Goal: Transaction & Acquisition: Book appointment/travel/reservation

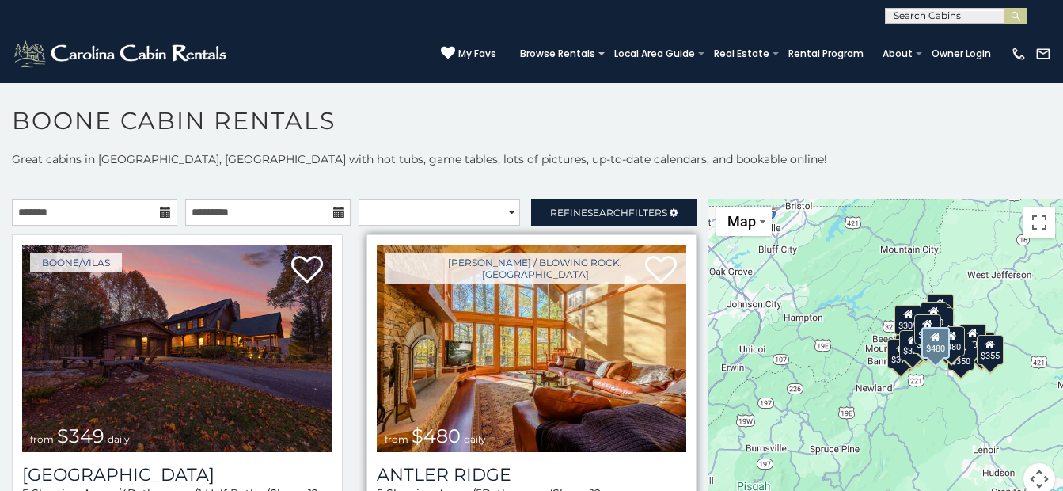
click at [542, 357] on img at bounding box center [532, 348] width 310 height 207
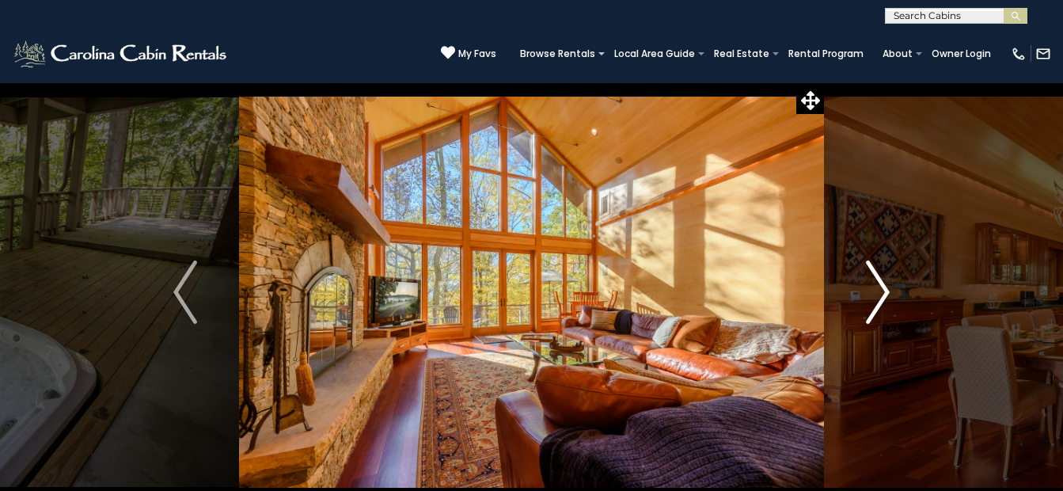
click at [880, 283] on img "Next" at bounding box center [878, 291] width 24 height 63
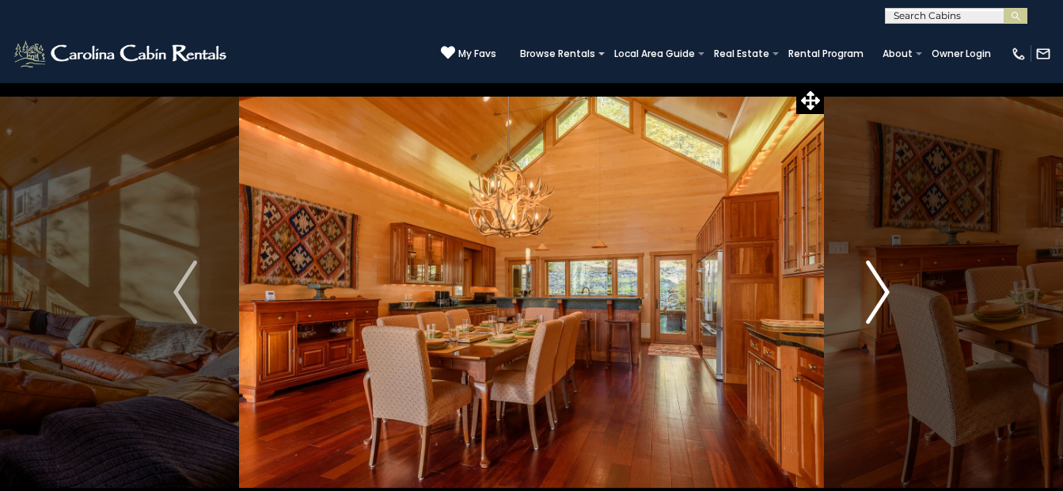
click at [879, 283] on img "Next" at bounding box center [878, 291] width 24 height 63
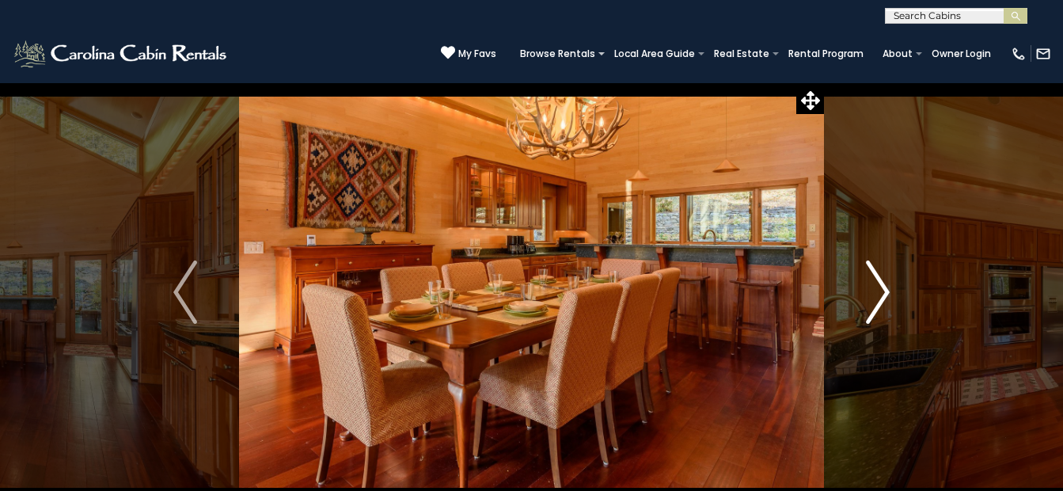
click at [885, 285] on img "Next" at bounding box center [878, 291] width 24 height 63
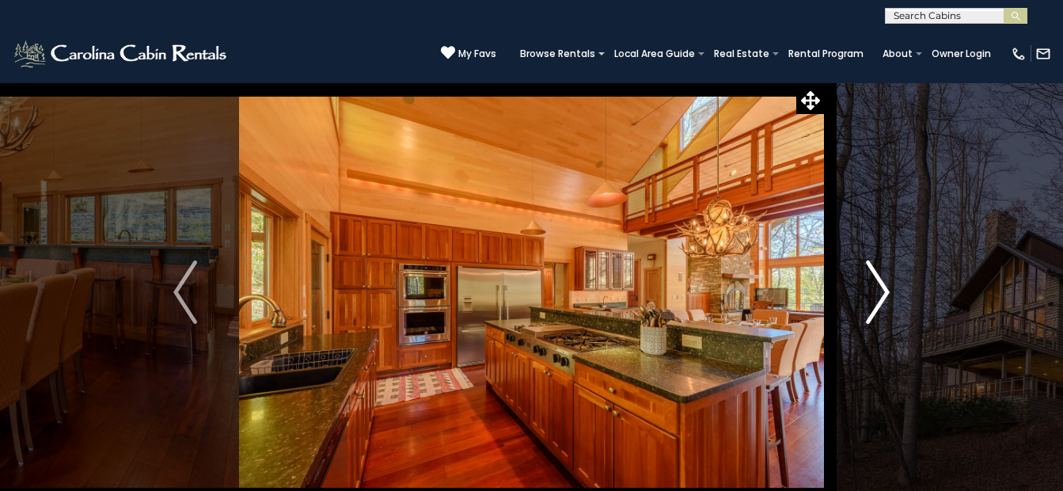
click at [885, 286] on img "Next" at bounding box center [878, 291] width 24 height 63
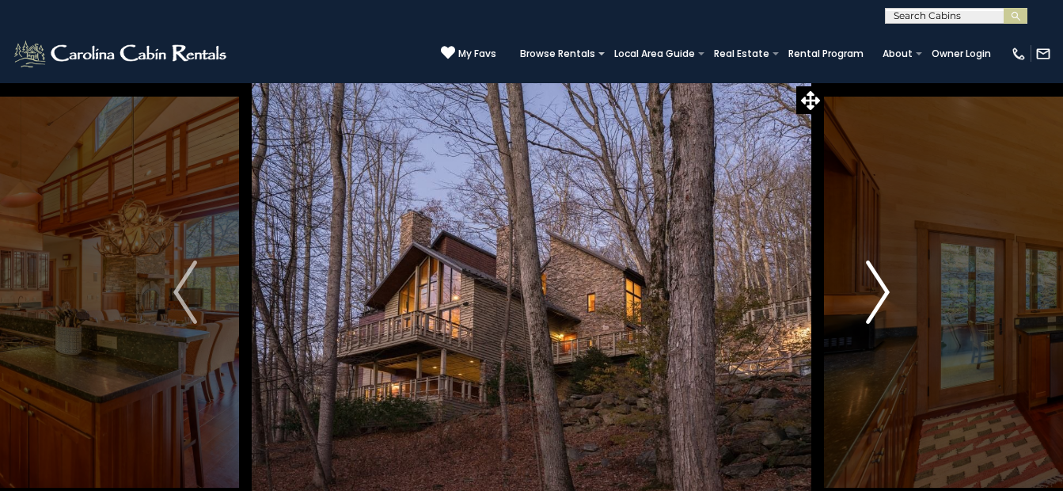
click at [882, 290] on img "Next" at bounding box center [878, 291] width 24 height 63
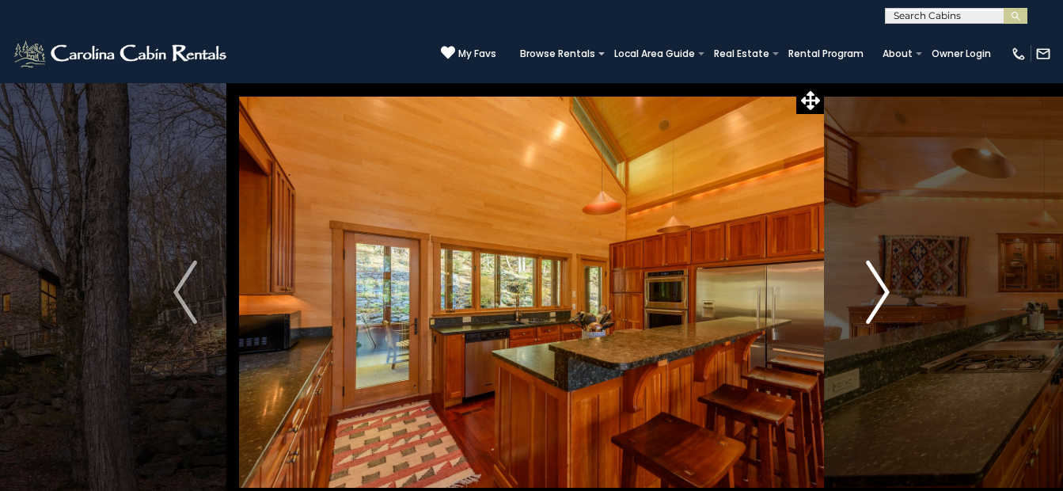
click at [882, 290] on img "Next" at bounding box center [878, 291] width 24 height 63
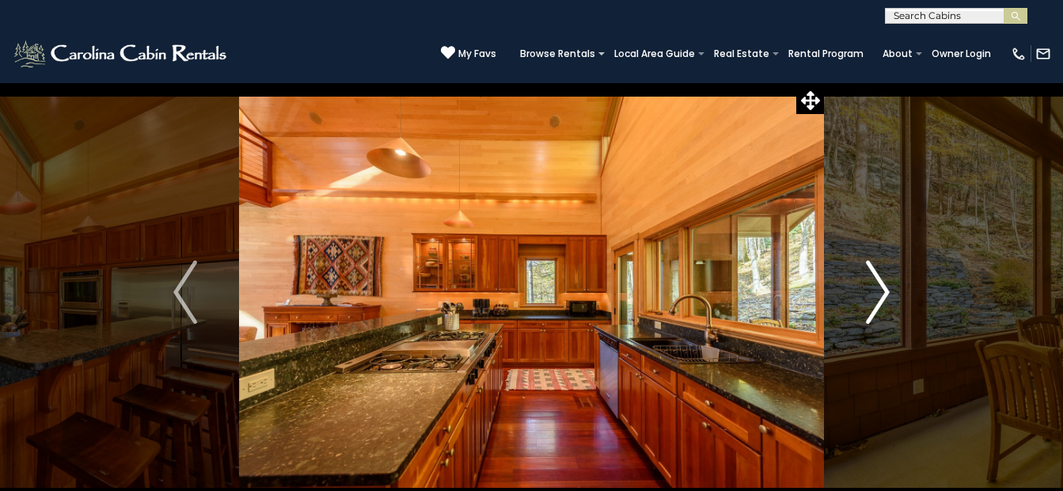
click at [877, 294] on img "Next" at bounding box center [878, 291] width 24 height 63
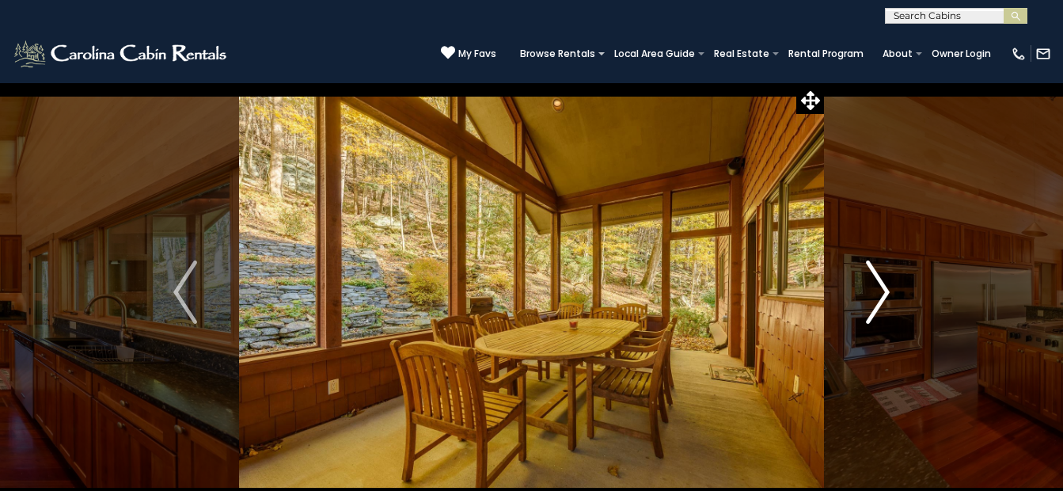
click at [877, 294] on img "Next" at bounding box center [878, 291] width 24 height 63
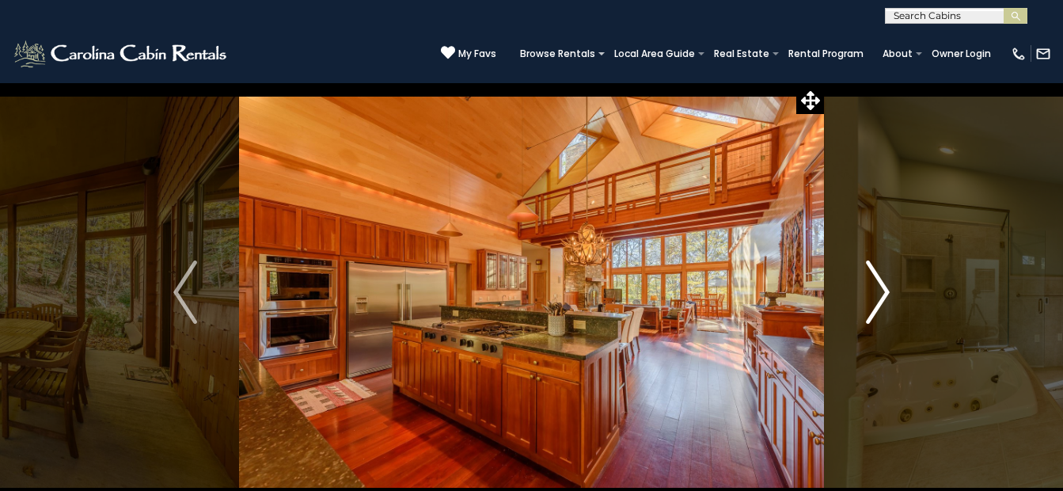
click at [880, 293] on img "Next" at bounding box center [878, 291] width 24 height 63
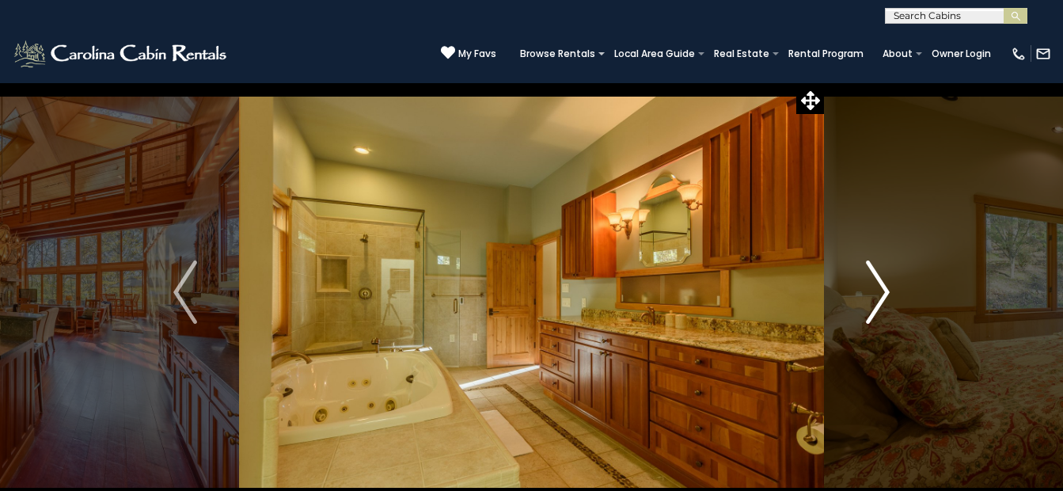
click at [880, 293] on img "Next" at bounding box center [878, 291] width 24 height 63
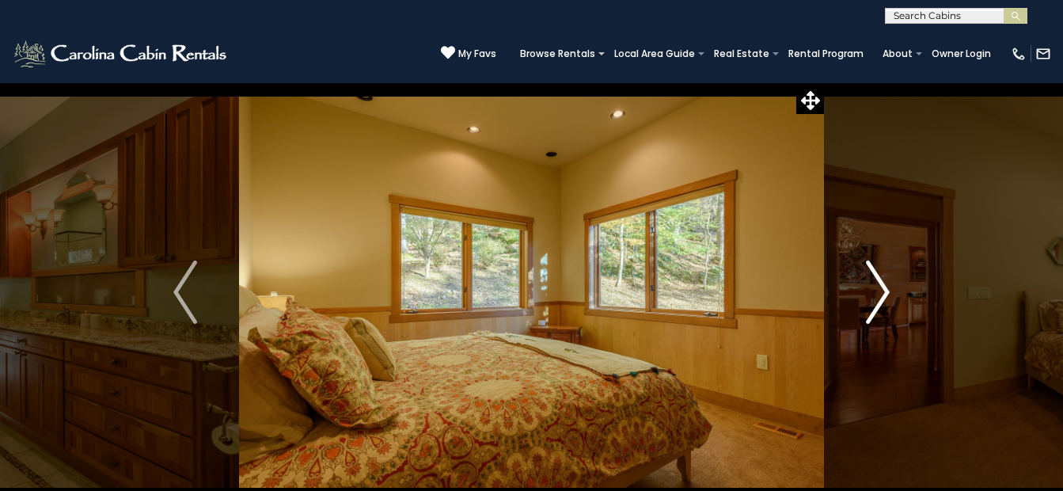
click at [880, 293] on img "Next" at bounding box center [878, 291] width 24 height 63
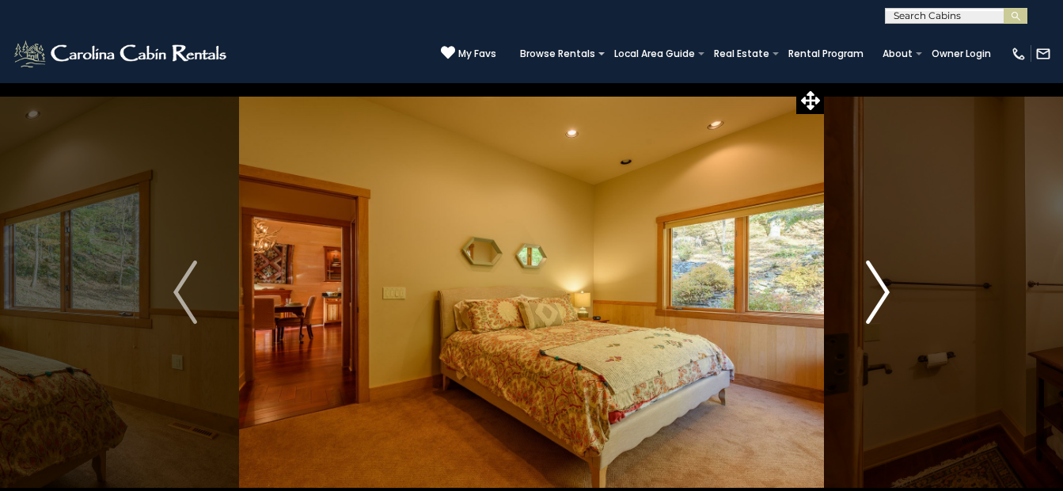
click at [880, 293] on img "Next" at bounding box center [878, 291] width 24 height 63
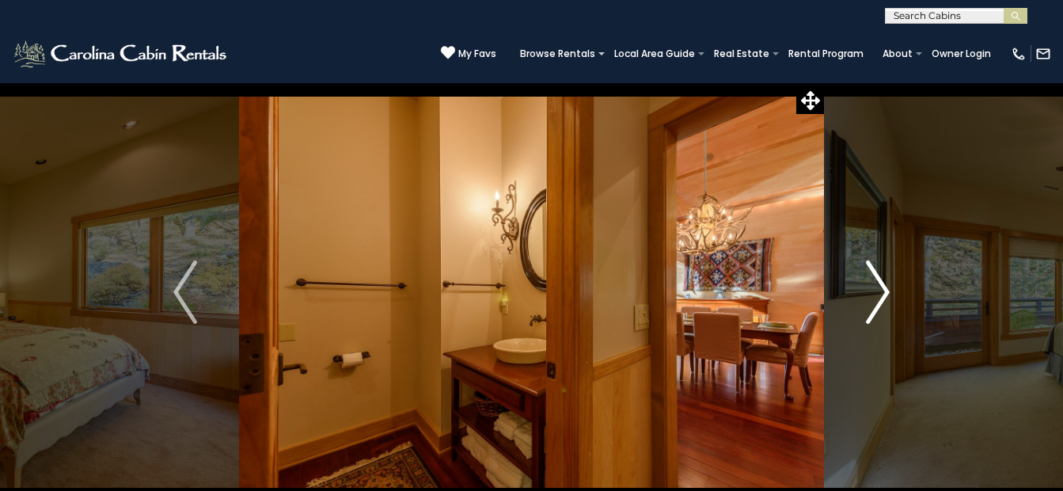
click at [887, 288] on img "Next" at bounding box center [878, 291] width 24 height 63
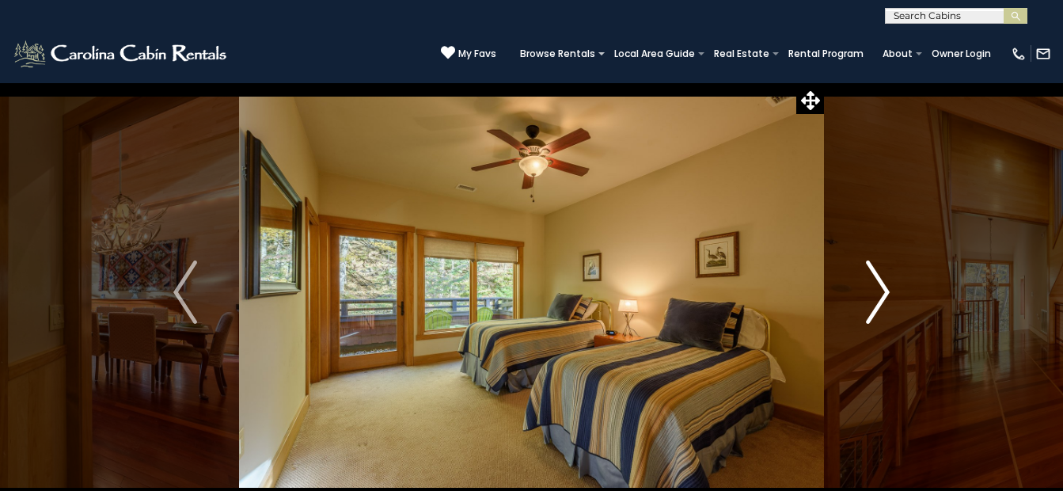
click at [887, 288] on img "Next" at bounding box center [878, 291] width 24 height 63
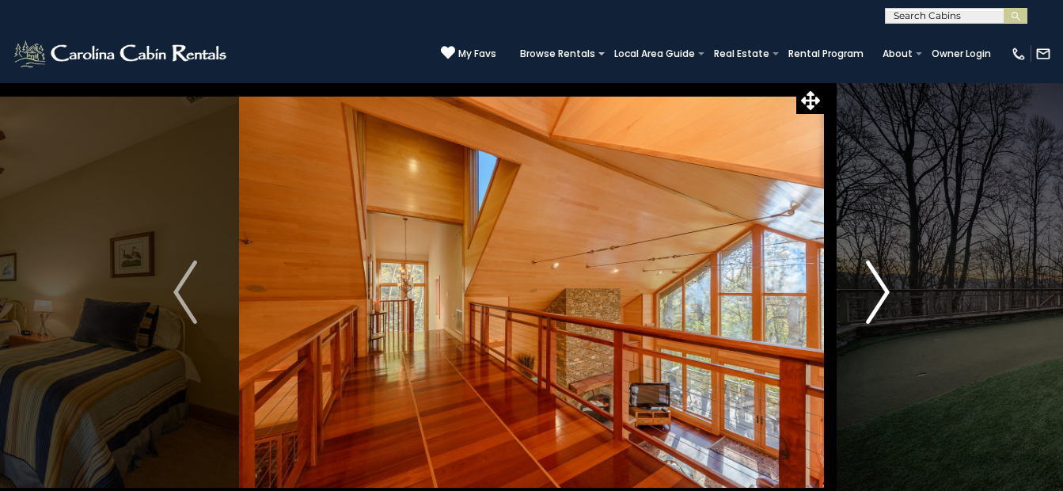
click at [883, 288] on img "Next" at bounding box center [878, 291] width 24 height 63
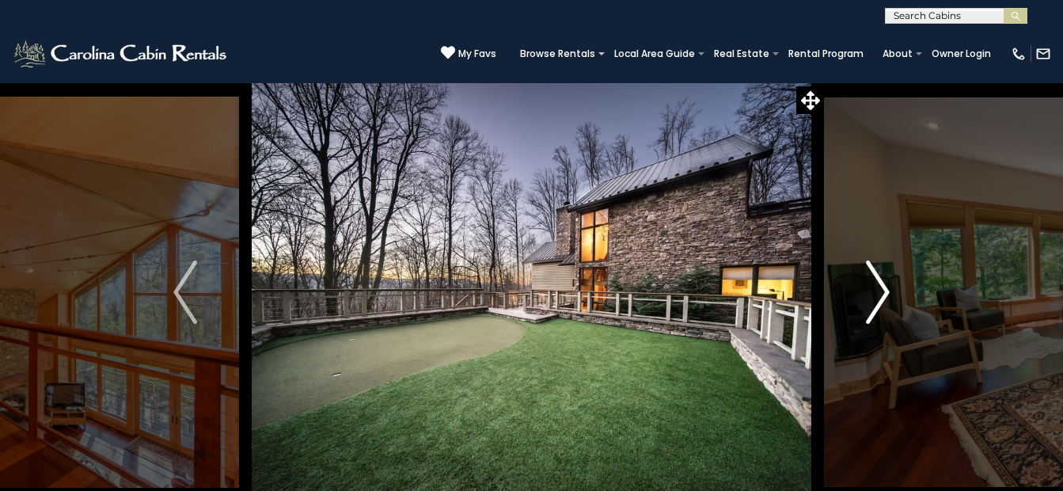
click at [890, 291] on img "Next" at bounding box center [878, 291] width 24 height 63
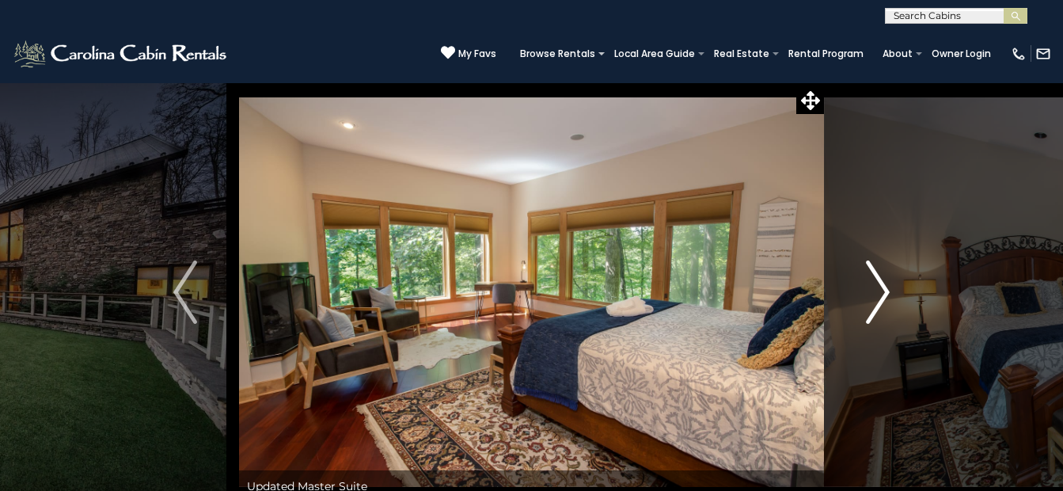
click at [888, 291] on img "Next" at bounding box center [878, 291] width 24 height 63
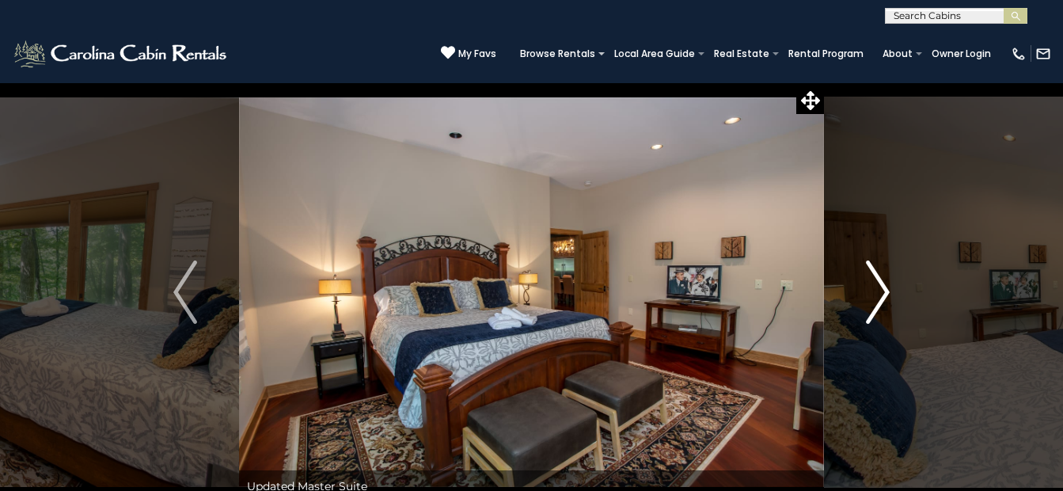
click at [888, 291] on img "Next" at bounding box center [878, 291] width 24 height 63
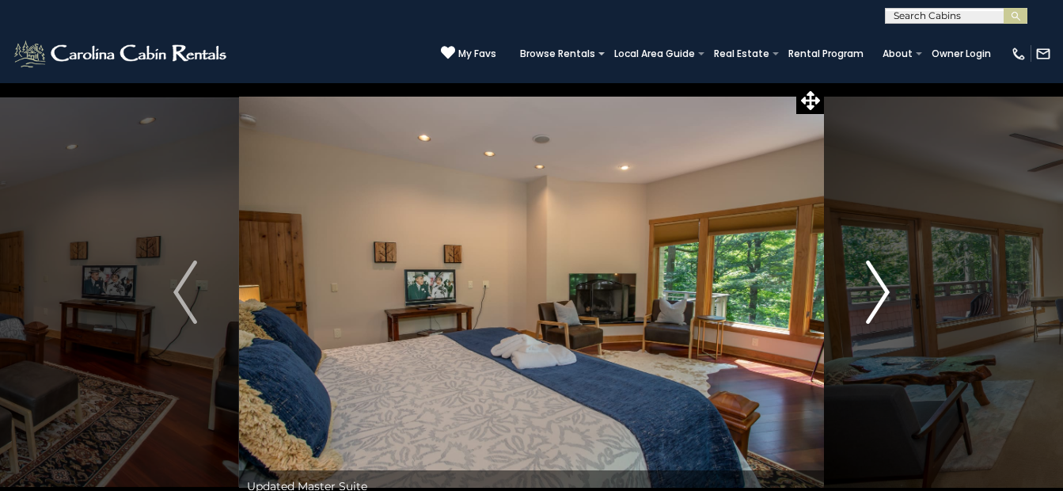
click at [887, 291] on img "Next" at bounding box center [878, 291] width 24 height 63
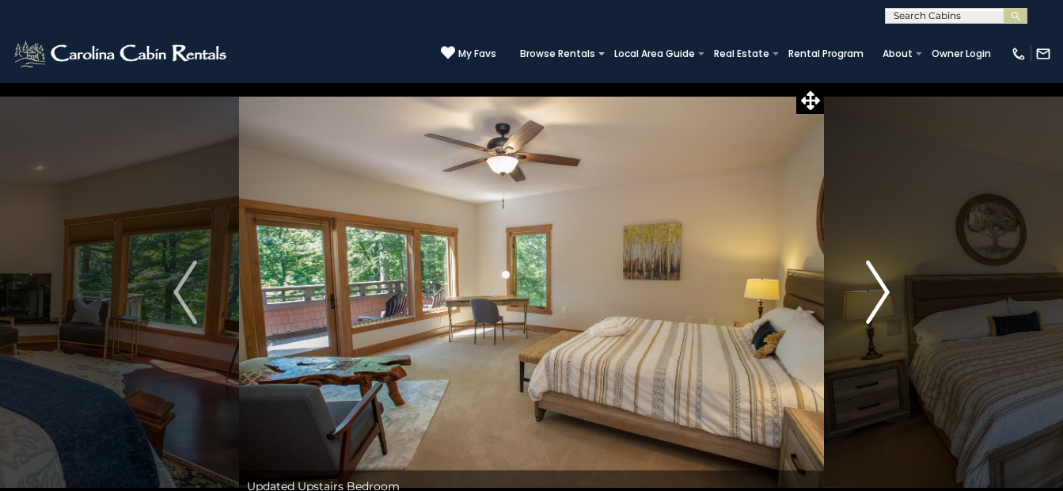
click at [881, 290] on img "Next" at bounding box center [878, 291] width 24 height 63
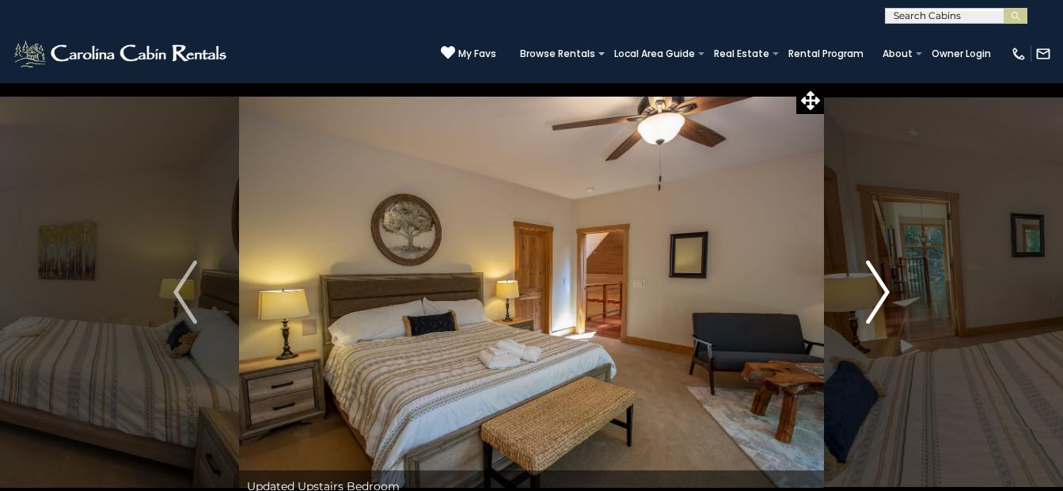
click at [881, 290] on img "Next" at bounding box center [878, 291] width 24 height 63
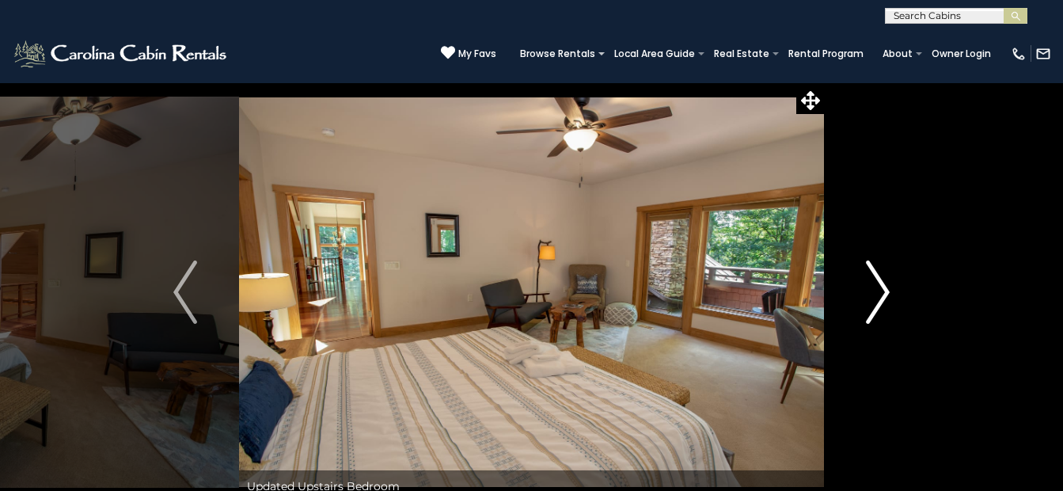
click at [881, 290] on img "Next" at bounding box center [878, 291] width 24 height 63
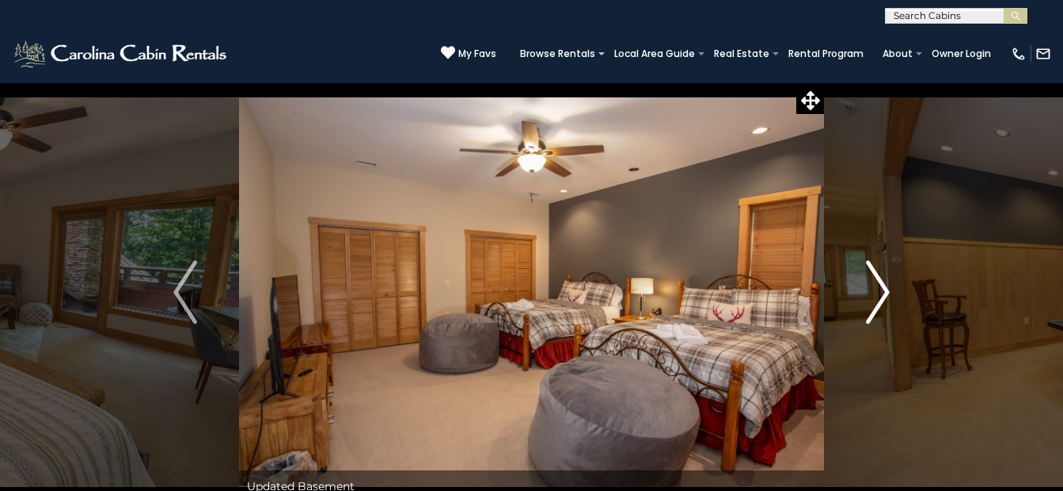
click at [879, 290] on img "Next" at bounding box center [878, 291] width 24 height 63
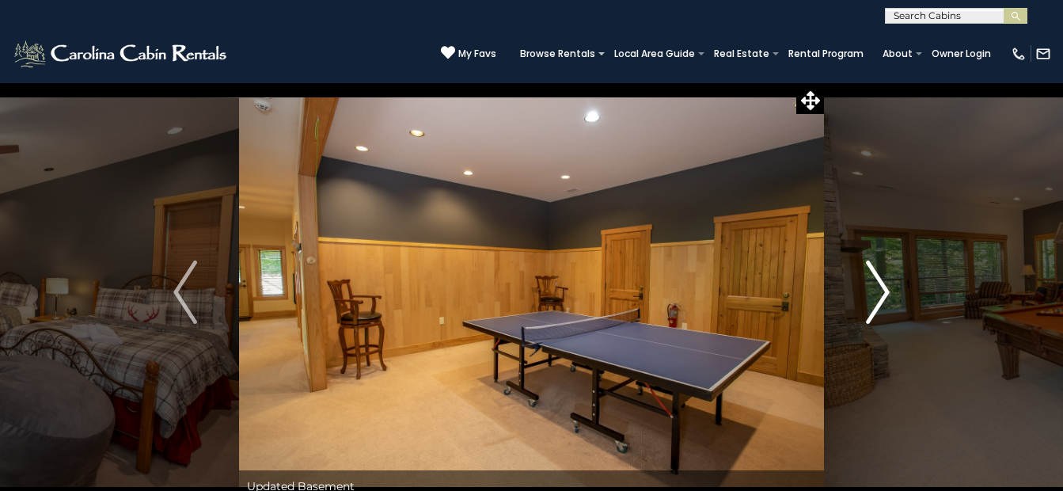
click at [877, 291] on img "Next" at bounding box center [878, 291] width 24 height 63
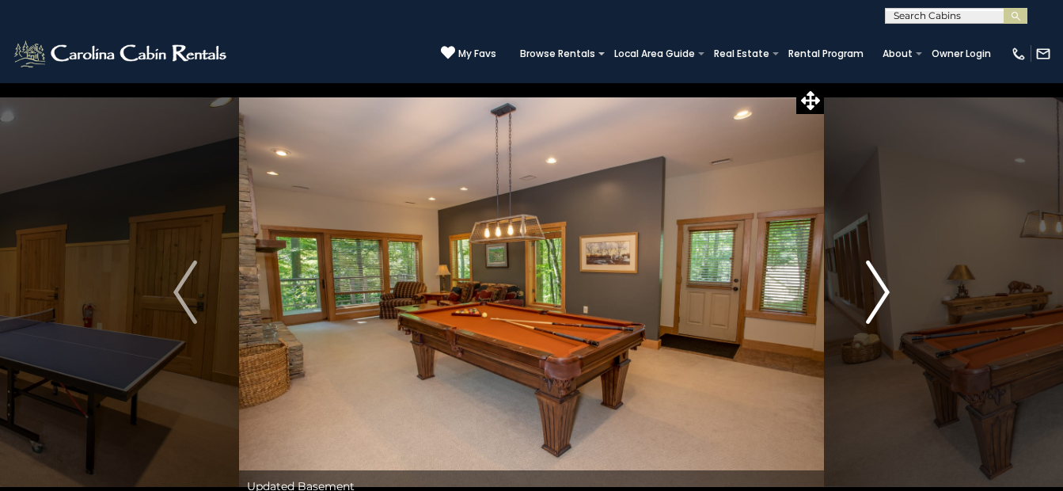
click at [880, 287] on img "Next" at bounding box center [878, 291] width 24 height 63
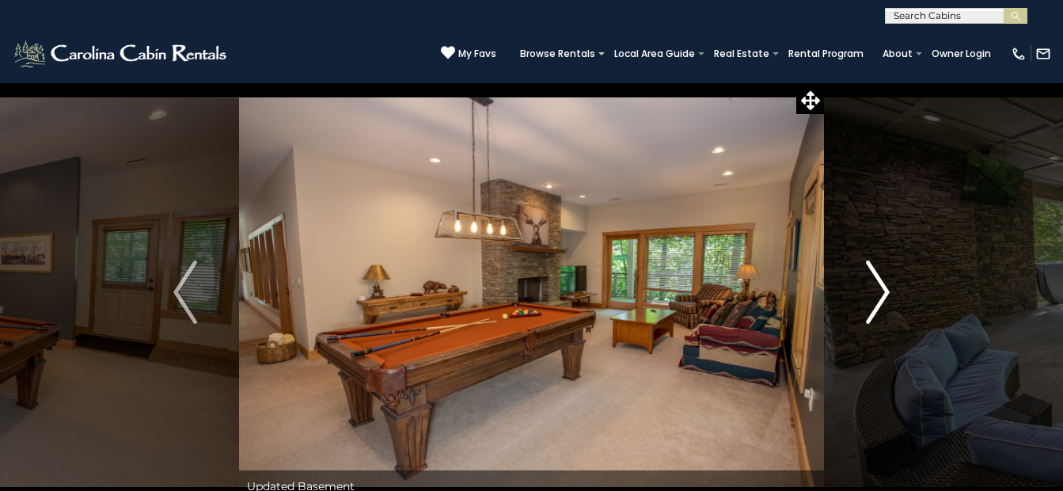
click at [880, 287] on img "Next" at bounding box center [878, 291] width 24 height 63
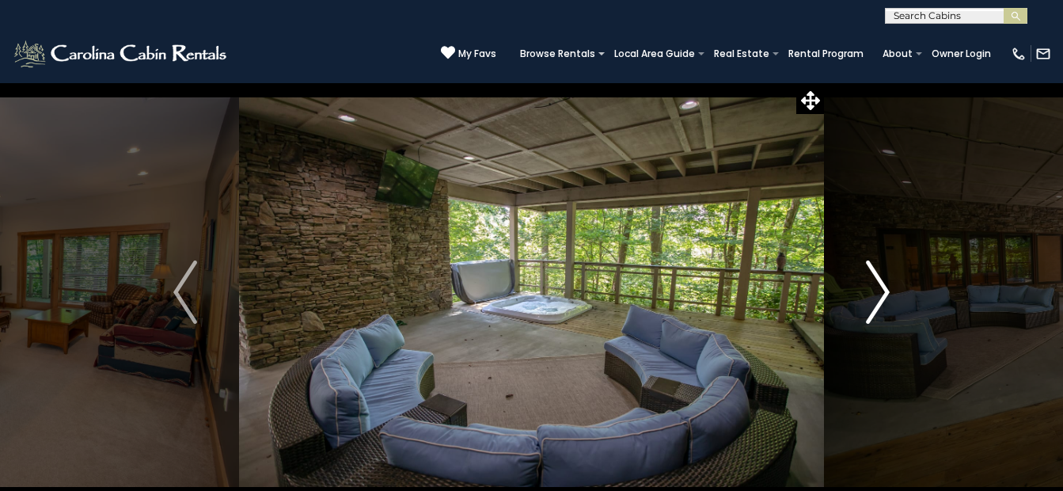
click at [880, 295] on img "Next" at bounding box center [878, 291] width 24 height 63
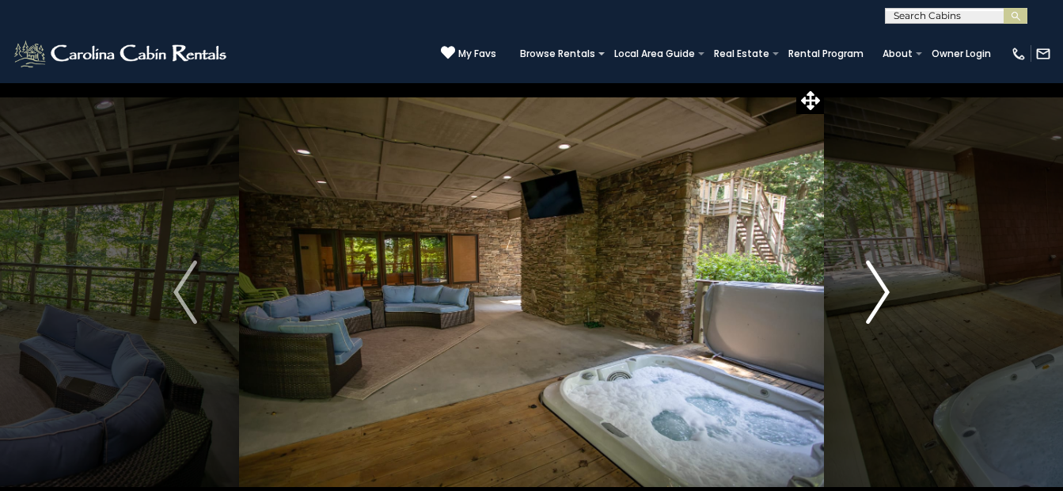
click at [883, 288] on img "Next" at bounding box center [878, 291] width 24 height 63
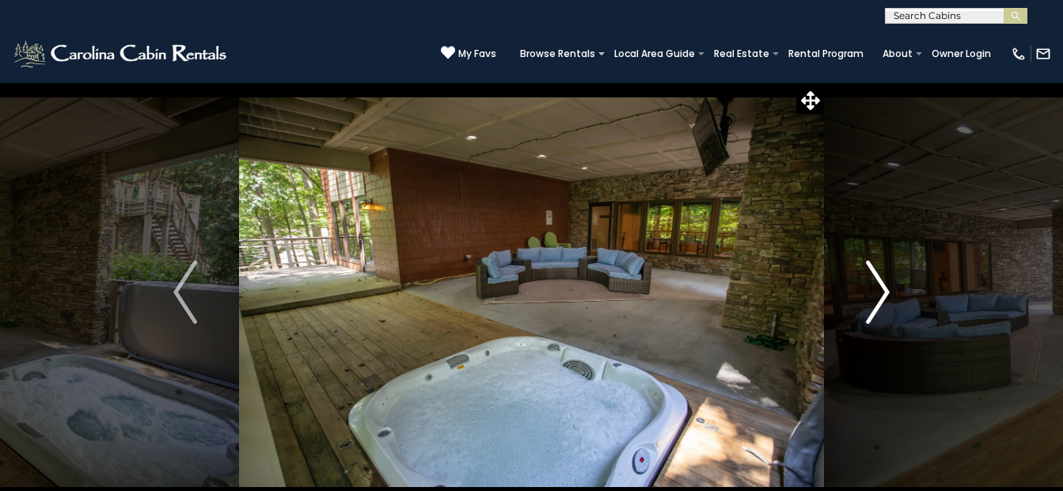
click at [880, 287] on img "Next" at bounding box center [878, 291] width 24 height 63
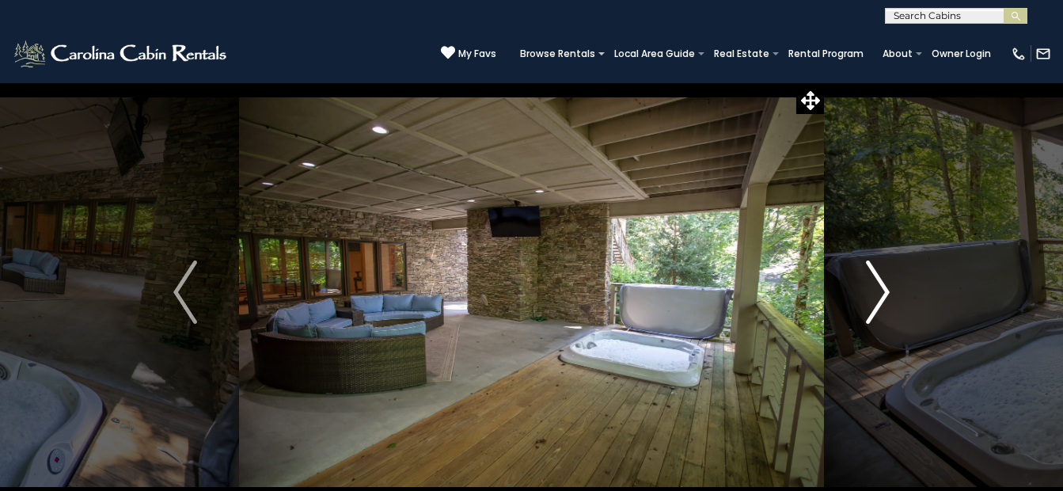
click at [880, 287] on img "Next" at bounding box center [878, 291] width 24 height 63
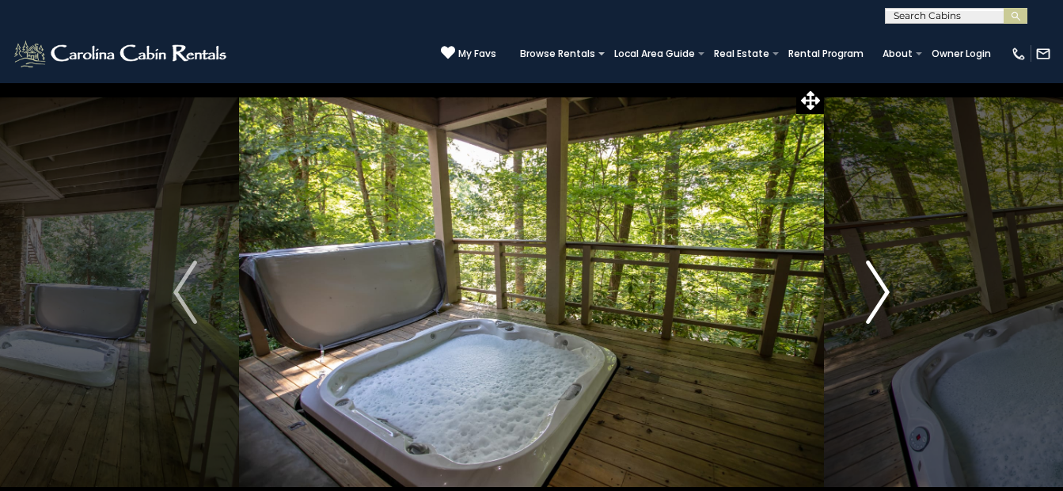
click at [880, 287] on img "Next" at bounding box center [878, 291] width 24 height 63
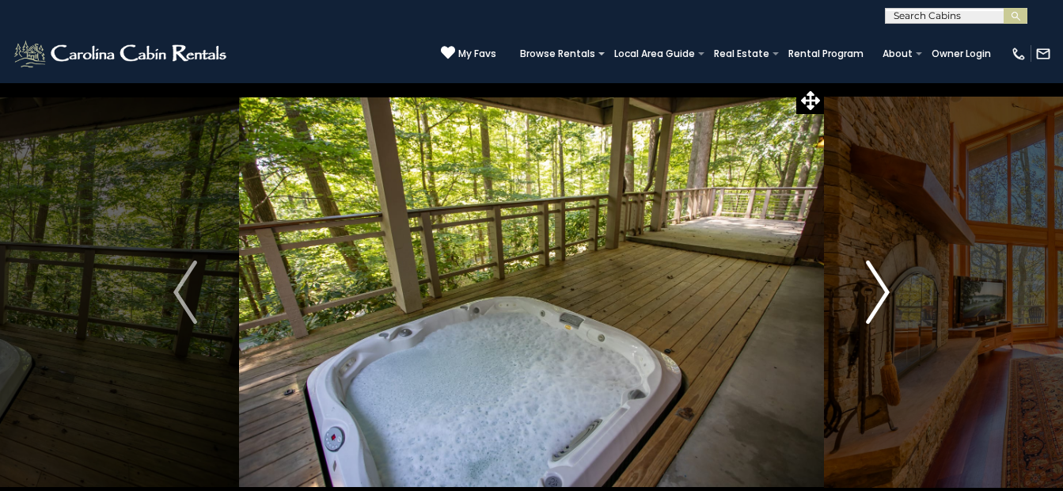
click at [880, 283] on img "Next" at bounding box center [878, 291] width 24 height 63
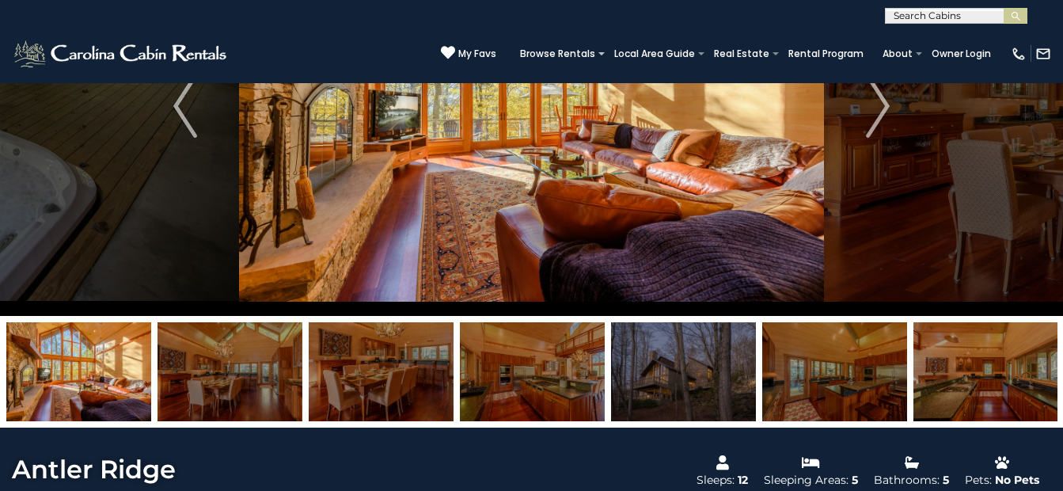
scroll to position [158, 0]
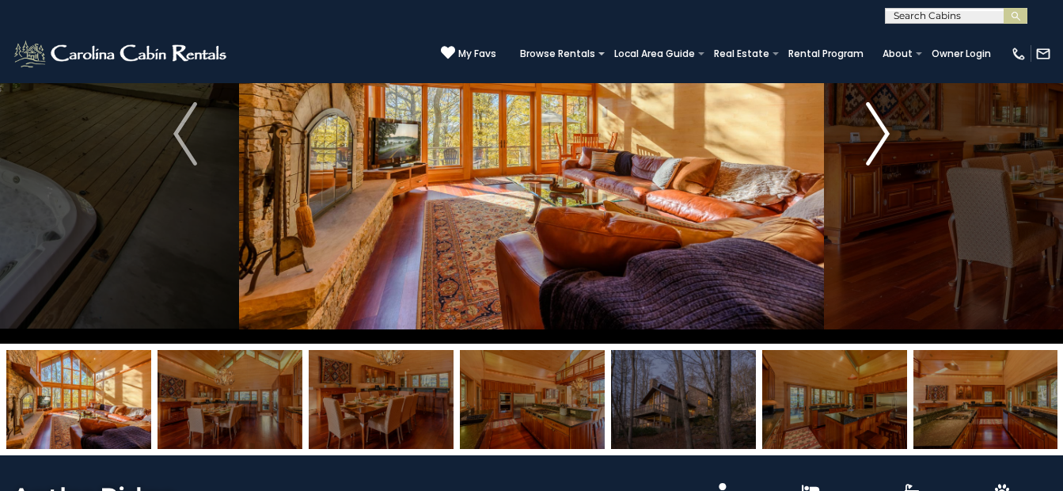
click at [883, 137] on img "Next" at bounding box center [878, 133] width 24 height 63
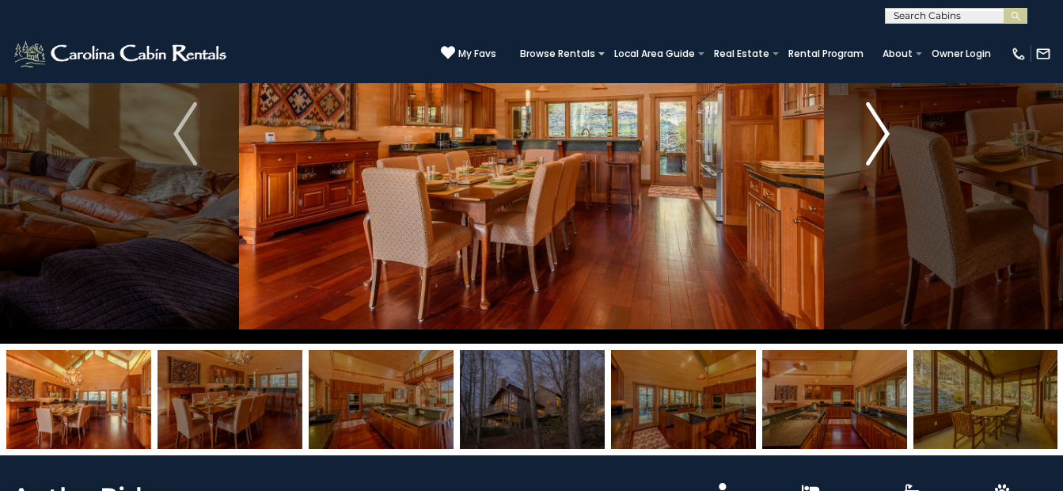
click at [875, 130] on img "Next" at bounding box center [878, 133] width 24 height 63
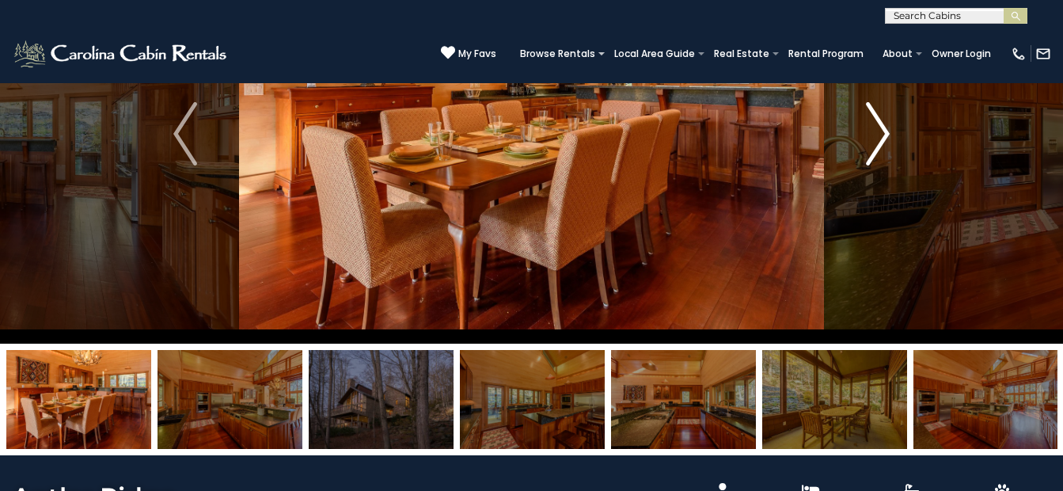
click at [869, 130] on img "Next" at bounding box center [878, 133] width 24 height 63
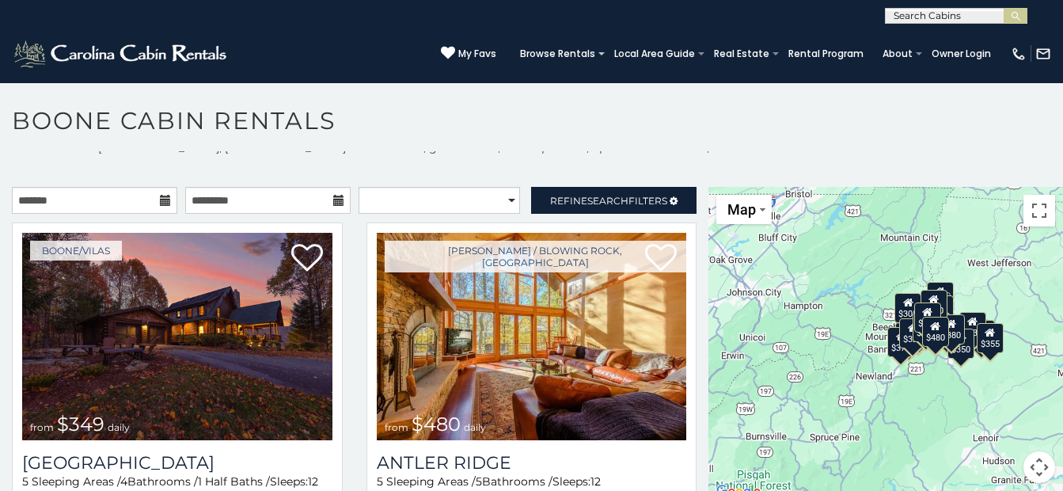
scroll to position [14, 0]
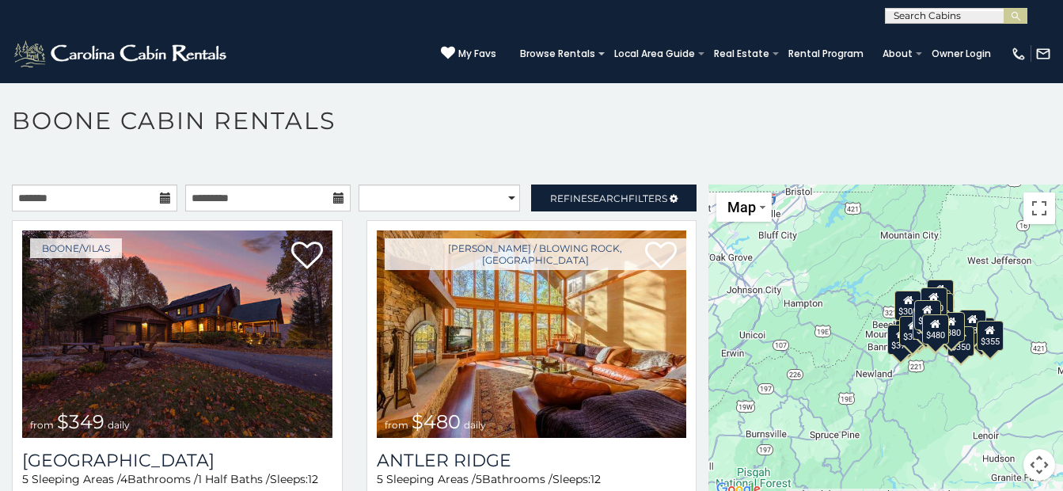
click at [916, 385] on div "$349 $480 $525 $315 $355 $675 $635 $930 $400 $451 $330 $400 $485 $460 $395 $695…" at bounding box center [886, 341] width 355 height 315
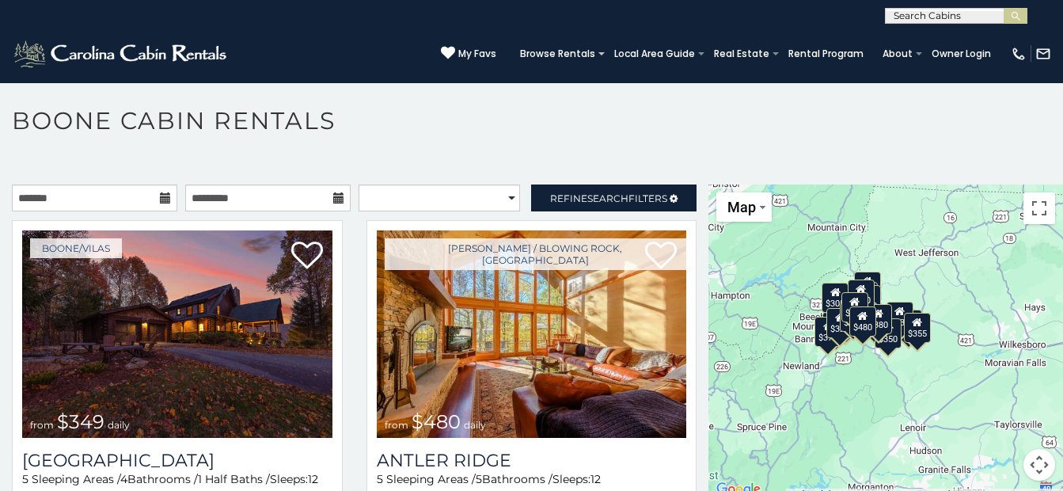
drag, startPoint x: 846, startPoint y: 325, endPoint x: 774, endPoint y: 316, distance: 73.4
click at [770, 316] on div "$349 $480 $525 $315 $355 $675 $635 $930 $400 $451 $330 $400 $485 $460 $395 $695…" at bounding box center [886, 341] width 355 height 315
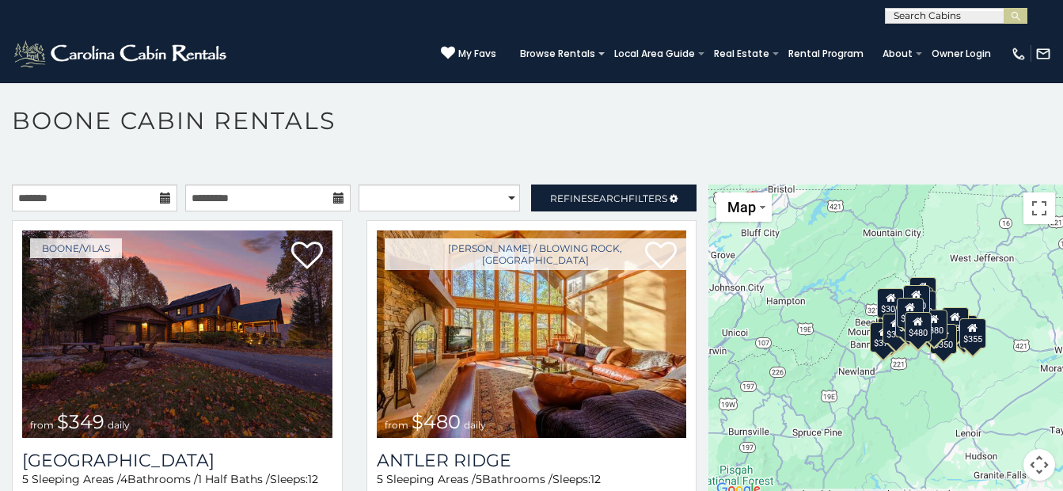
drag, startPoint x: 774, startPoint y: 316, endPoint x: 830, endPoint y: 322, distance: 56.6
click at [830, 322] on div "$349 $480 $525 $315 $355 $675 $635 $930 $400 $451 $330 $400 $485 $460 $395 $695…" at bounding box center [886, 341] width 355 height 315
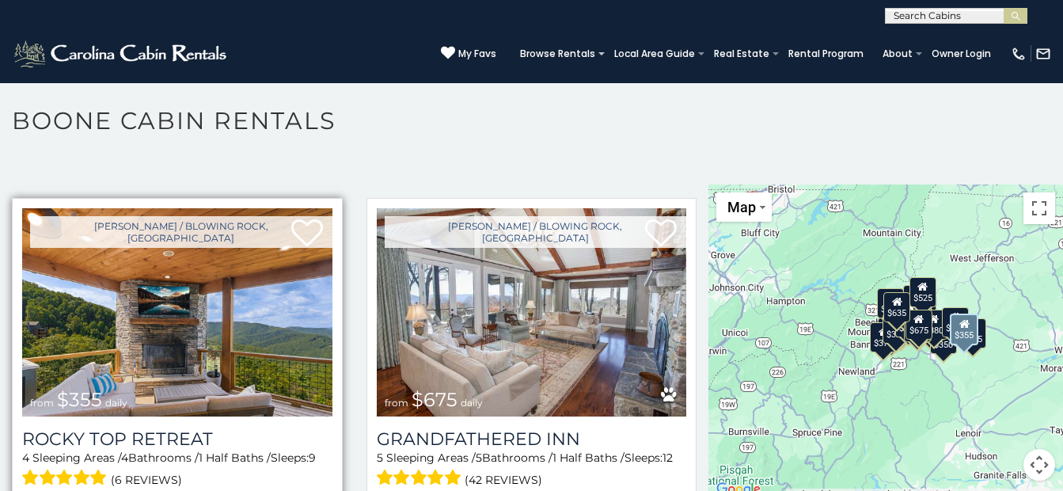
scroll to position [713, 0]
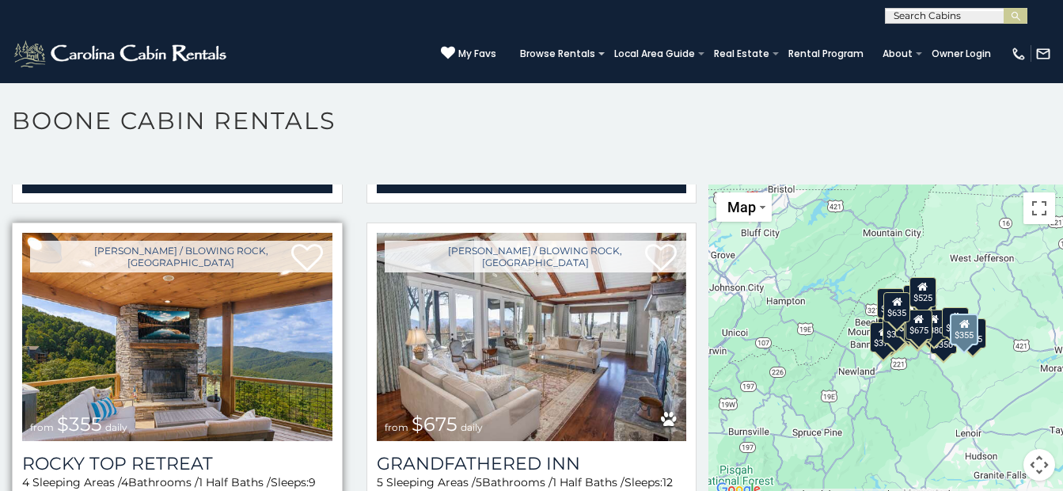
click at [248, 312] on img at bounding box center [177, 336] width 310 height 207
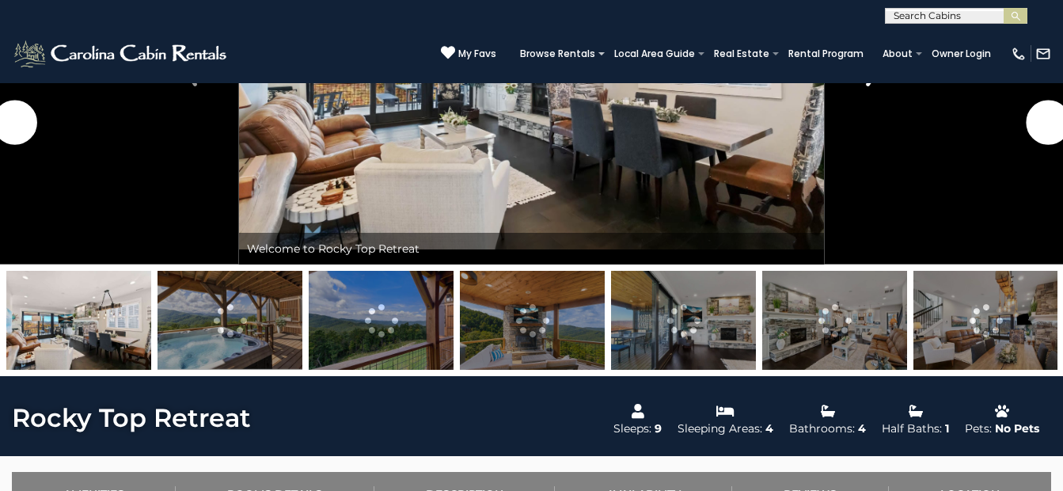
scroll to position [79, 0]
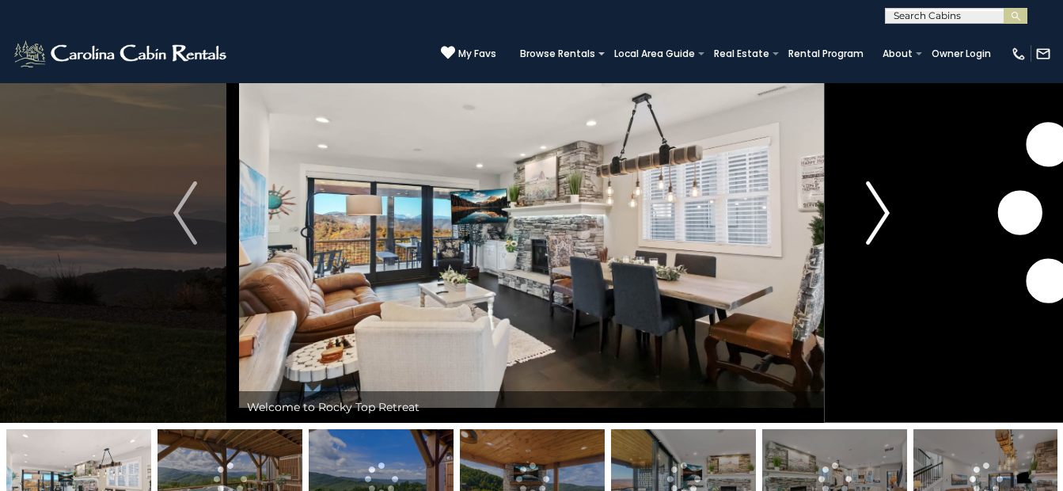
click at [880, 206] on img "Next" at bounding box center [878, 212] width 24 height 63
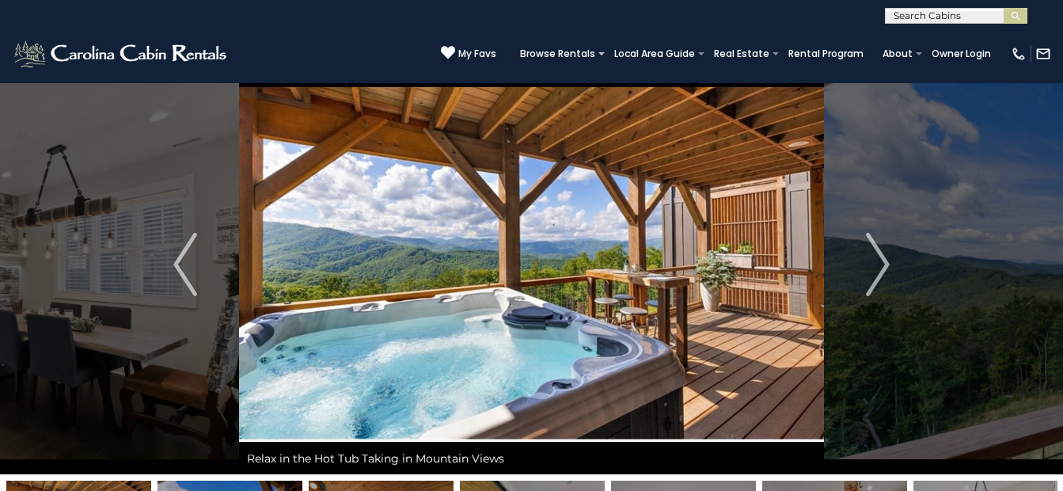
scroll to position [0, 0]
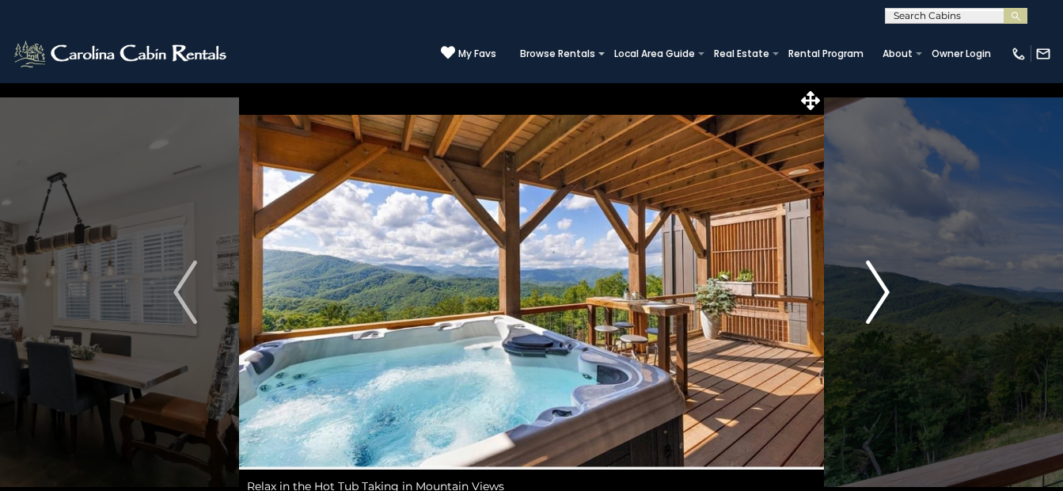
click at [879, 287] on img "Next" at bounding box center [878, 291] width 24 height 63
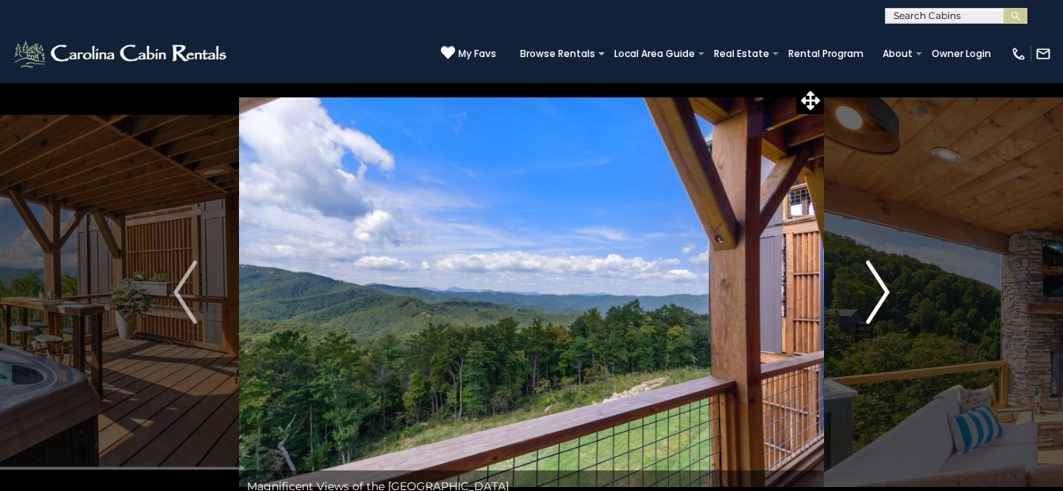
click at [877, 287] on img "Next" at bounding box center [878, 291] width 24 height 63
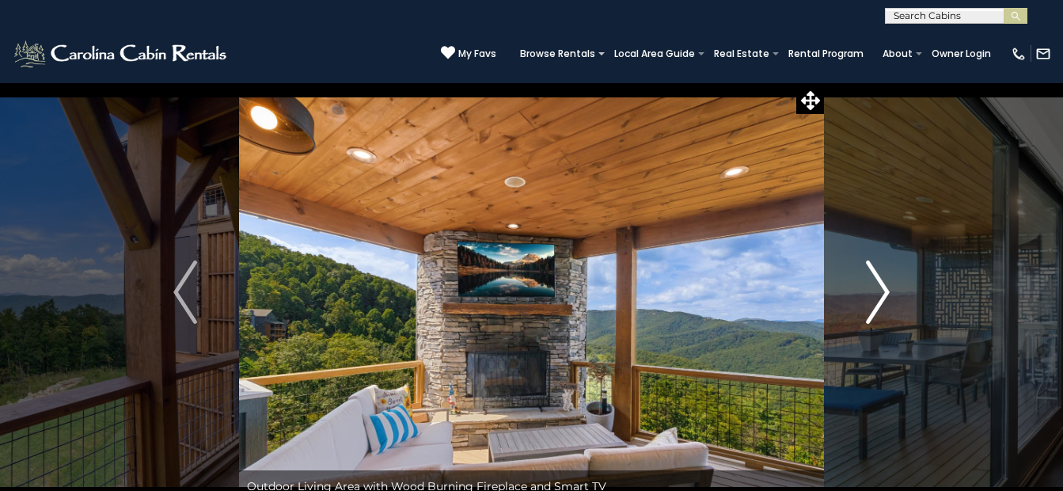
click at [880, 284] on img "Next" at bounding box center [878, 291] width 24 height 63
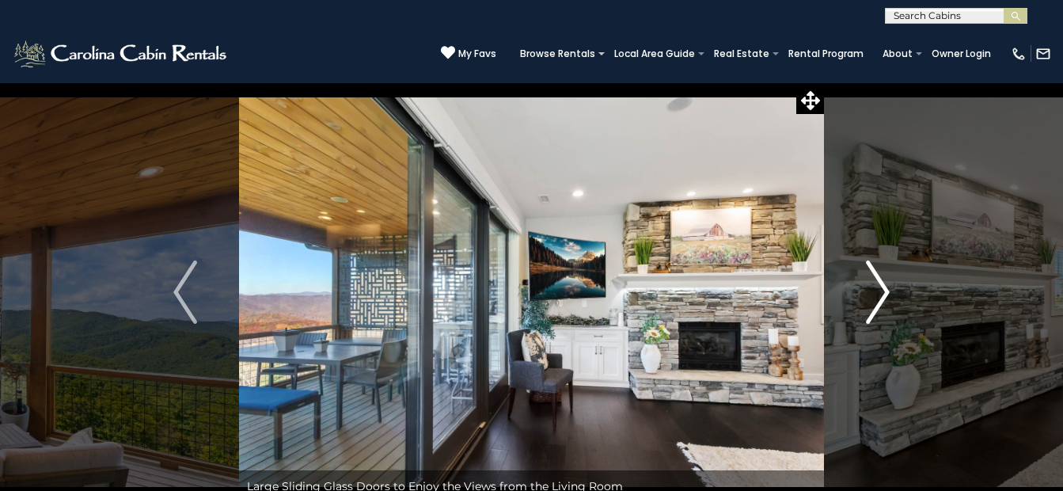
click at [880, 284] on img "Next" at bounding box center [878, 291] width 24 height 63
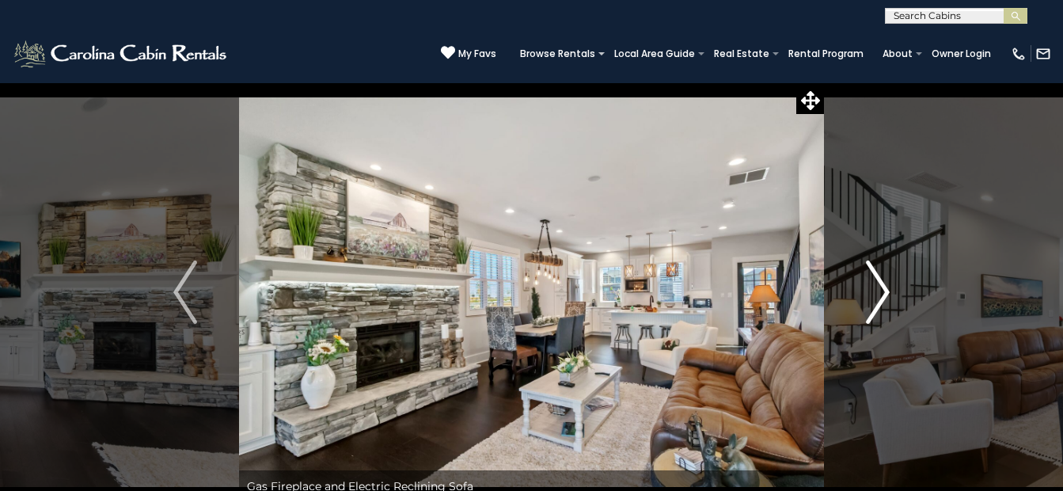
click at [880, 284] on img "Next" at bounding box center [878, 291] width 24 height 63
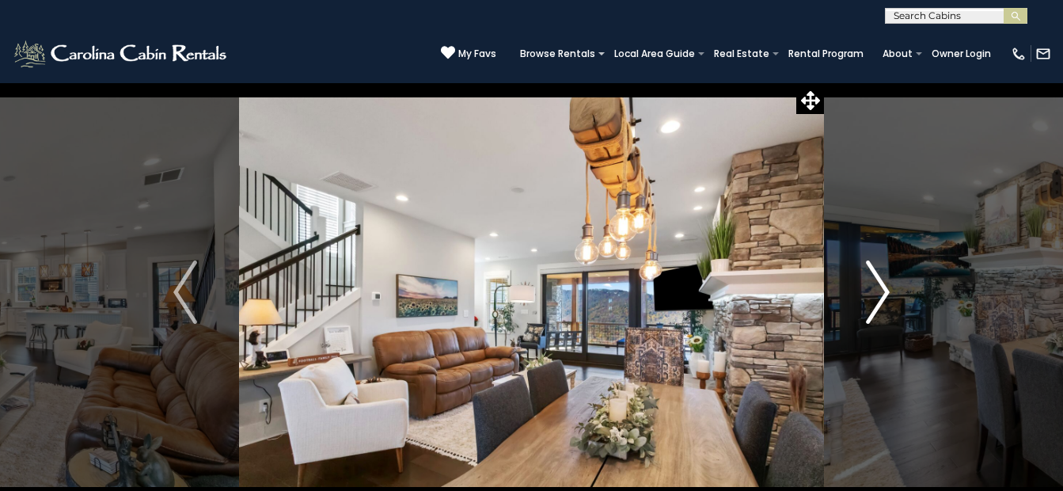
click at [880, 284] on img "Next" at bounding box center [878, 291] width 24 height 63
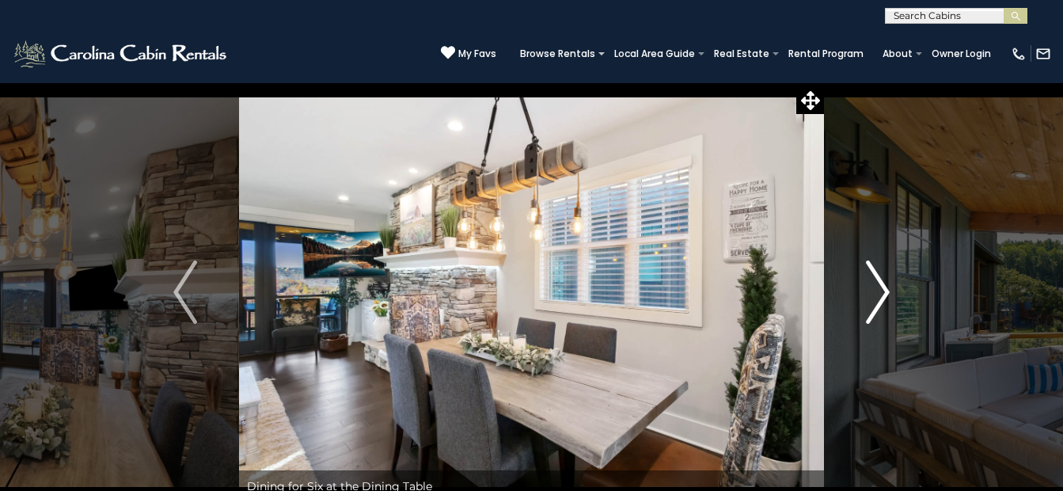
click at [880, 284] on img "Next" at bounding box center [878, 291] width 24 height 63
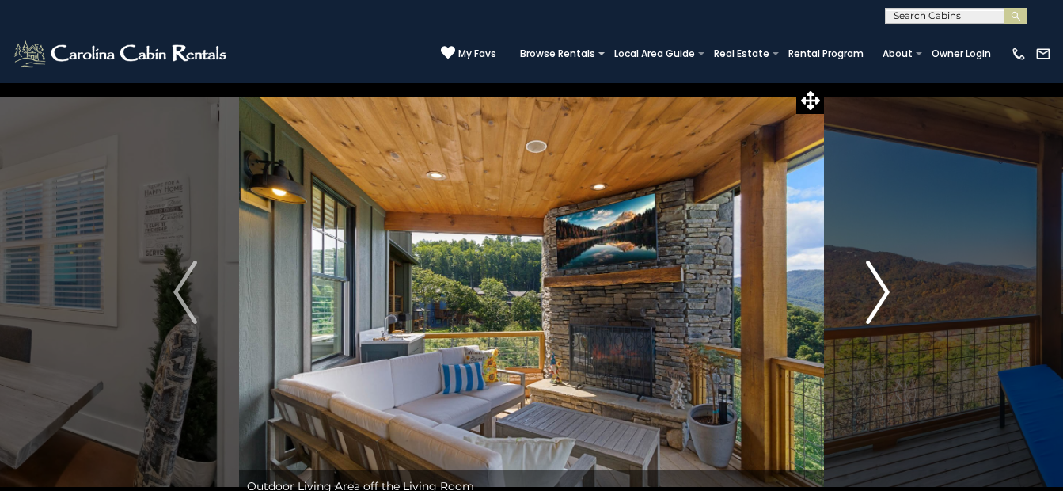
click at [880, 284] on img "Next" at bounding box center [878, 291] width 24 height 63
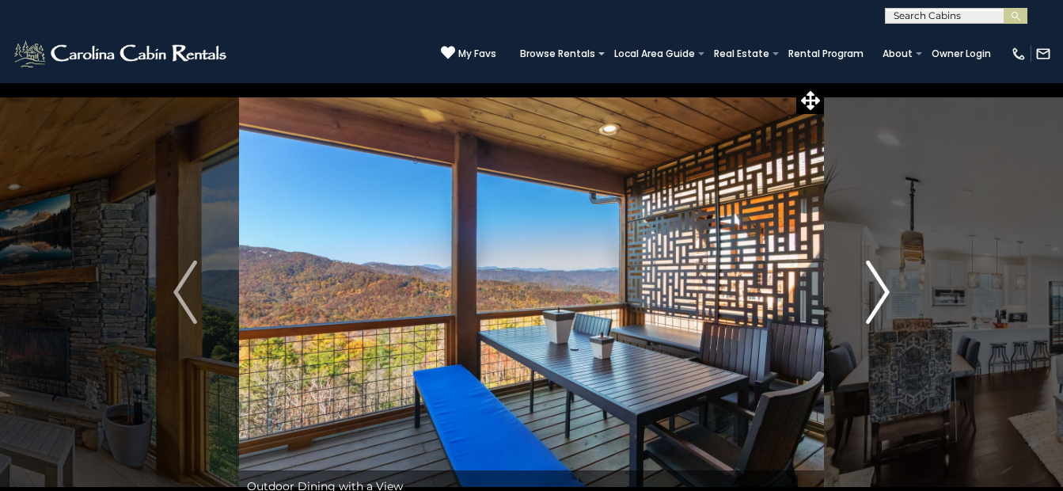
click at [880, 283] on img "Next" at bounding box center [878, 291] width 24 height 63
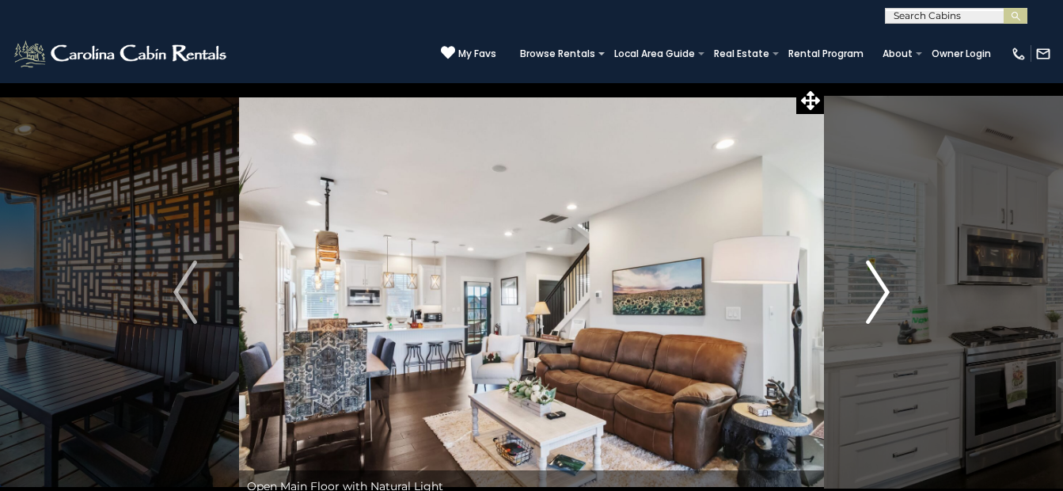
click at [871, 280] on img "Next" at bounding box center [878, 291] width 24 height 63
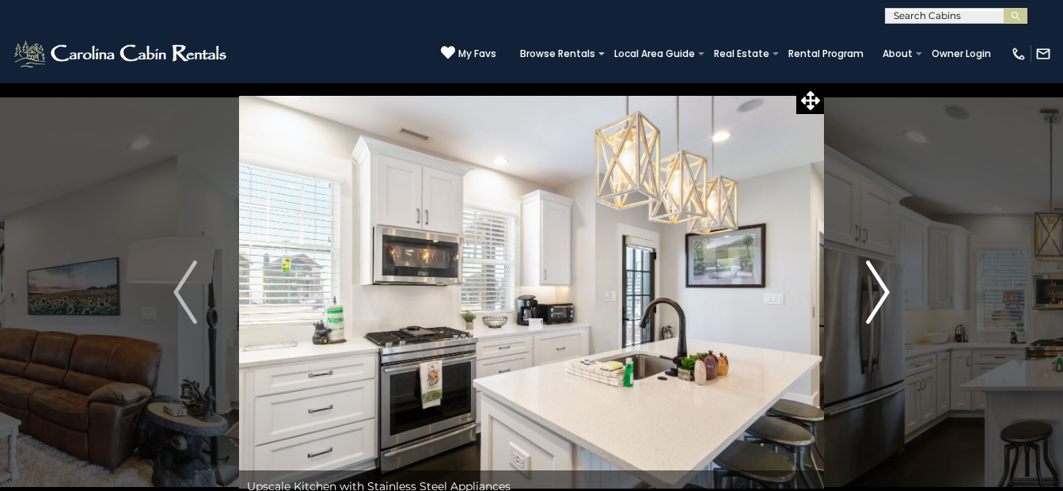
click at [884, 287] on img "Next" at bounding box center [878, 291] width 24 height 63
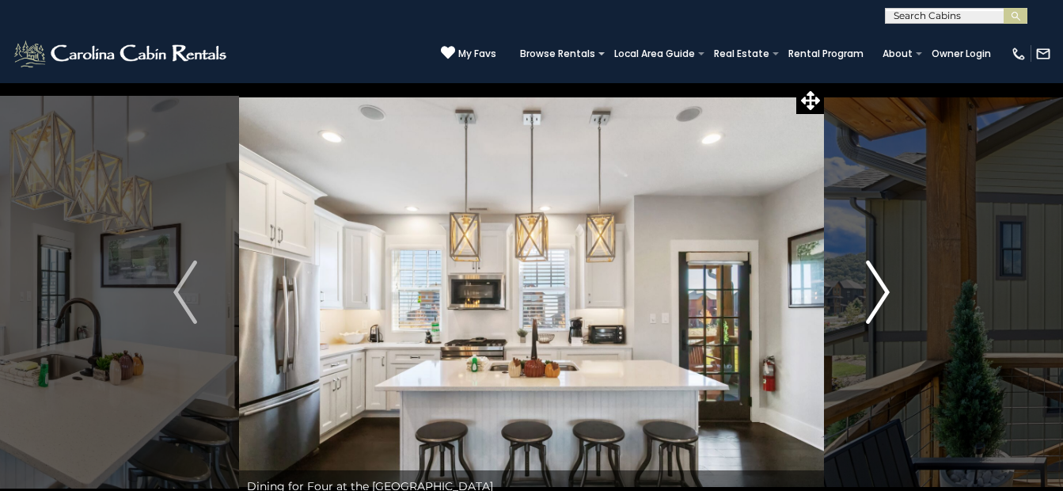
click at [884, 287] on img "Next" at bounding box center [878, 291] width 24 height 63
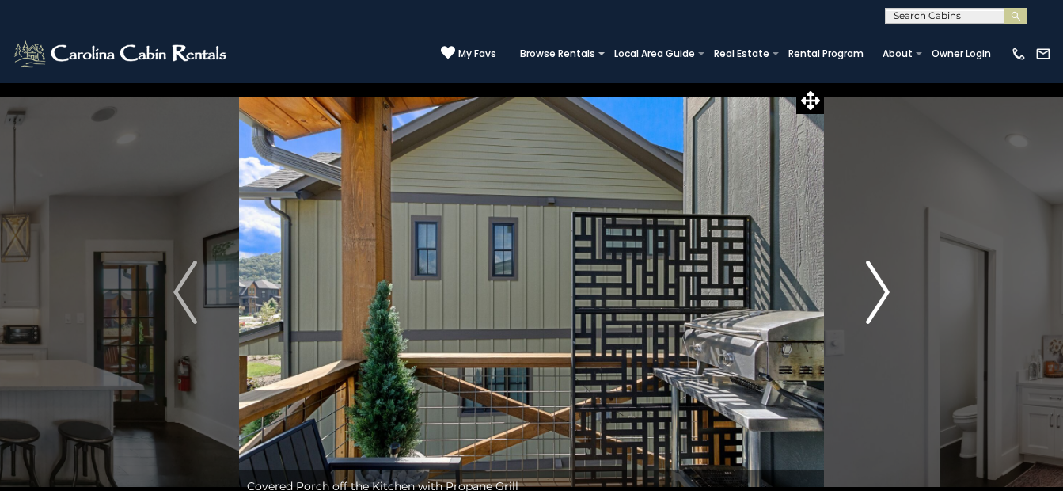
click at [884, 287] on img "Next" at bounding box center [878, 291] width 24 height 63
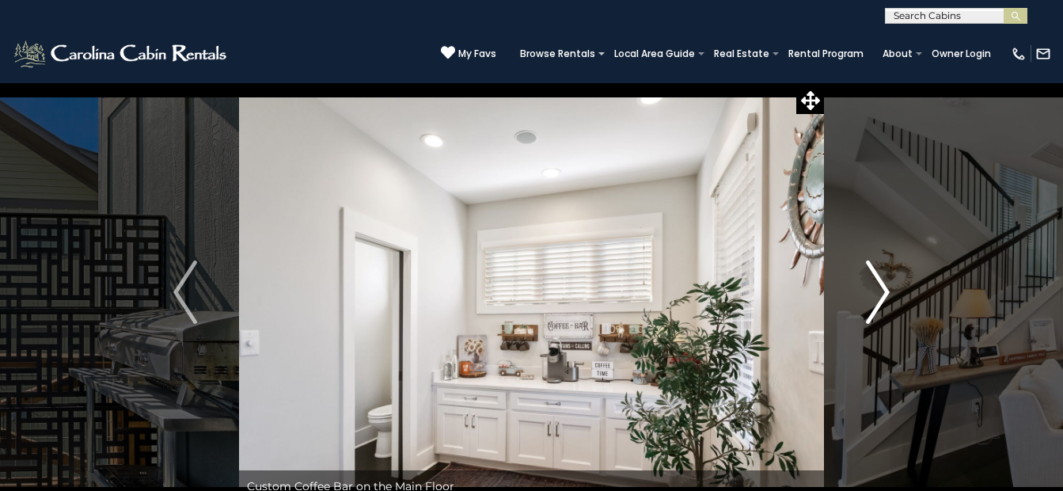
click at [884, 287] on img "Next" at bounding box center [878, 291] width 24 height 63
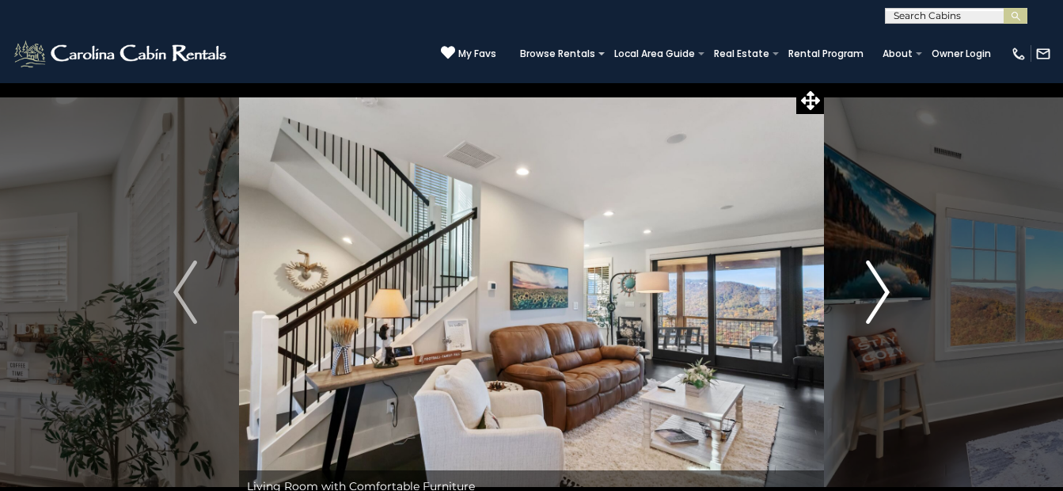
click at [886, 292] on img "Next" at bounding box center [878, 291] width 24 height 63
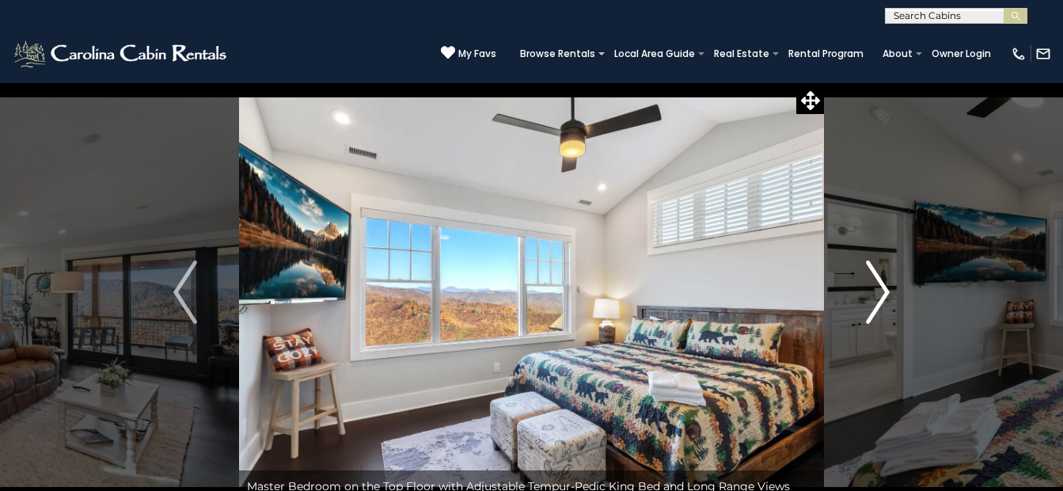
click at [876, 292] on img "Next" at bounding box center [878, 291] width 24 height 63
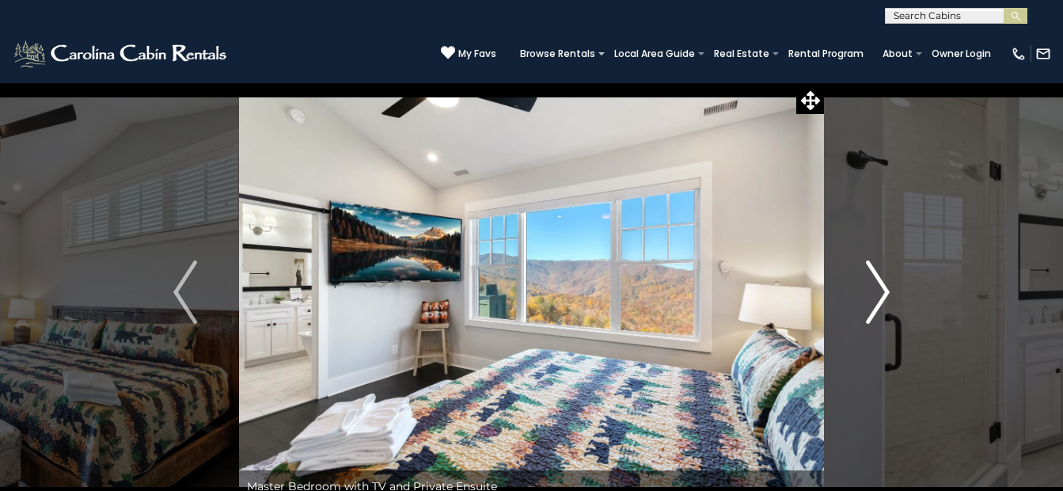
click at [876, 292] on img "Next" at bounding box center [878, 291] width 24 height 63
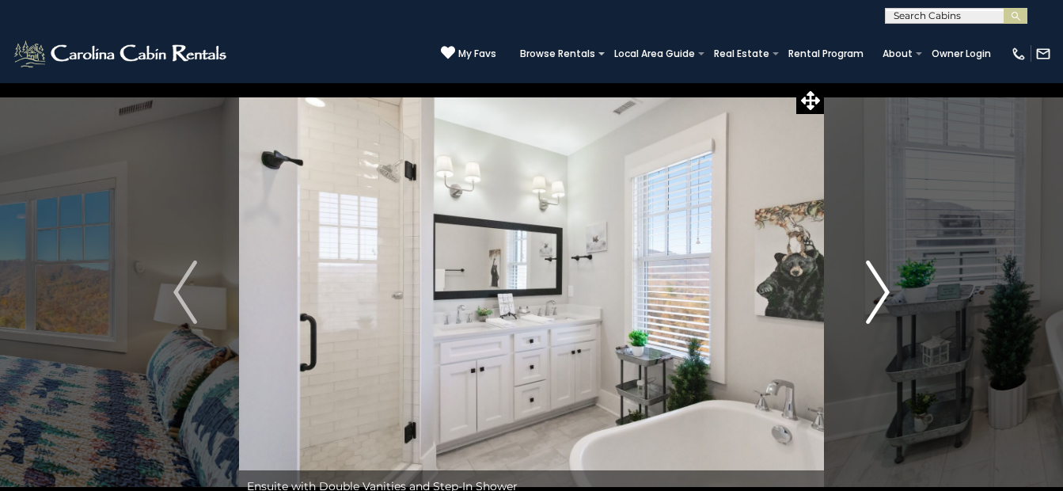
click at [876, 291] on img "Next" at bounding box center [878, 291] width 24 height 63
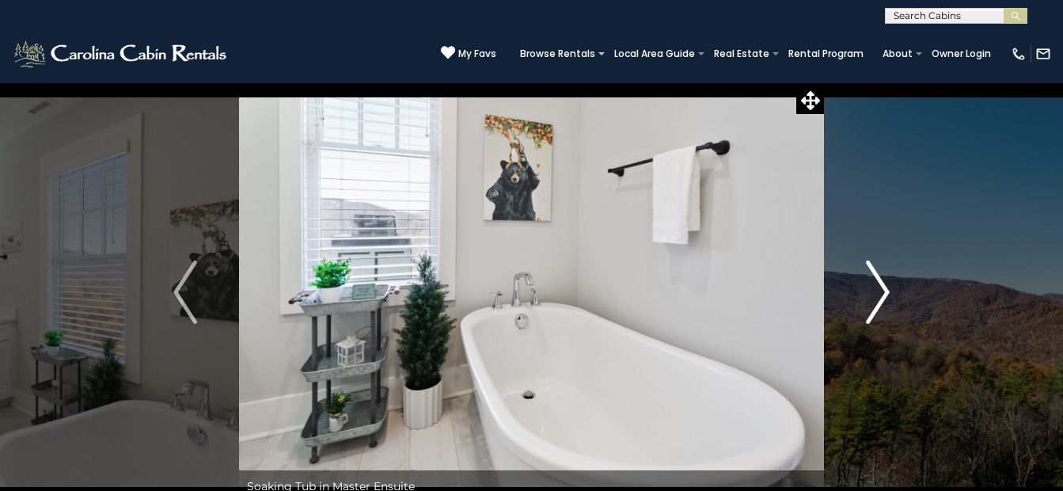
click at [876, 289] on img "Next" at bounding box center [878, 291] width 24 height 63
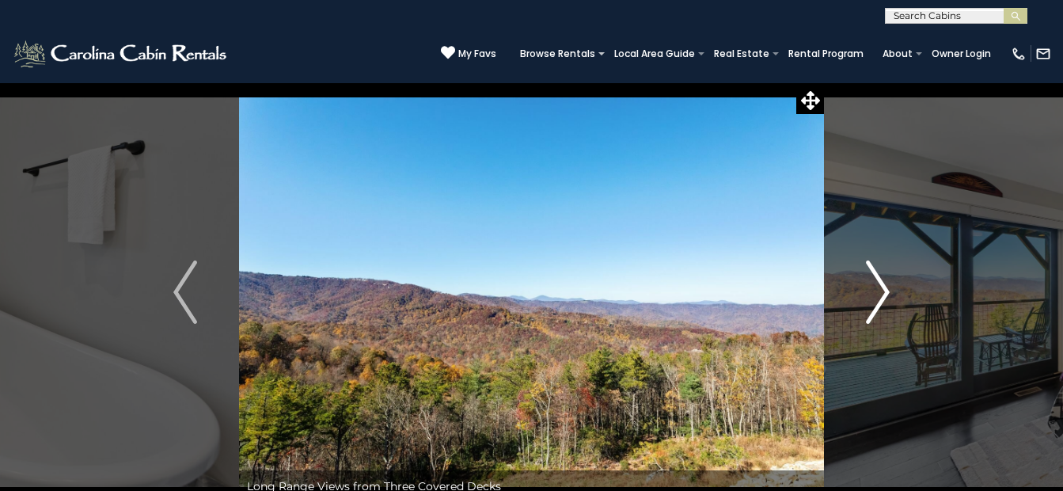
click at [870, 289] on img "Next" at bounding box center [878, 291] width 24 height 63
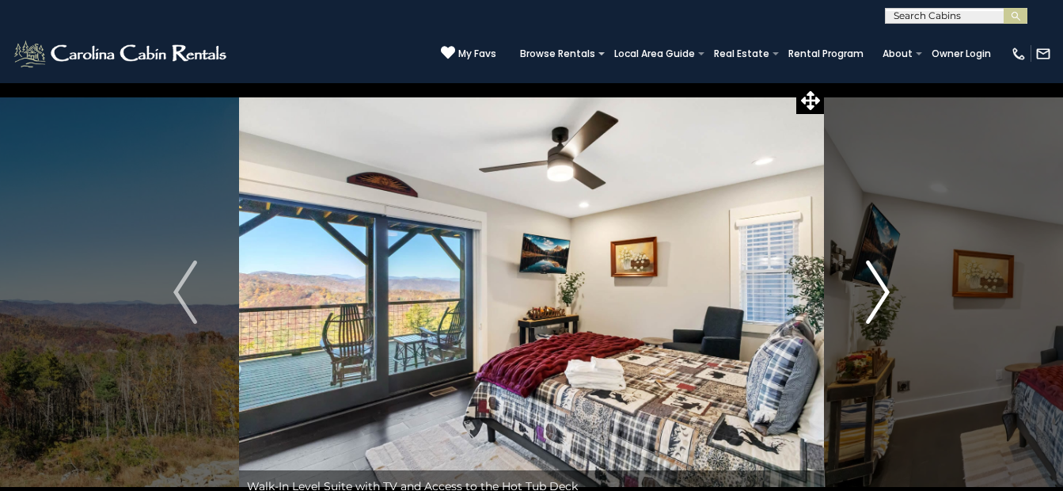
click at [883, 286] on img "Next" at bounding box center [878, 291] width 24 height 63
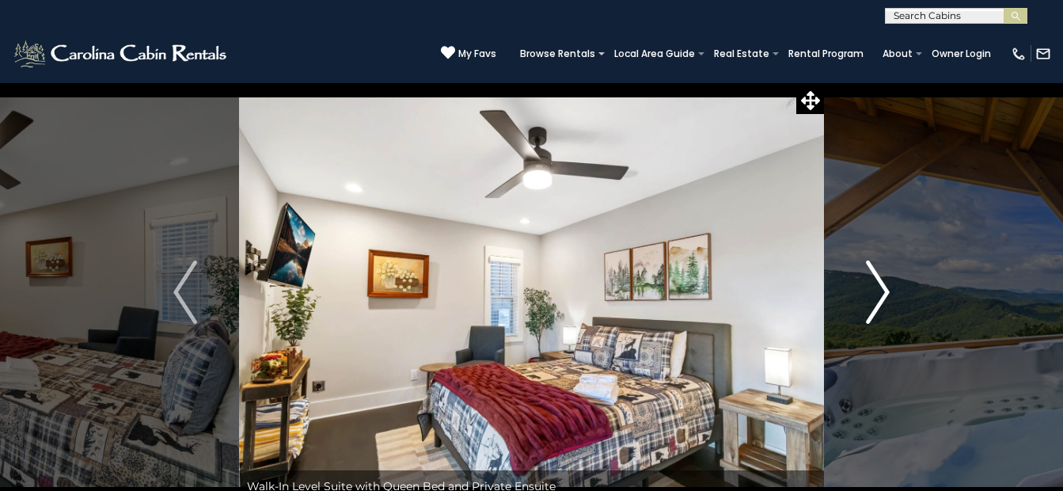
click at [883, 286] on img "Next" at bounding box center [878, 291] width 24 height 63
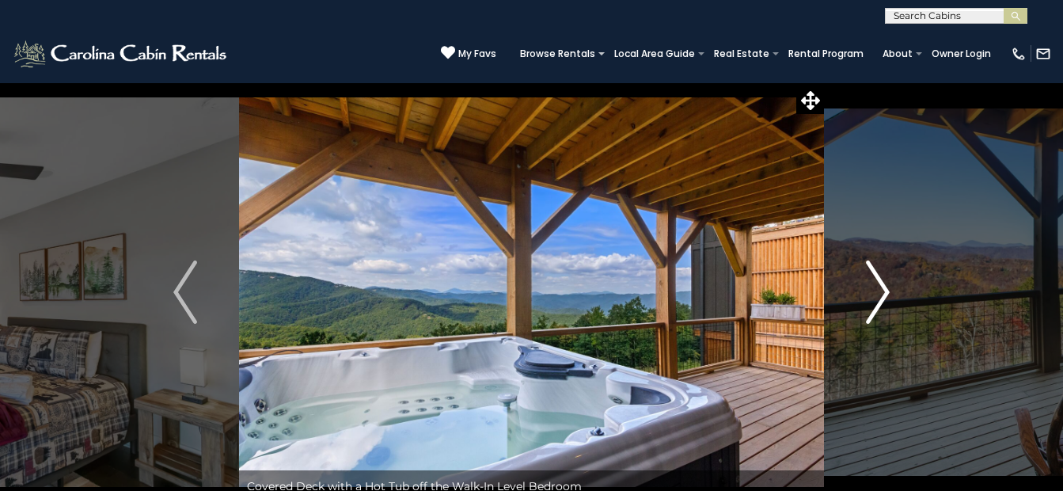
click at [883, 286] on img "Next" at bounding box center [878, 291] width 24 height 63
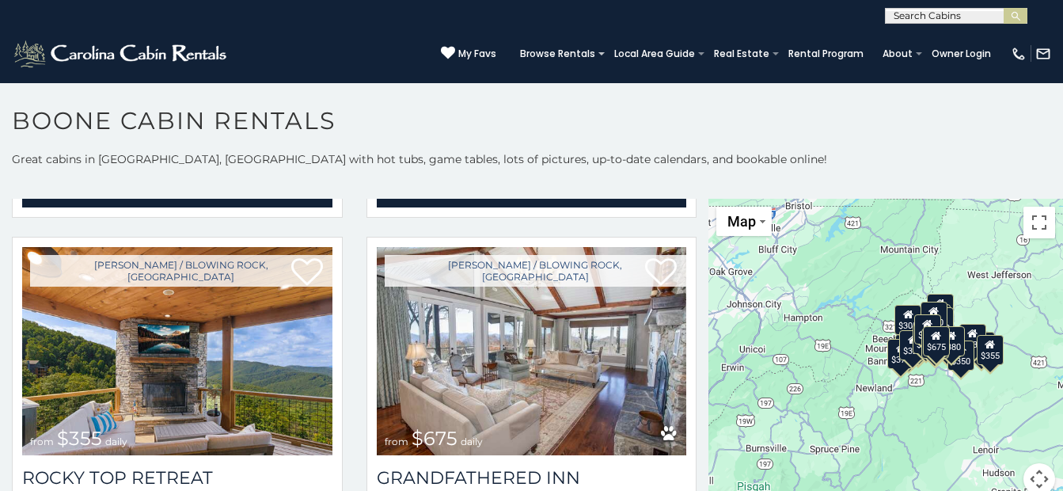
scroll to position [792, 0]
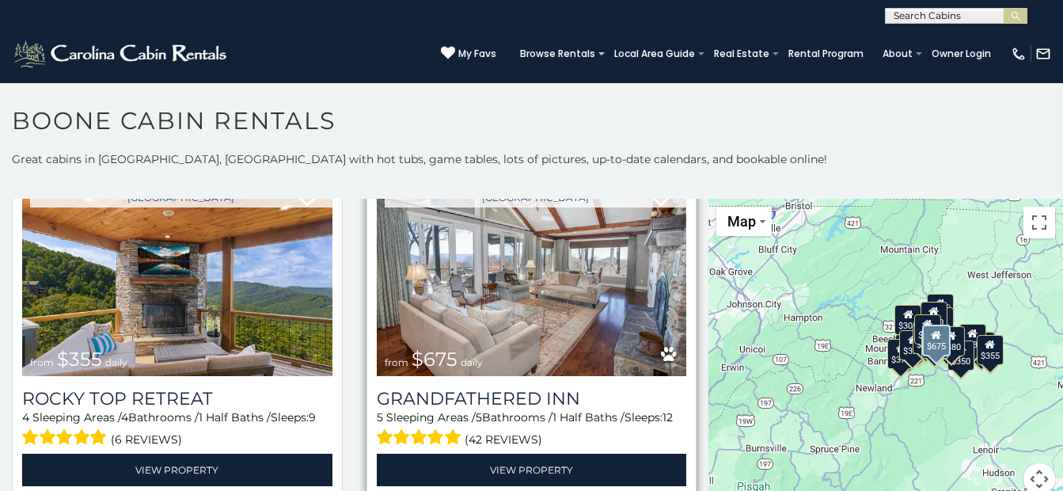
click at [538, 308] on img at bounding box center [532, 271] width 310 height 207
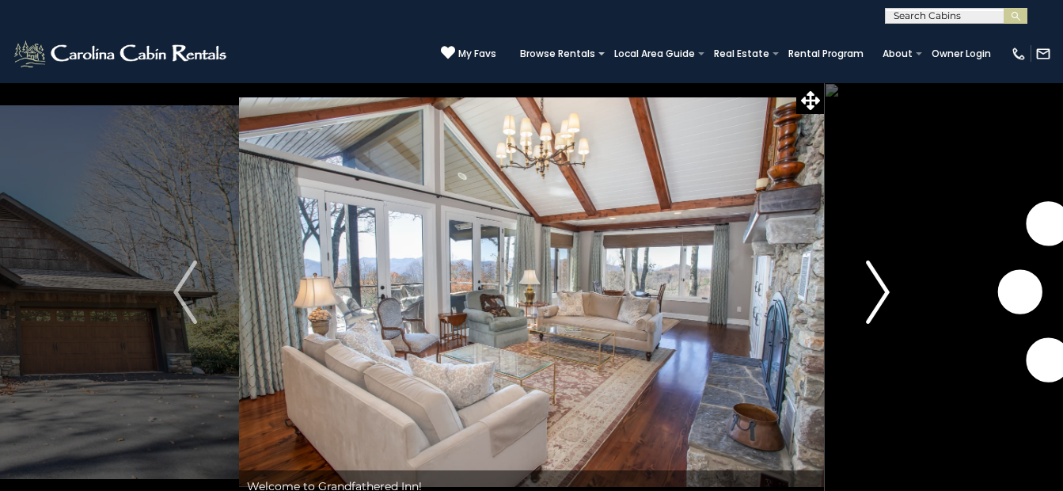
click at [884, 288] on img "Next" at bounding box center [878, 291] width 24 height 63
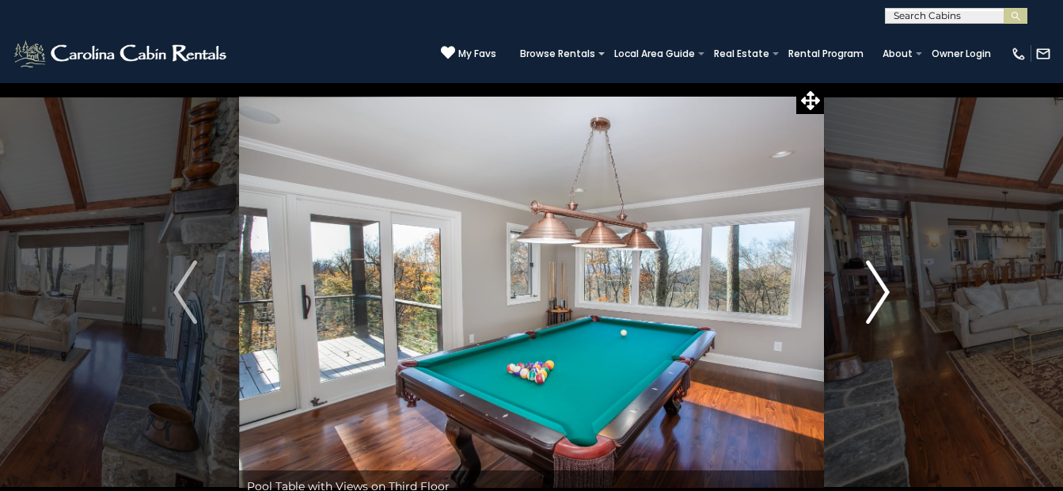
click at [883, 286] on img "Next" at bounding box center [878, 291] width 24 height 63
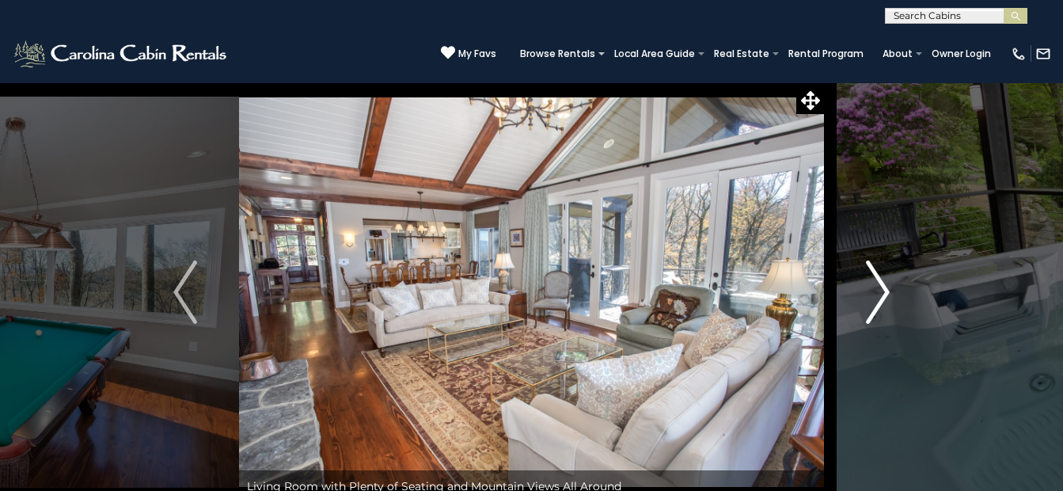
click at [885, 291] on img "Next" at bounding box center [878, 291] width 24 height 63
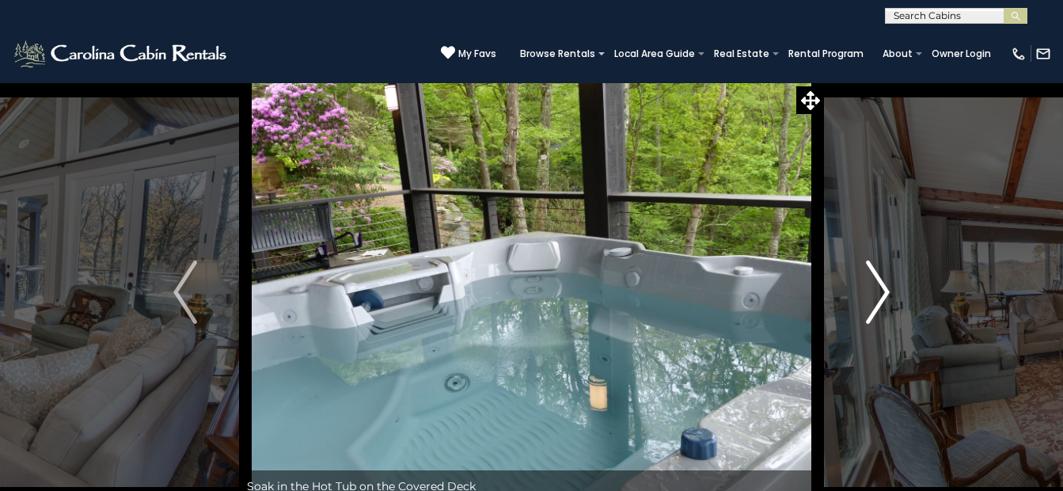
click at [882, 291] on img "Next" at bounding box center [878, 291] width 24 height 63
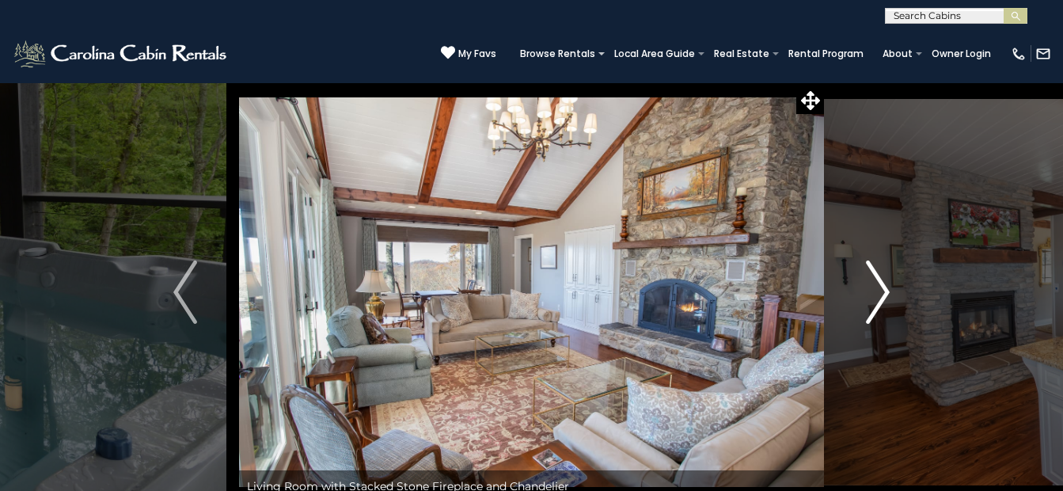
click at [888, 295] on img "Next" at bounding box center [878, 291] width 24 height 63
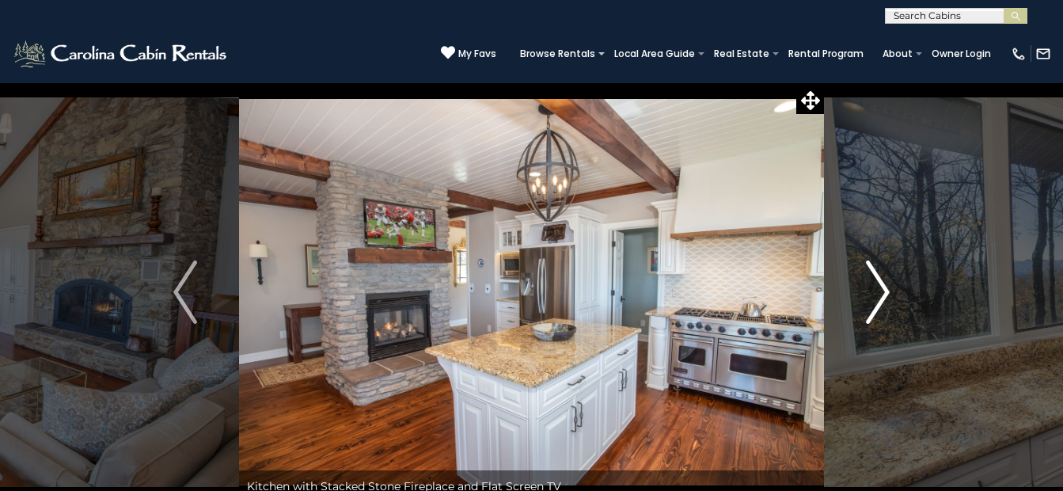
click at [886, 293] on img "Next" at bounding box center [878, 291] width 24 height 63
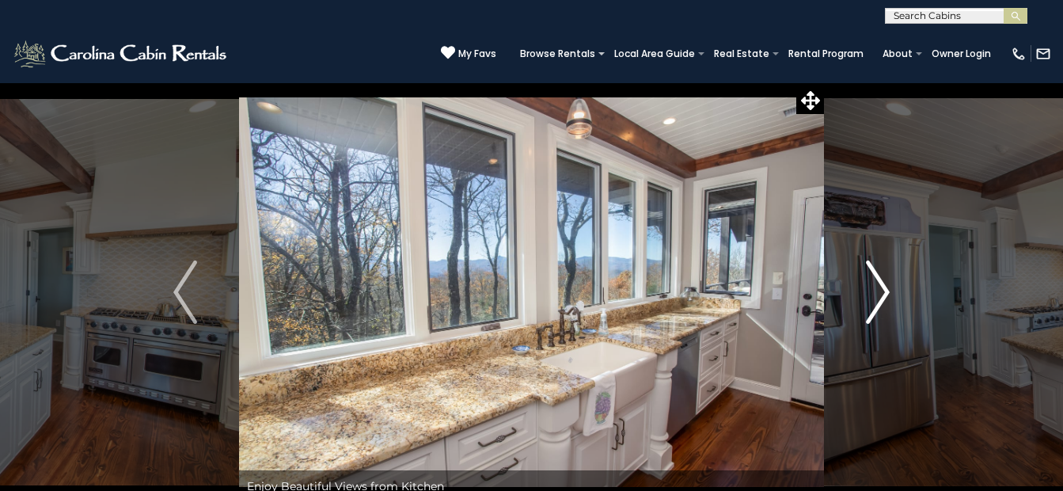
click at [886, 293] on img "Next" at bounding box center [878, 291] width 24 height 63
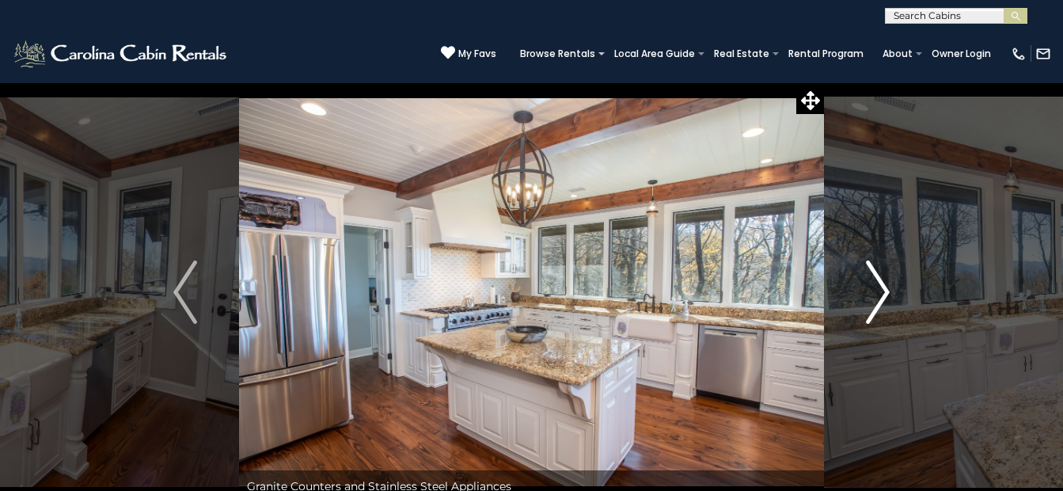
click at [886, 292] on img "Next" at bounding box center [878, 291] width 24 height 63
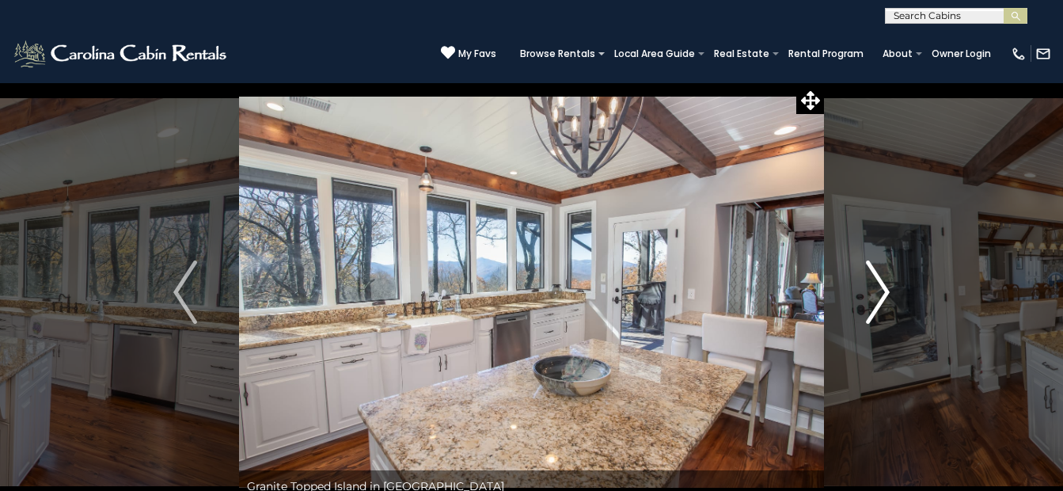
click at [880, 292] on img "Next" at bounding box center [878, 291] width 24 height 63
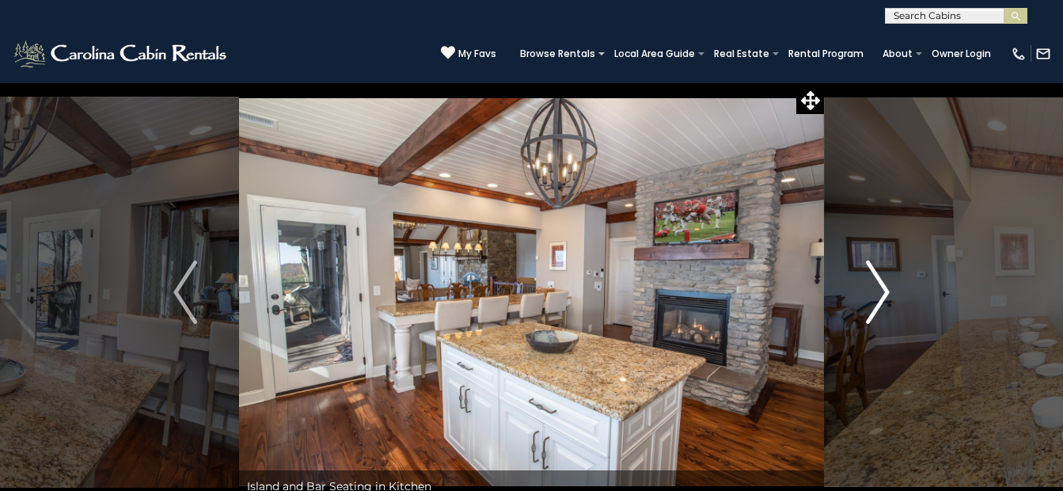
click at [881, 287] on img "Next" at bounding box center [878, 291] width 24 height 63
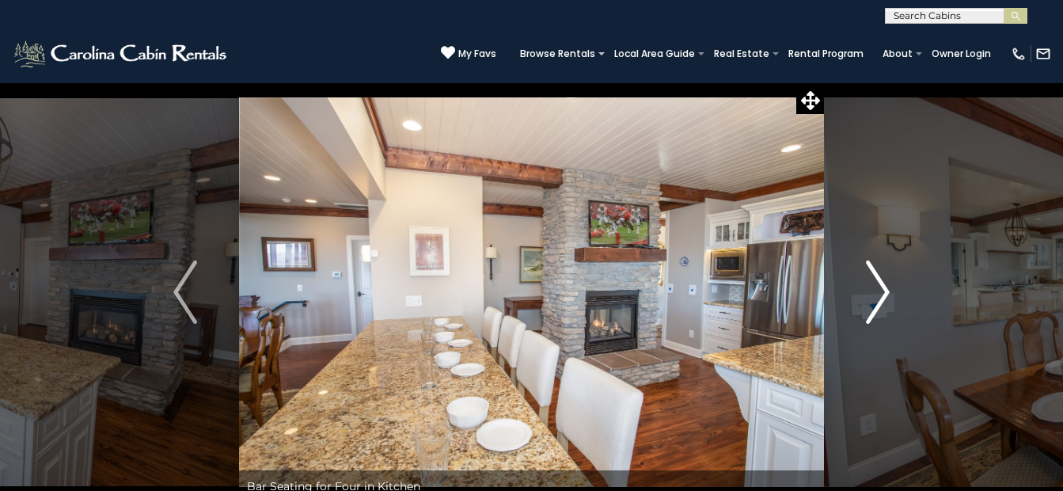
click at [881, 287] on img "Next" at bounding box center [878, 291] width 24 height 63
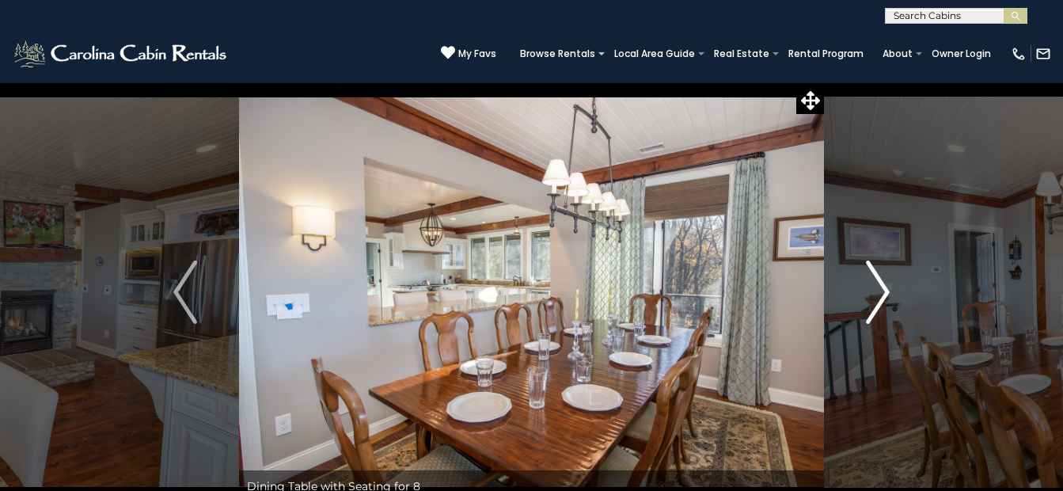
click at [876, 289] on img "Next" at bounding box center [878, 291] width 24 height 63
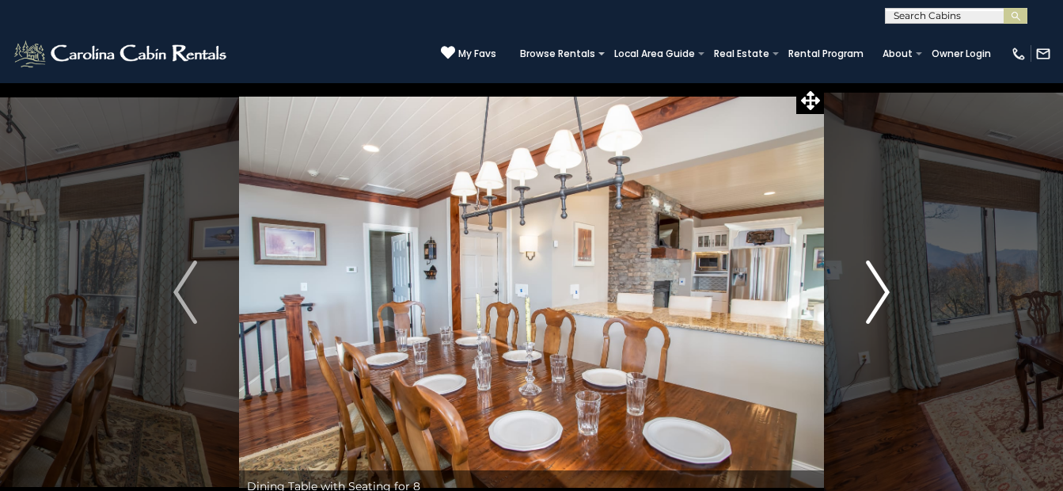
click at [882, 291] on img "Next" at bounding box center [878, 291] width 24 height 63
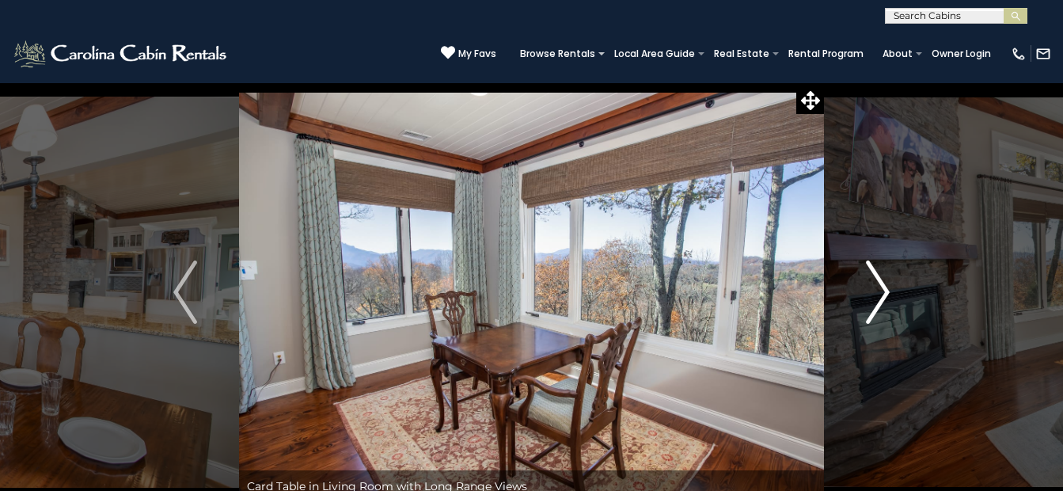
click at [881, 291] on img "Next" at bounding box center [878, 291] width 24 height 63
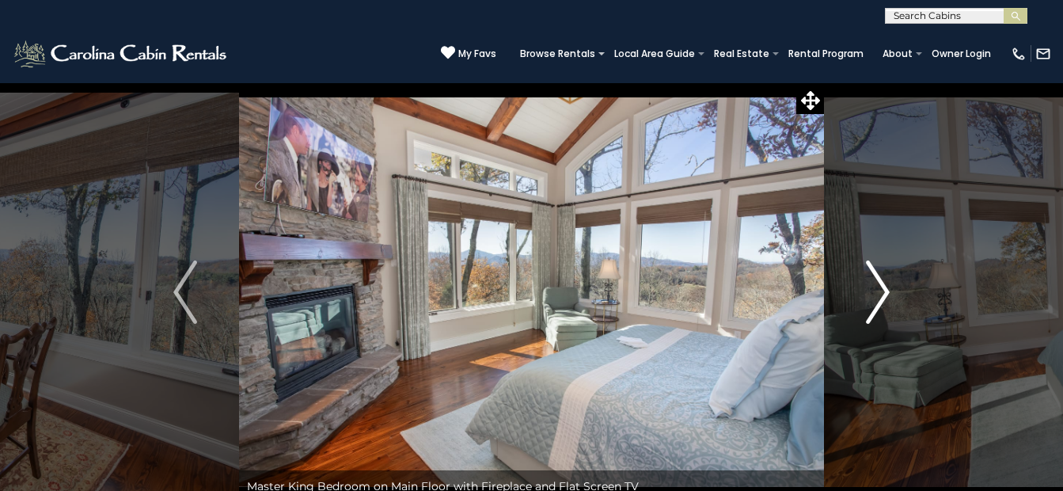
click at [873, 292] on img "Next" at bounding box center [878, 291] width 24 height 63
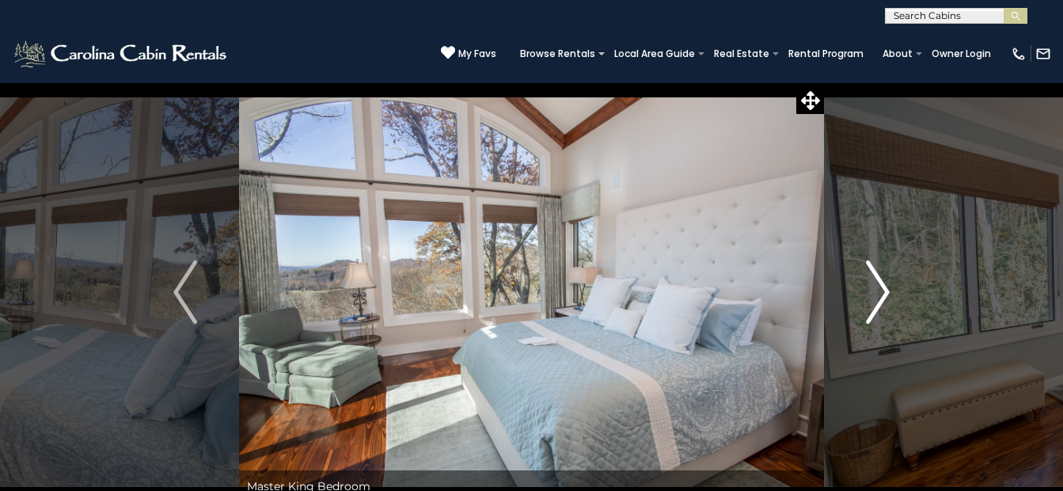
click at [872, 296] on img "Next" at bounding box center [878, 291] width 24 height 63
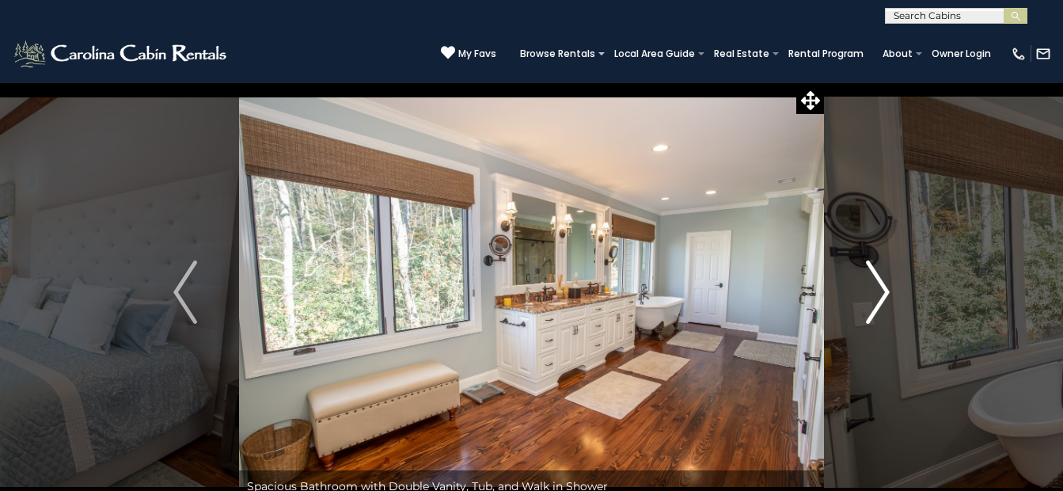
click at [873, 296] on img "Next" at bounding box center [878, 291] width 24 height 63
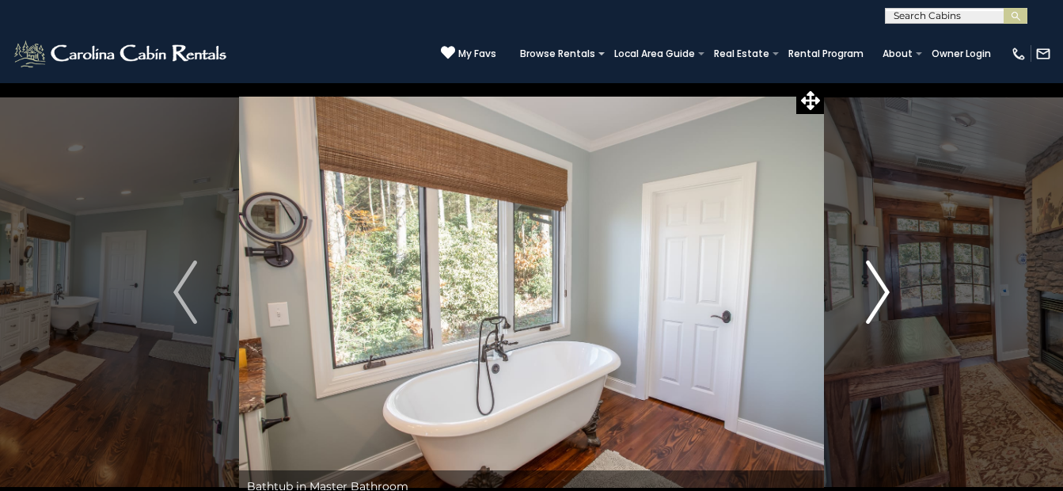
click at [873, 296] on img "Next" at bounding box center [878, 291] width 24 height 63
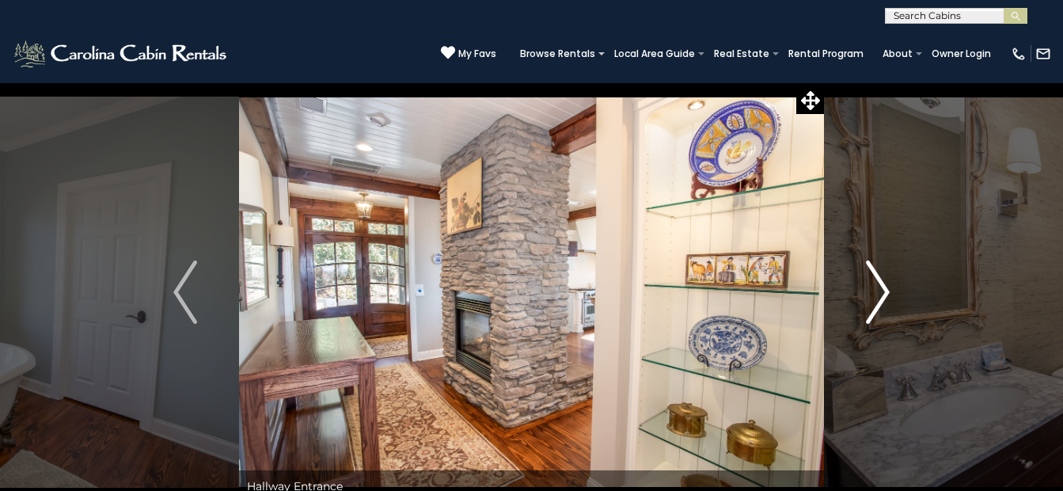
click at [883, 296] on img "Next" at bounding box center [878, 291] width 24 height 63
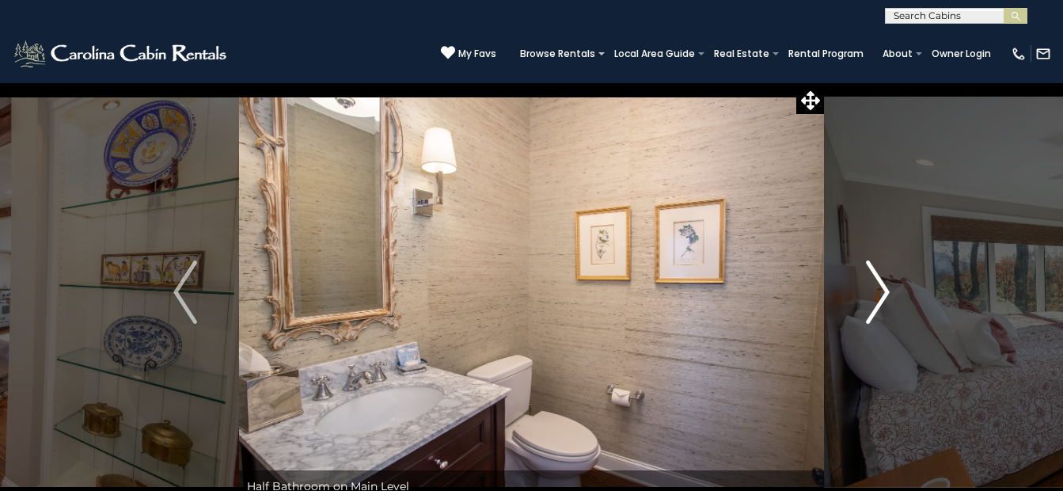
click at [883, 296] on img "Next" at bounding box center [878, 291] width 24 height 63
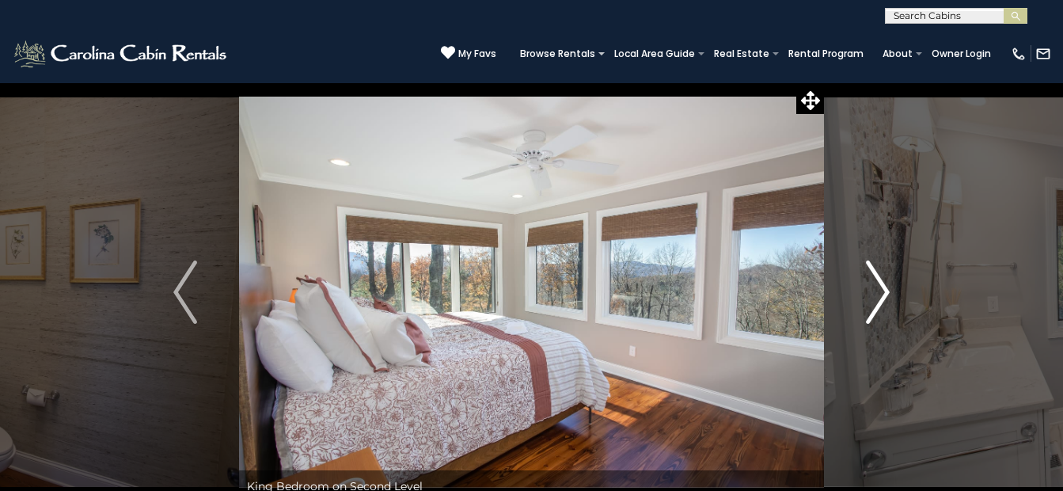
click at [883, 296] on img "Next" at bounding box center [878, 291] width 24 height 63
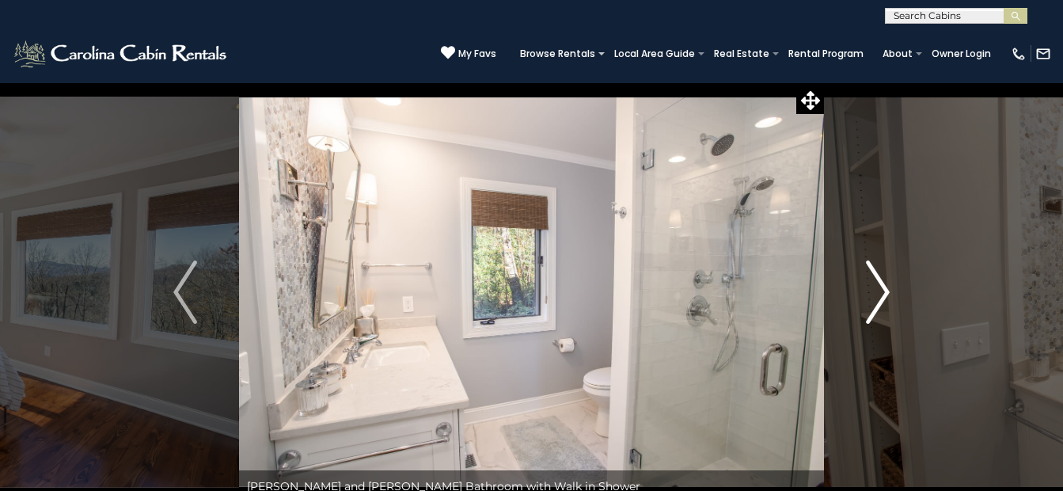
click at [883, 287] on img "Next" at bounding box center [878, 291] width 24 height 63
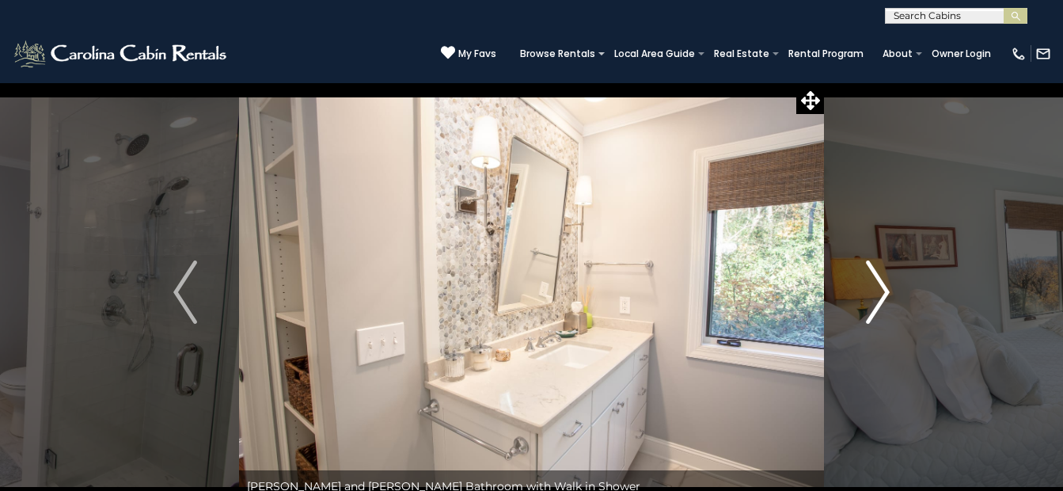
click at [883, 287] on img "Next" at bounding box center [878, 291] width 24 height 63
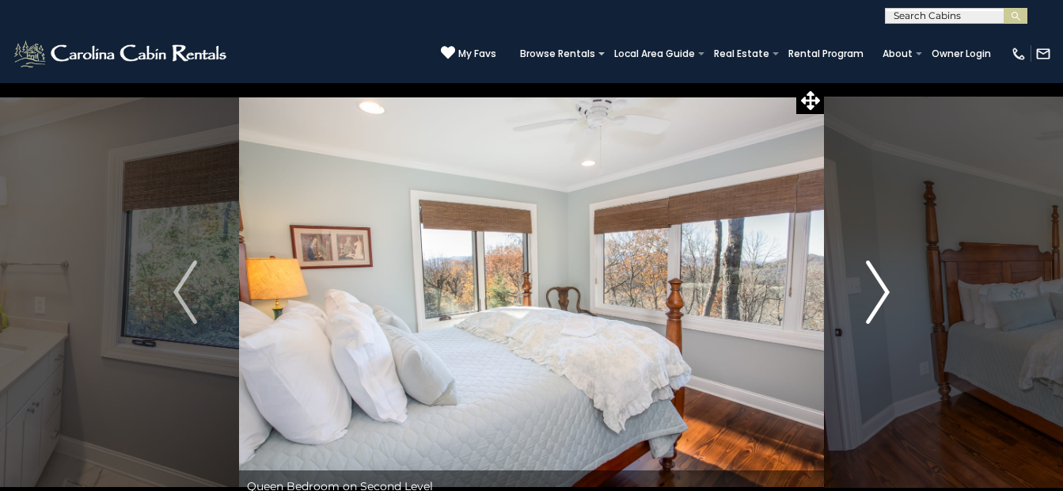
click at [883, 287] on img "Next" at bounding box center [878, 291] width 24 height 63
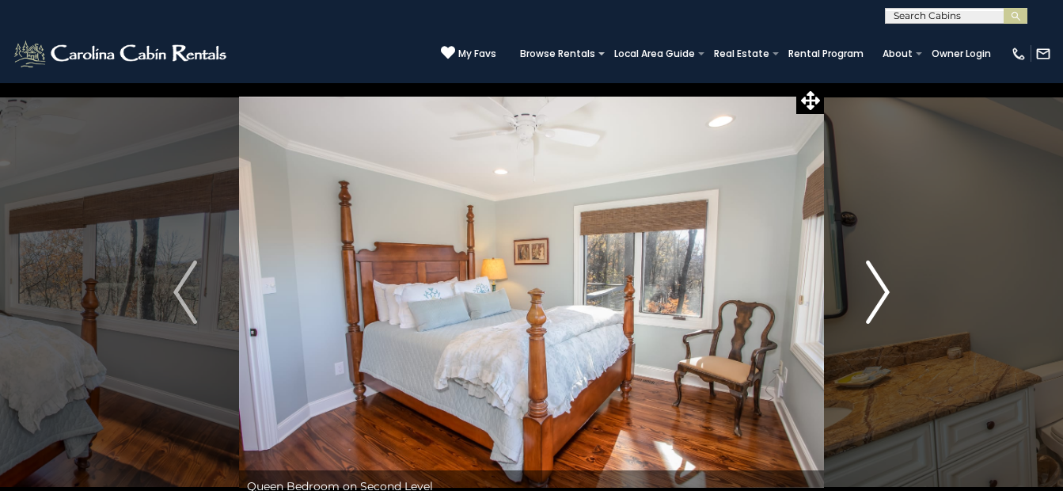
click at [882, 287] on img "Next" at bounding box center [878, 291] width 24 height 63
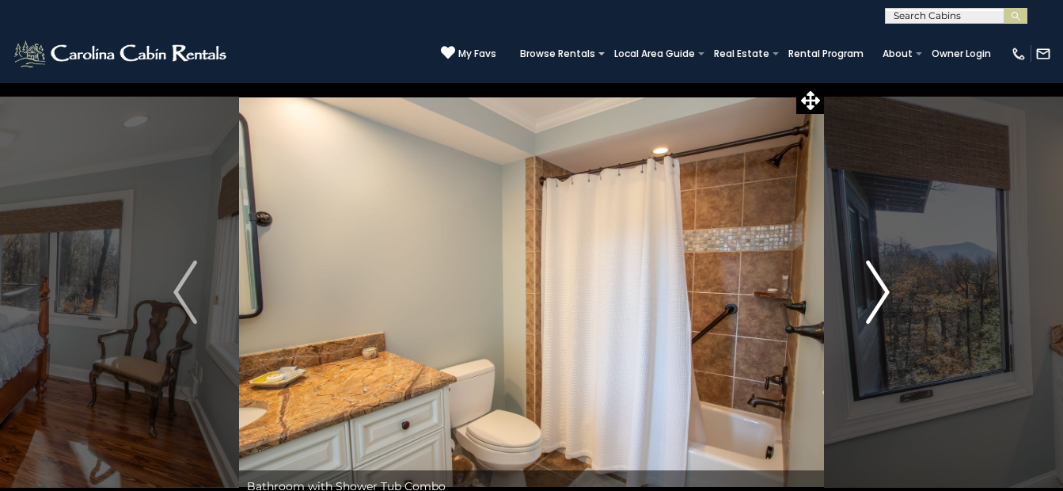
click at [882, 287] on img "Next" at bounding box center [878, 291] width 24 height 63
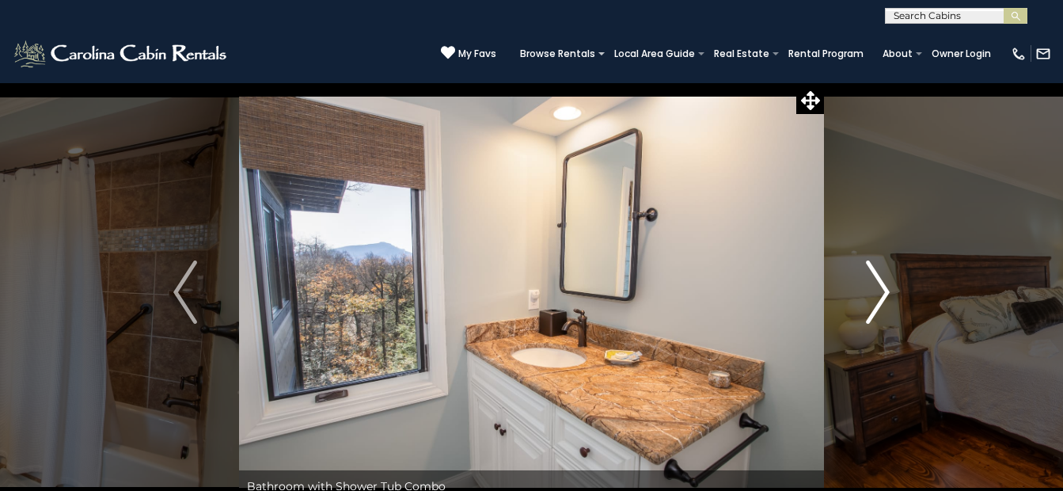
click at [882, 287] on img "Next" at bounding box center [878, 291] width 24 height 63
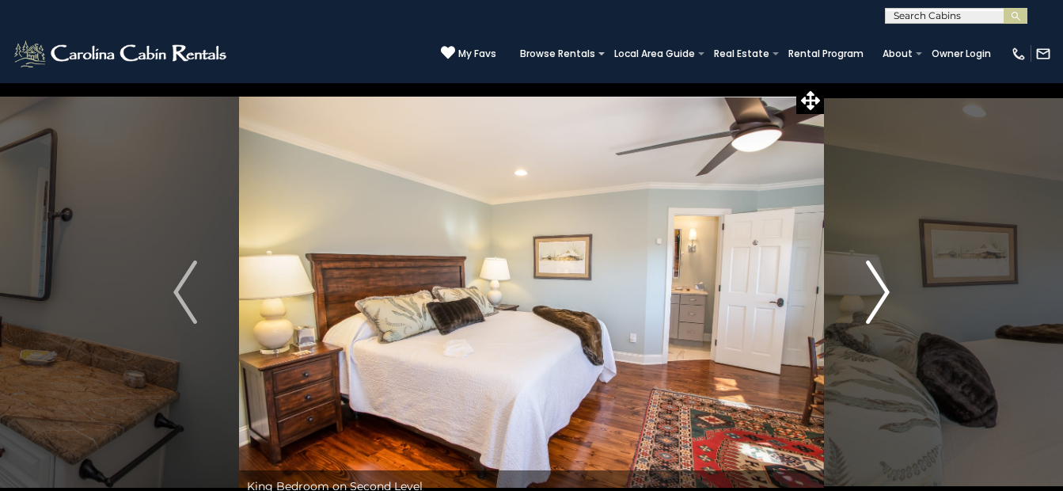
click at [881, 287] on img "Next" at bounding box center [878, 291] width 24 height 63
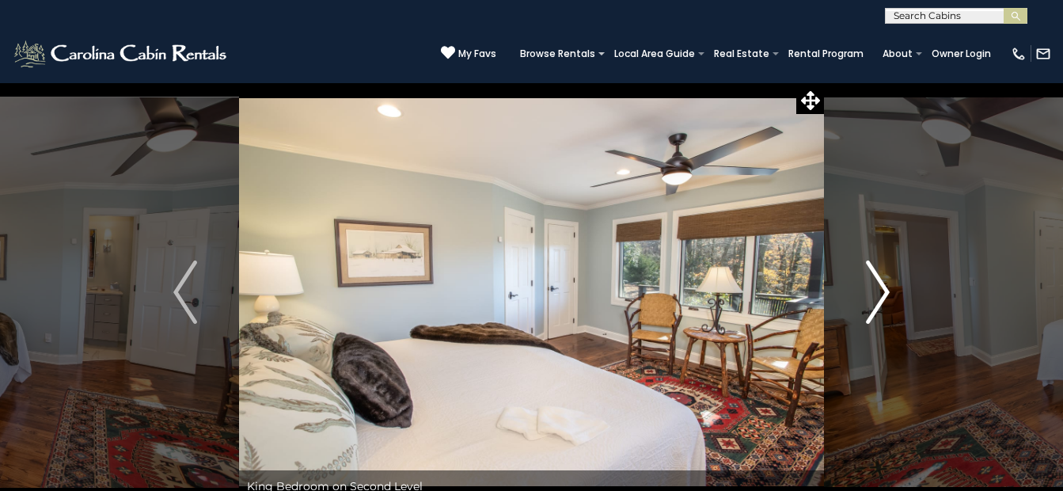
click at [881, 287] on img "Next" at bounding box center [878, 291] width 24 height 63
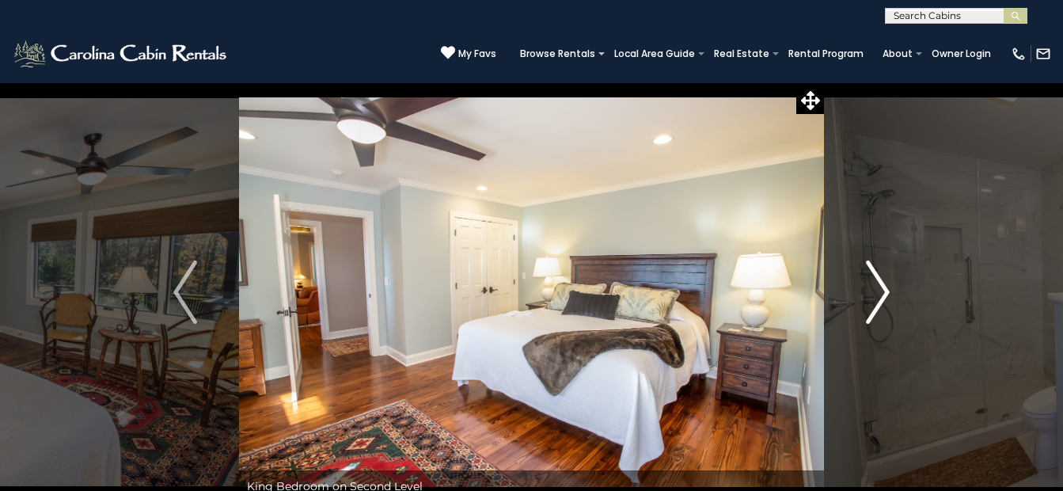
click at [881, 287] on img "Next" at bounding box center [878, 291] width 24 height 63
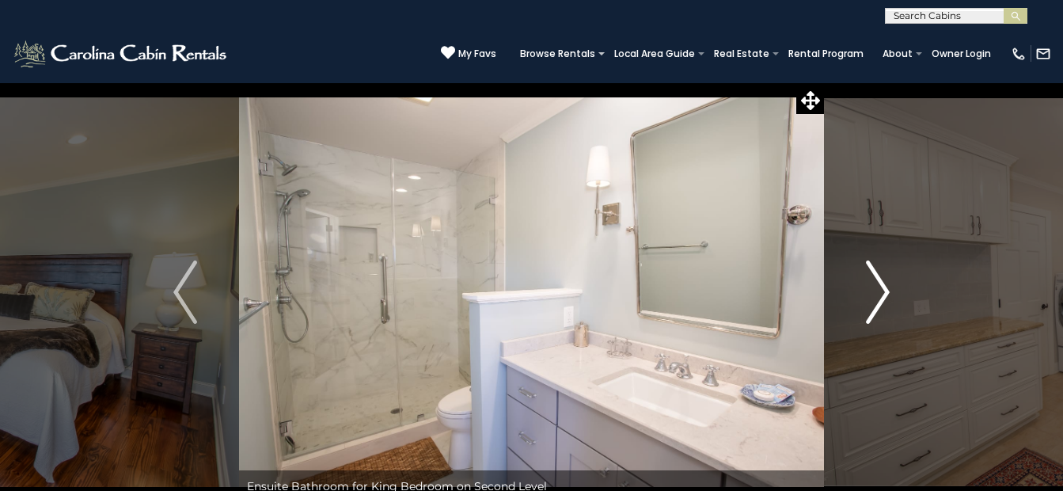
click at [881, 287] on img "Next" at bounding box center [878, 291] width 24 height 63
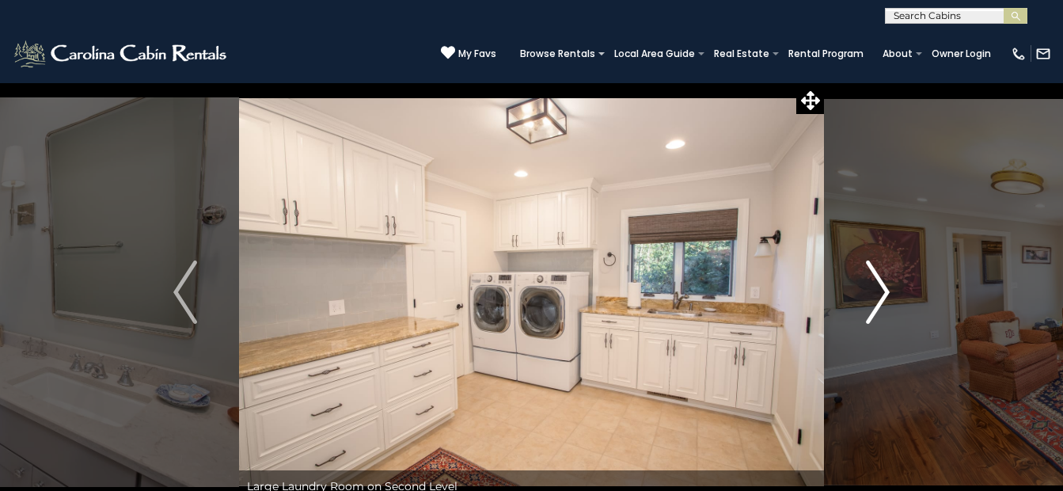
click at [881, 287] on img "Next" at bounding box center [878, 291] width 24 height 63
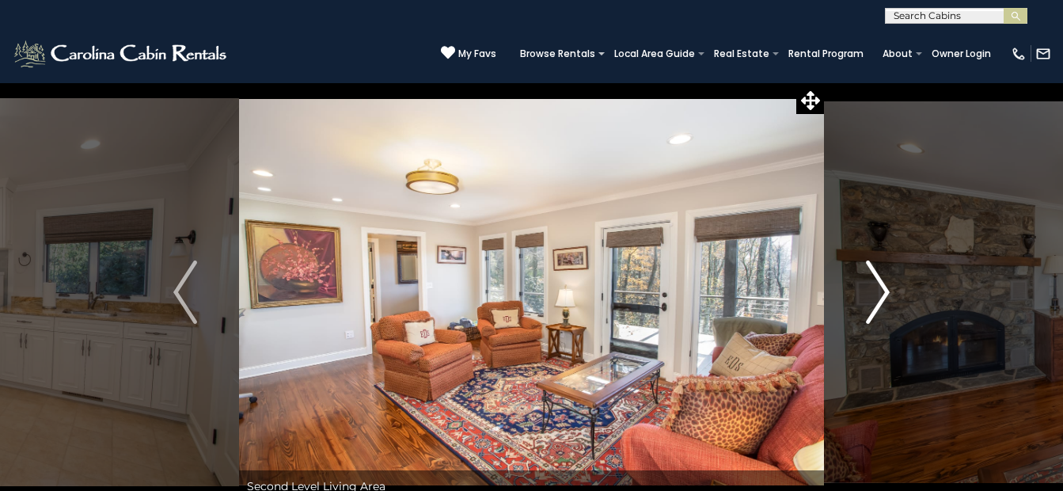
click at [878, 290] on img "Next" at bounding box center [878, 291] width 24 height 63
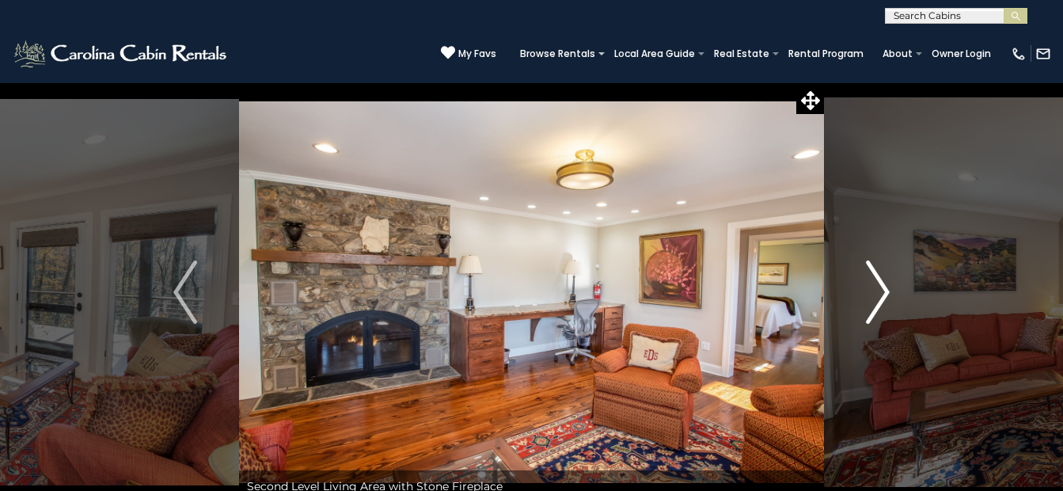
click at [878, 289] on img "Next" at bounding box center [878, 291] width 24 height 63
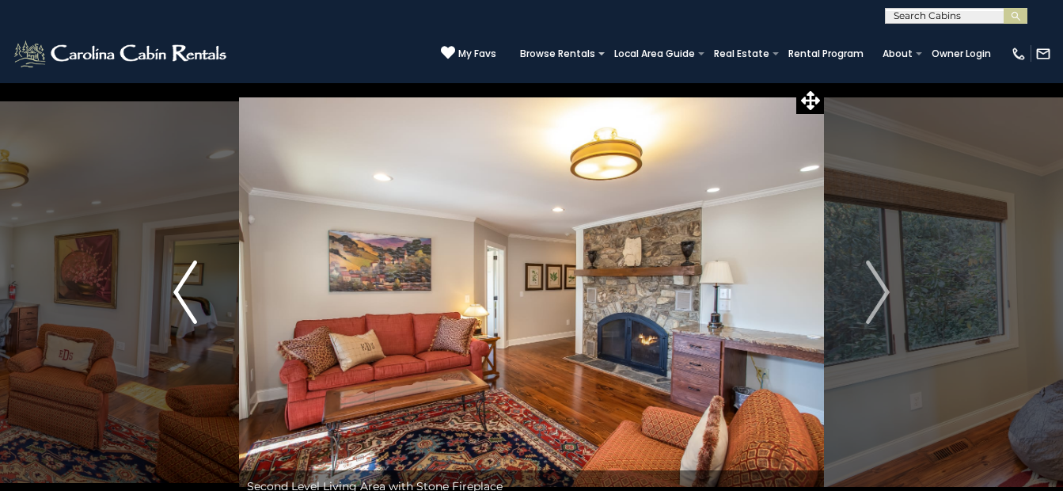
click at [196, 292] on img "Previous" at bounding box center [185, 291] width 24 height 63
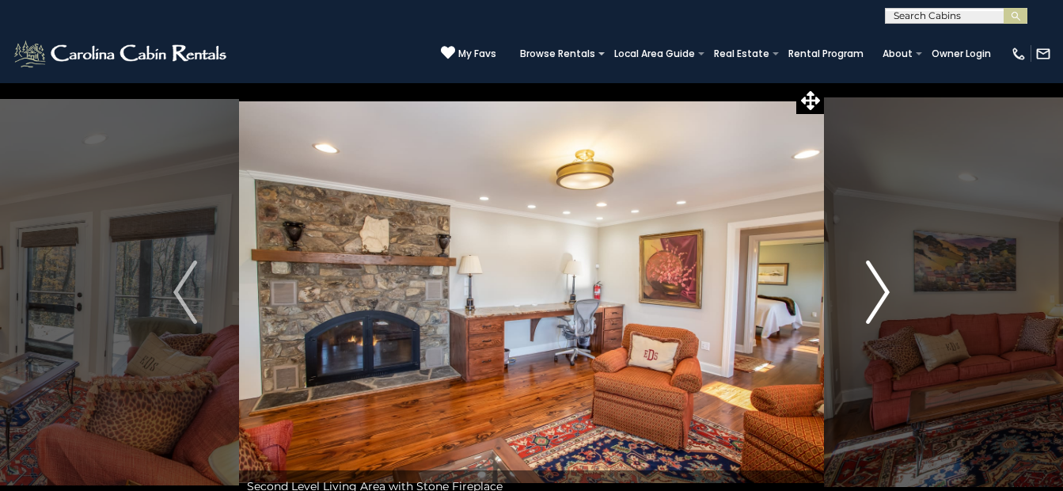
click at [884, 289] on img "Next" at bounding box center [878, 291] width 24 height 63
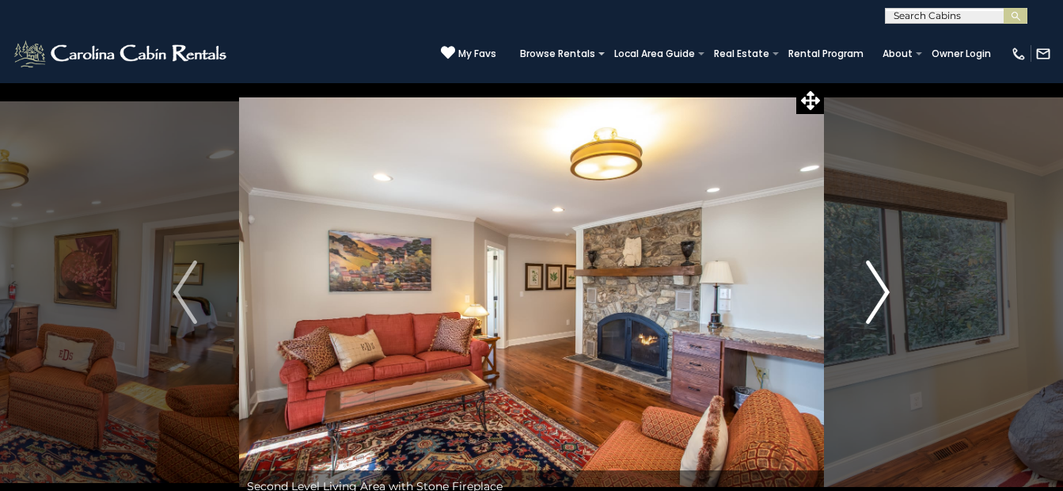
click at [873, 287] on img "Next" at bounding box center [878, 291] width 24 height 63
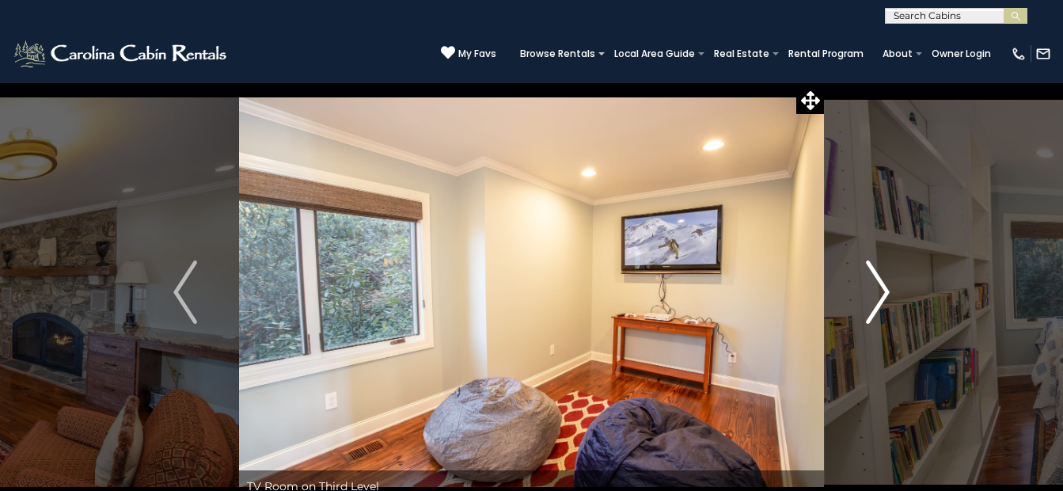
click at [879, 285] on img "Next" at bounding box center [878, 291] width 24 height 63
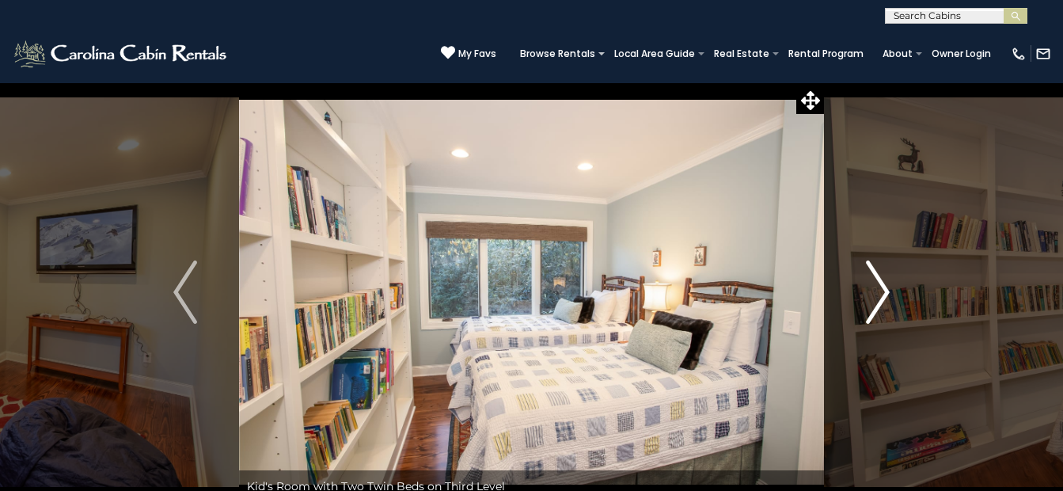
click at [879, 285] on img "Next" at bounding box center [878, 291] width 24 height 63
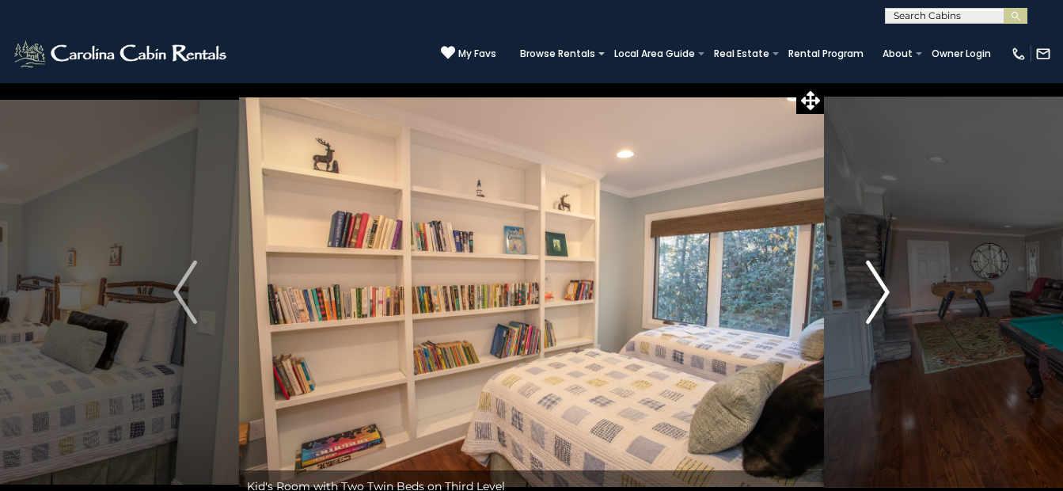
click at [879, 285] on img "Next" at bounding box center [878, 291] width 24 height 63
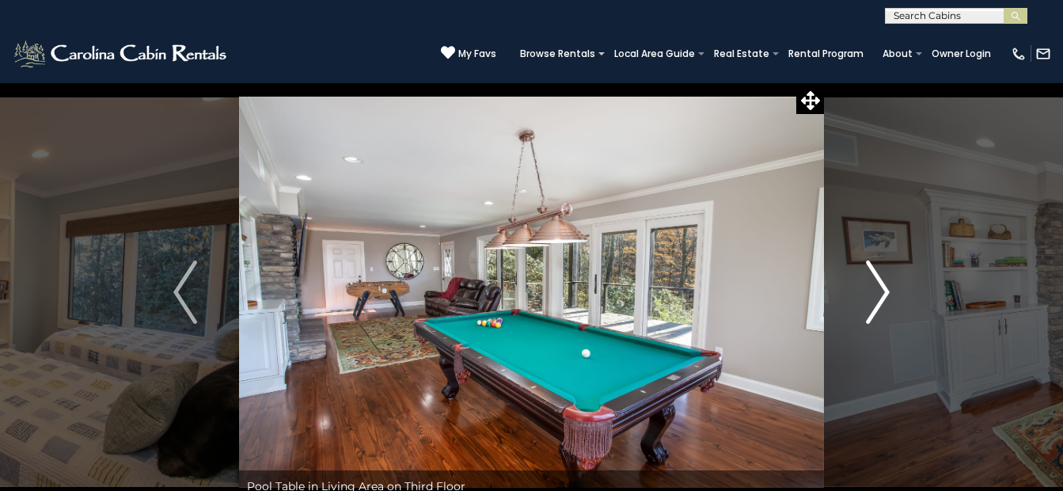
click at [879, 284] on img "Next" at bounding box center [878, 291] width 24 height 63
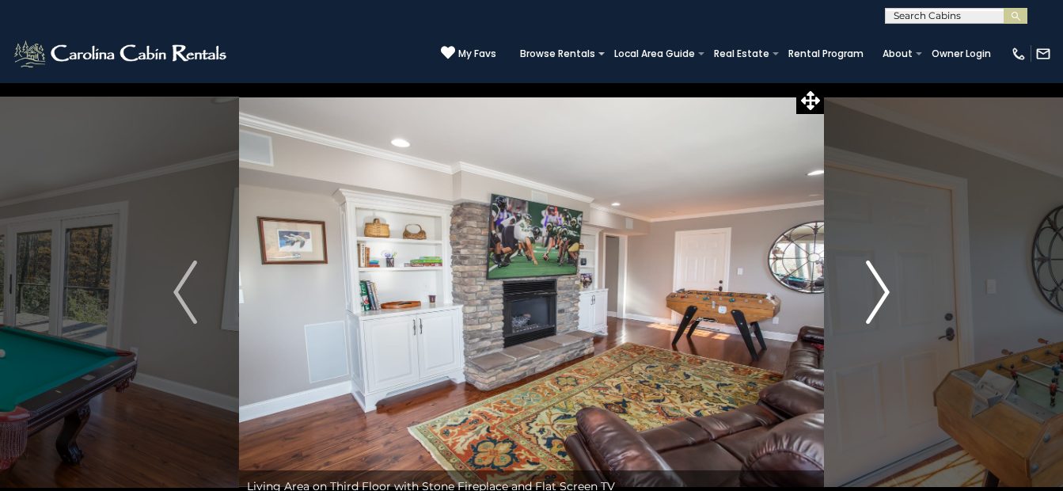
click at [881, 284] on img "Next" at bounding box center [878, 291] width 24 height 63
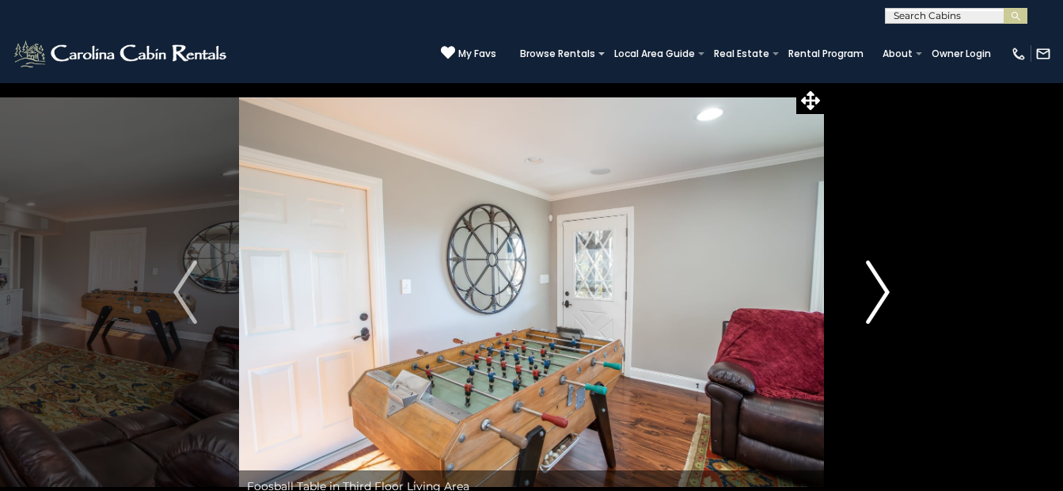
click at [881, 284] on img "Next" at bounding box center [878, 291] width 24 height 63
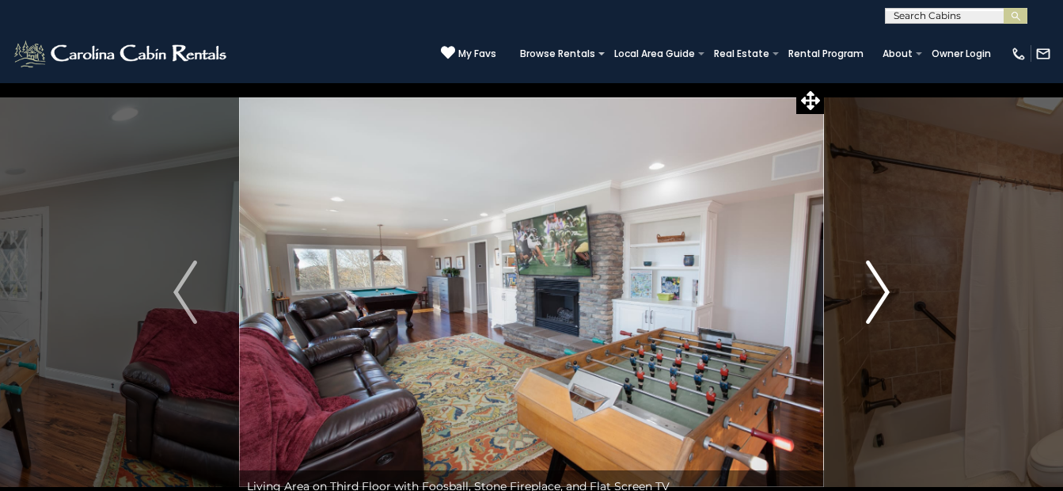
click at [881, 284] on img "Next" at bounding box center [878, 291] width 24 height 63
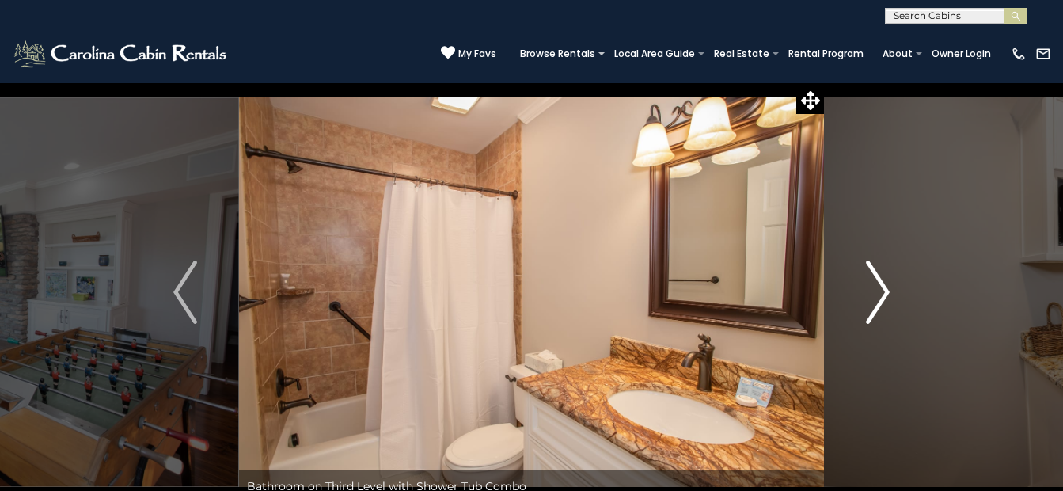
click at [881, 284] on img "Next" at bounding box center [878, 291] width 24 height 63
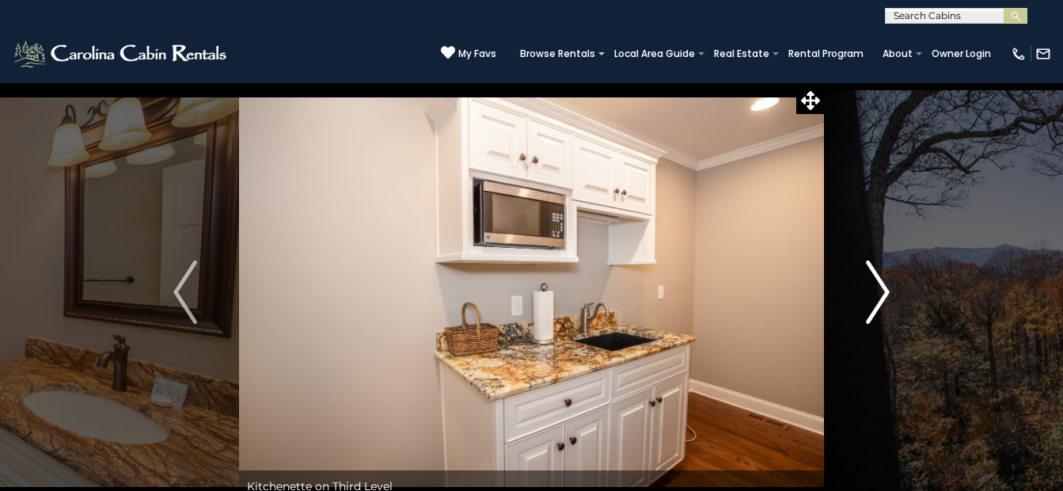
click at [881, 284] on img "Next" at bounding box center [878, 291] width 24 height 63
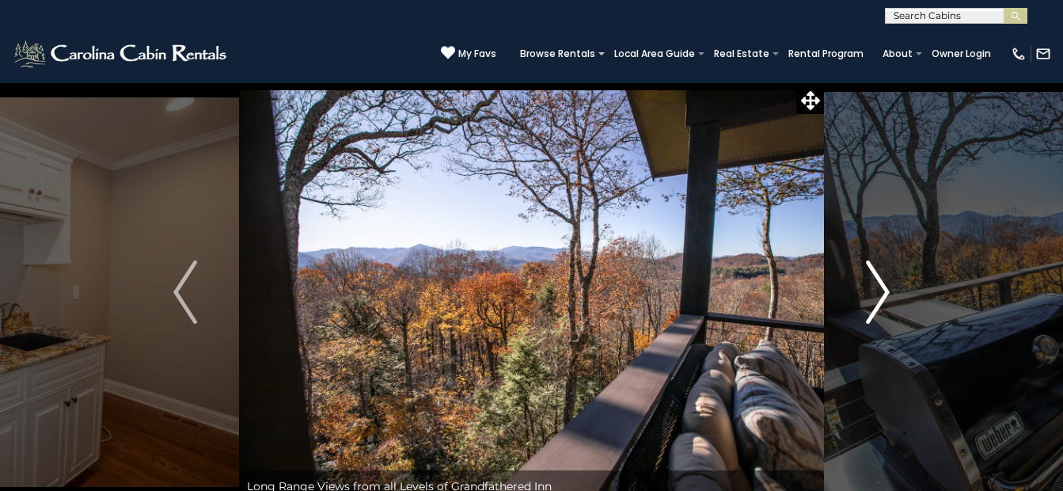
click at [881, 284] on img "Next" at bounding box center [878, 291] width 24 height 63
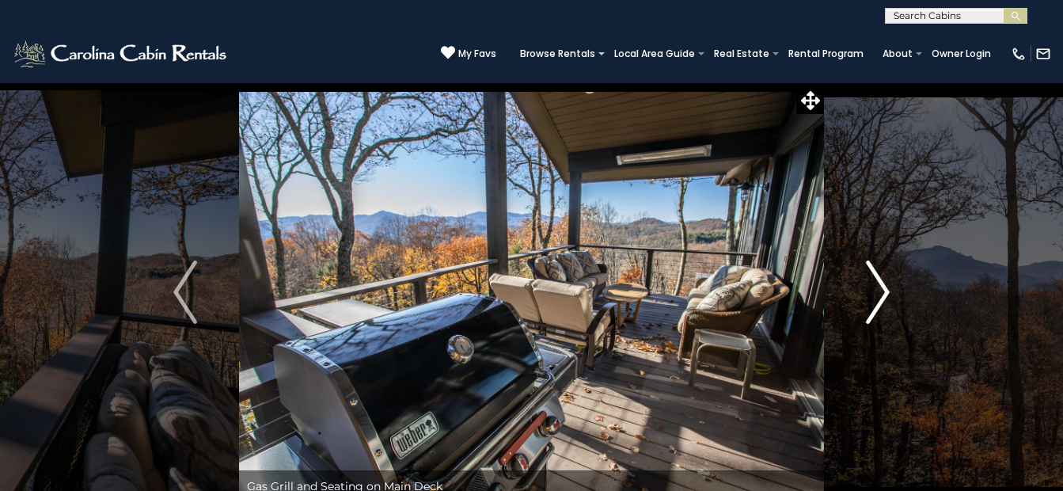
click at [880, 285] on img "Next" at bounding box center [878, 291] width 24 height 63
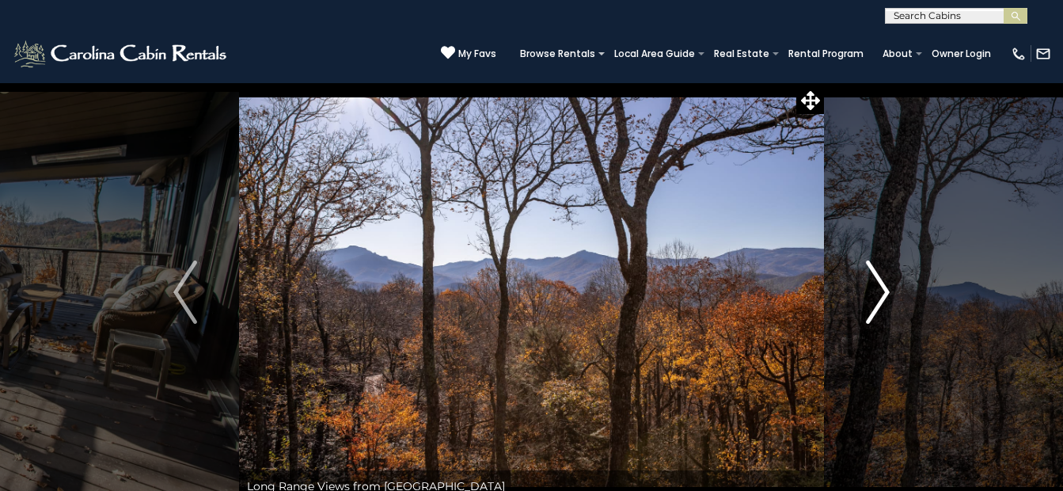
click at [880, 285] on img "Next" at bounding box center [878, 291] width 24 height 63
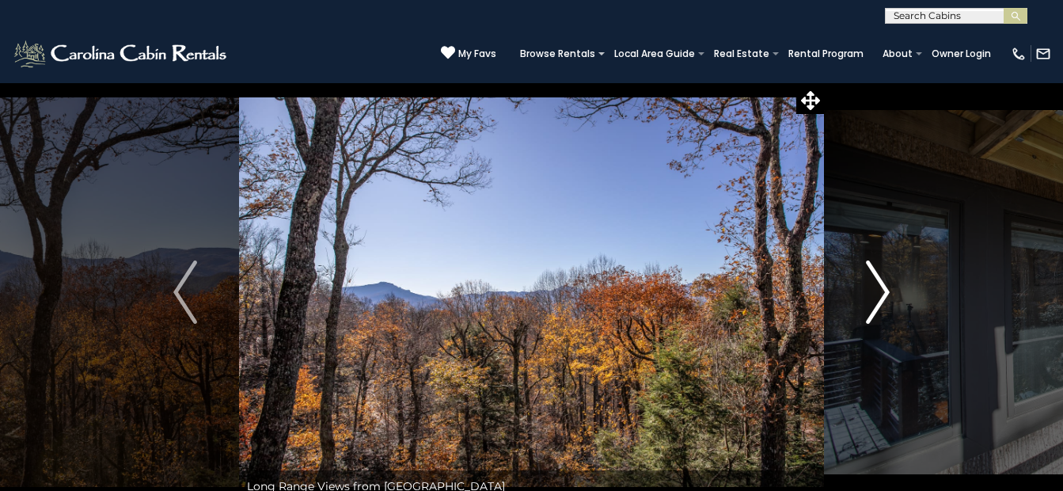
click at [880, 285] on img "Next" at bounding box center [878, 291] width 24 height 63
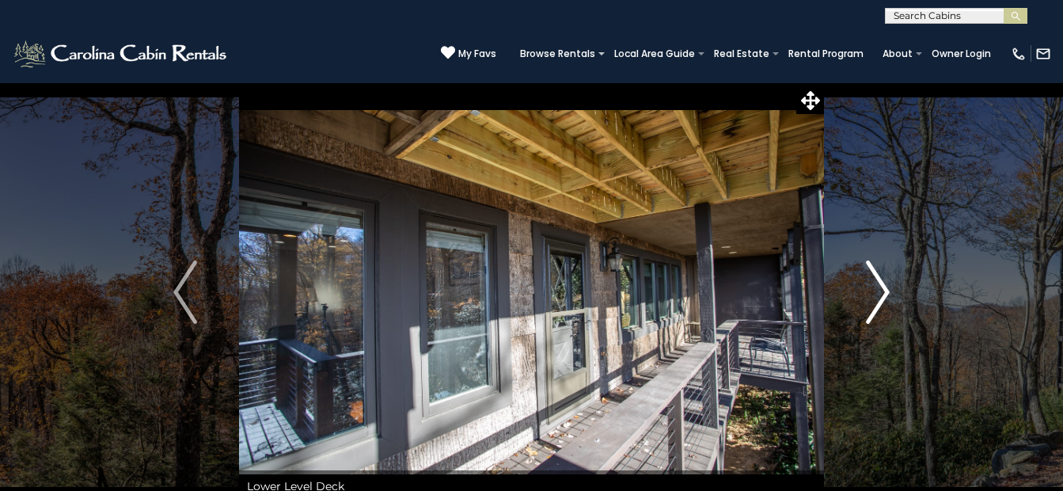
click at [880, 286] on img "Next" at bounding box center [878, 291] width 24 height 63
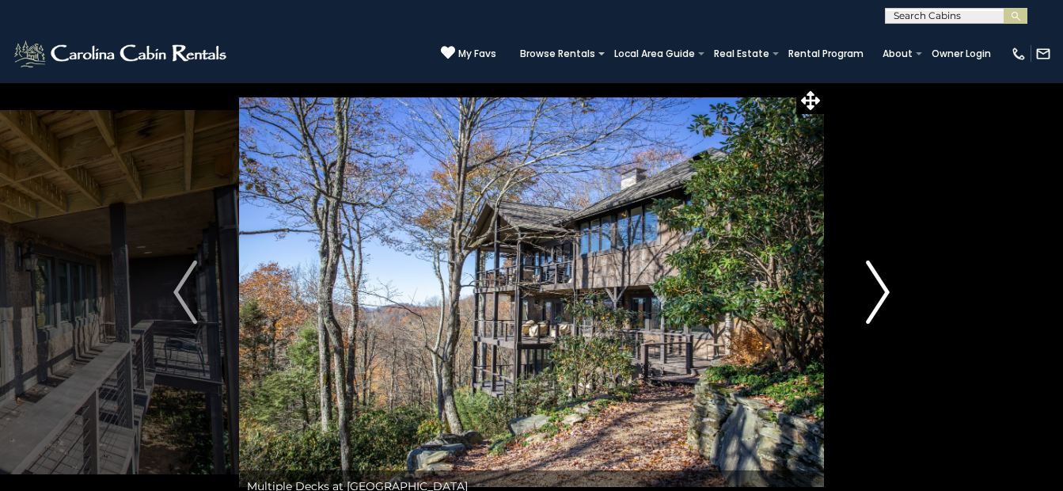
click at [880, 286] on img "Next" at bounding box center [878, 291] width 24 height 63
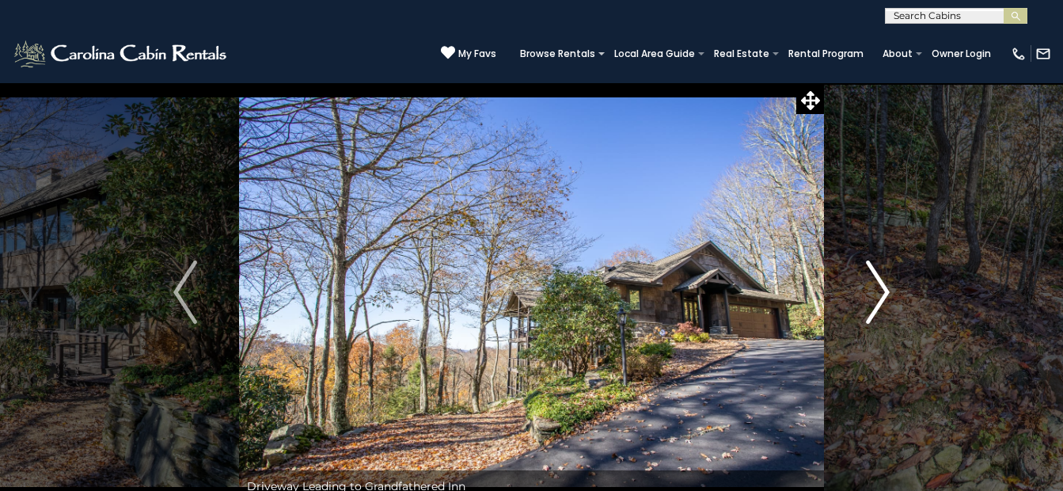
click at [884, 286] on img "Next" at bounding box center [878, 291] width 24 height 63
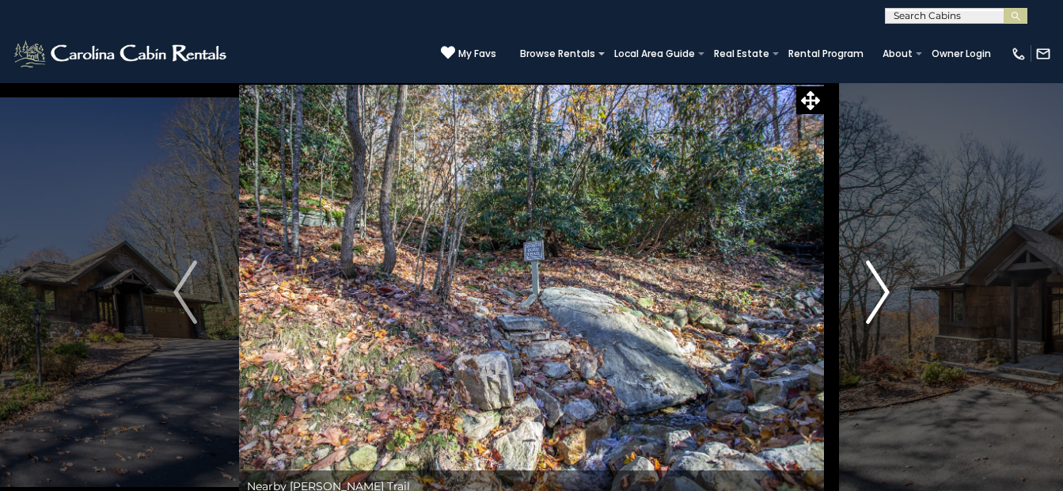
click at [884, 286] on img "Next" at bounding box center [878, 291] width 24 height 63
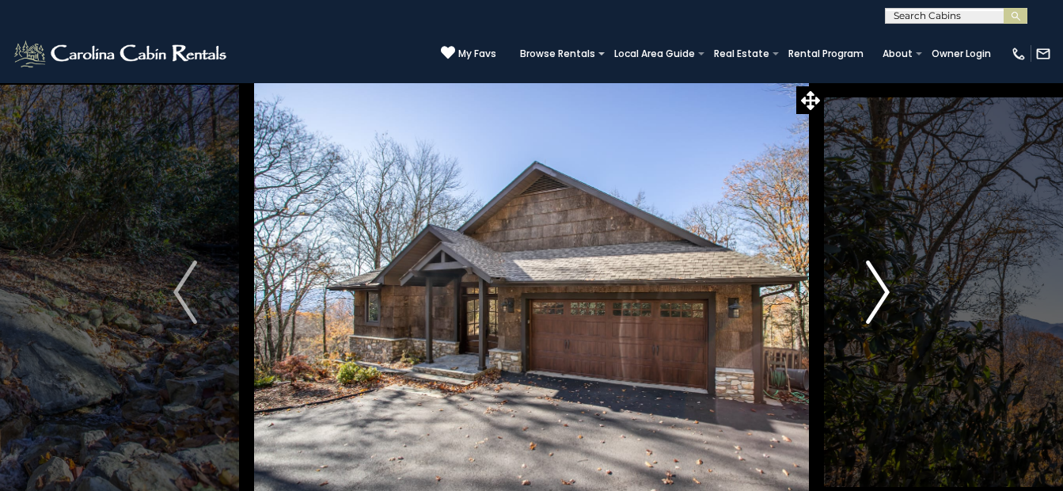
click at [884, 285] on img "Next" at bounding box center [878, 291] width 24 height 63
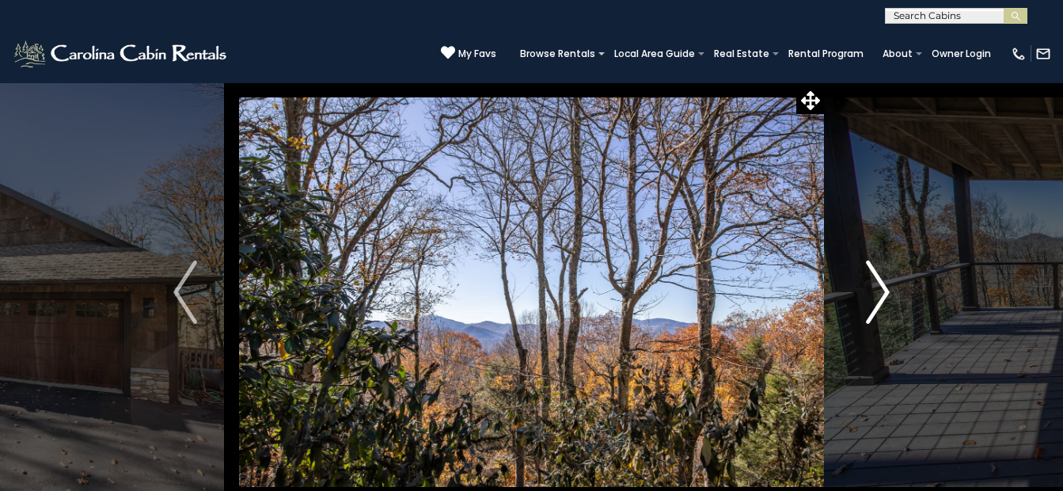
click at [880, 285] on img "Next" at bounding box center [878, 291] width 24 height 63
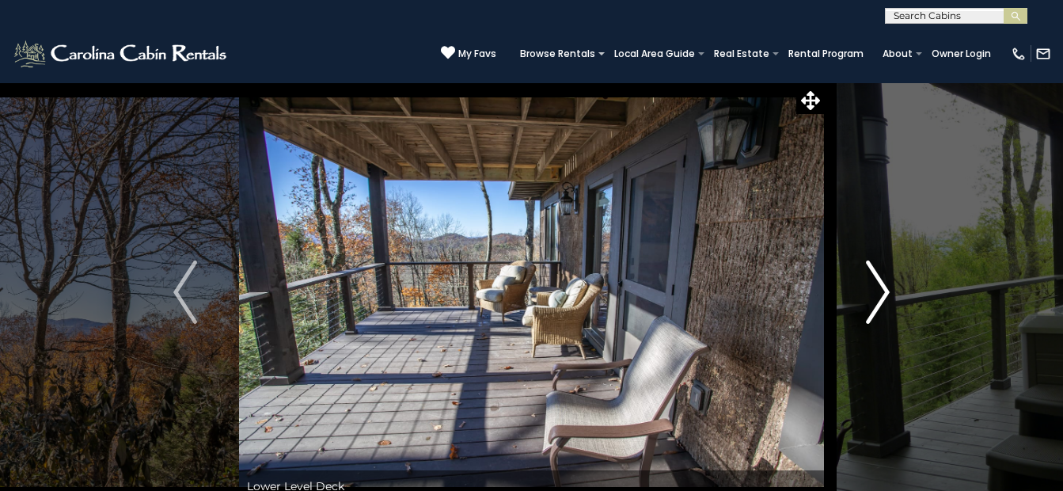
click at [876, 285] on img "Next" at bounding box center [878, 291] width 24 height 63
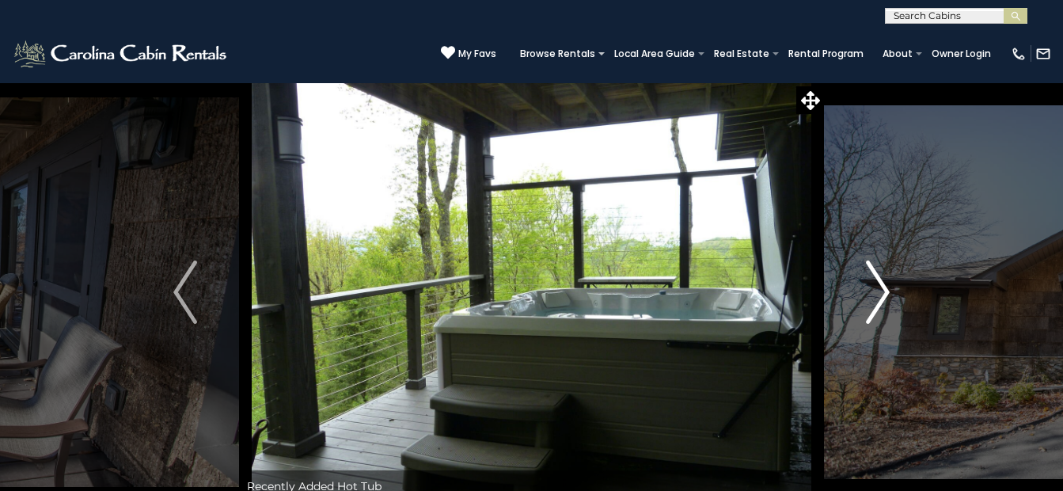
click at [876, 285] on img "Next" at bounding box center [878, 291] width 24 height 63
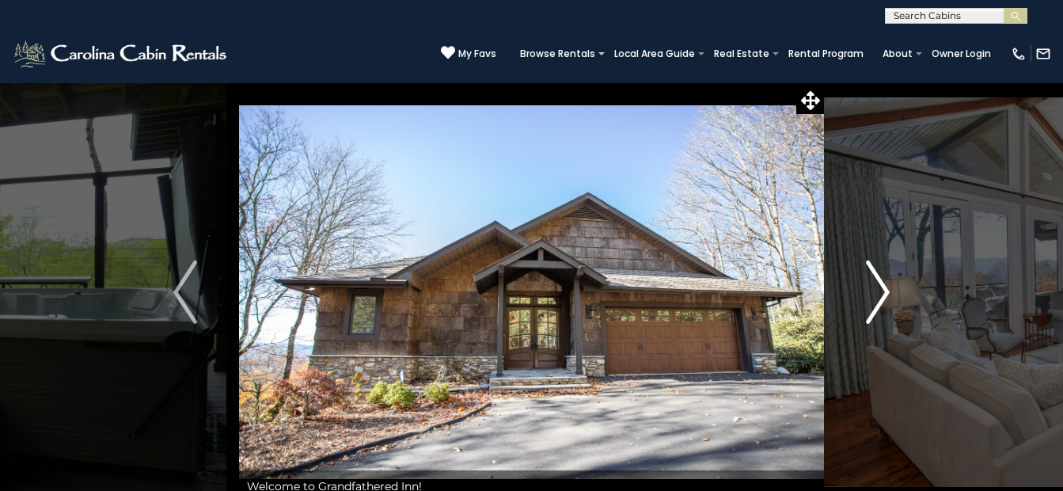
click at [876, 284] on img "Next" at bounding box center [878, 291] width 24 height 63
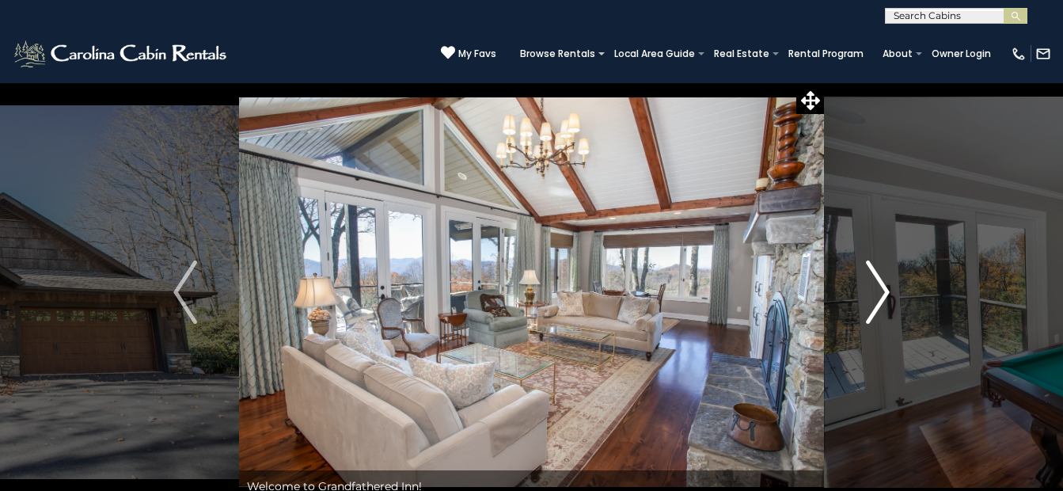
click at [876, 284] on img "Next" at bounding box center [878, 291] width 24 height 63
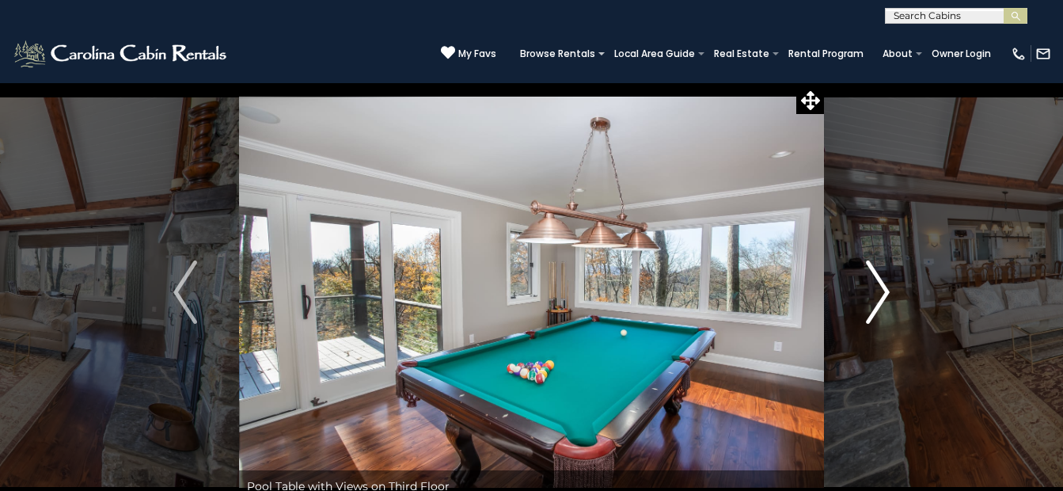
click at [876, 284] on img "Next" at bounding box center [878, 291] width 24 height 63
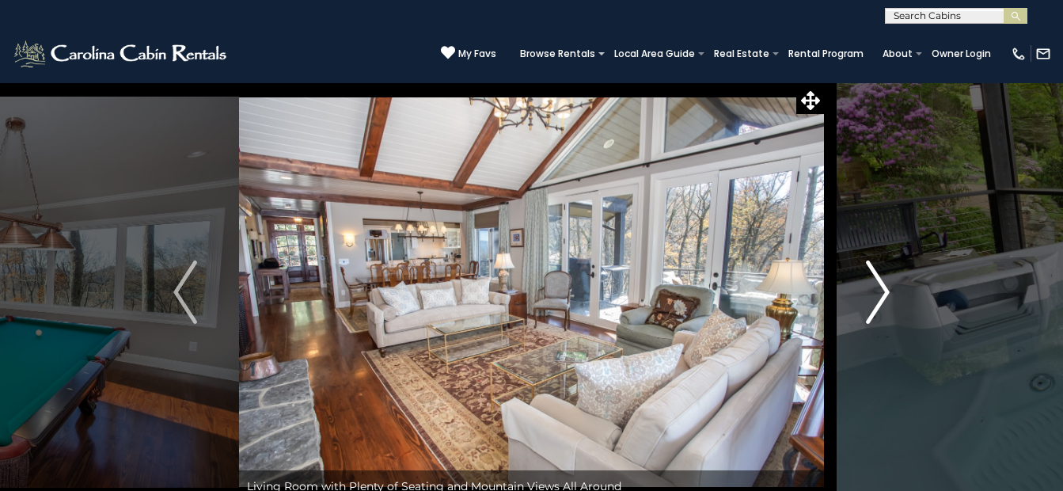
click at [875, 284] on img "Next" at bounding box center [878, 291] width 24 height 63
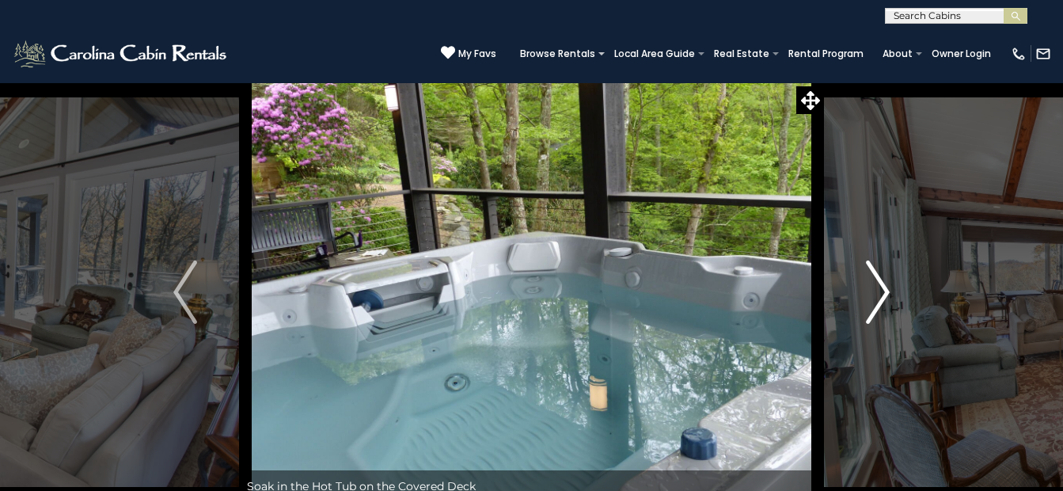
click at [875, 284] on img "Next" at bounding box center [878, 291] width 24 height 63
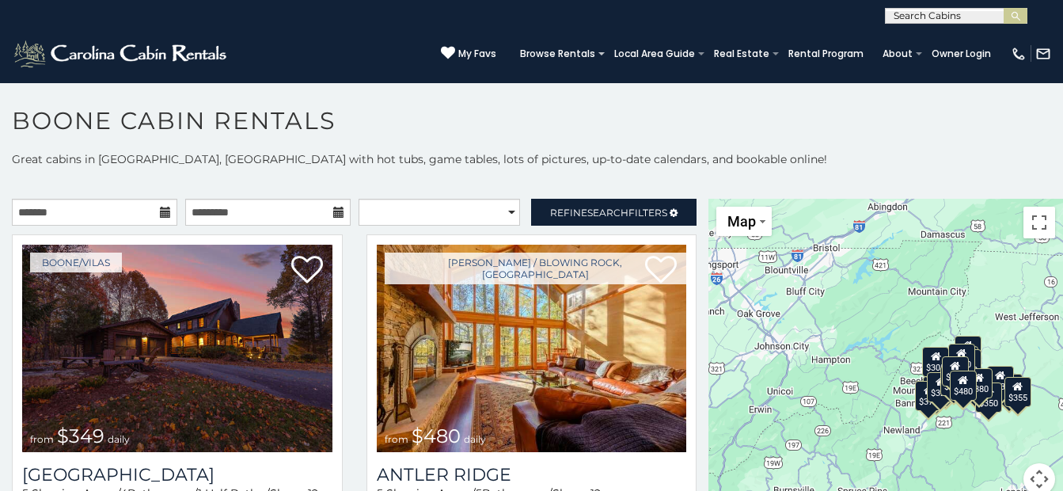
drag, startPoint x: 987, startPoint y: 249, endPoint x: 1014, endPoint y: 292, distance: 51.2
click at [1014, 292] on div "$349 $480 $525 $315 $355 $675 $635 $930 $400 $451 $330 $400 $485 $460 $395 $695…" at bounding box center [886, 356] width 355 height 315
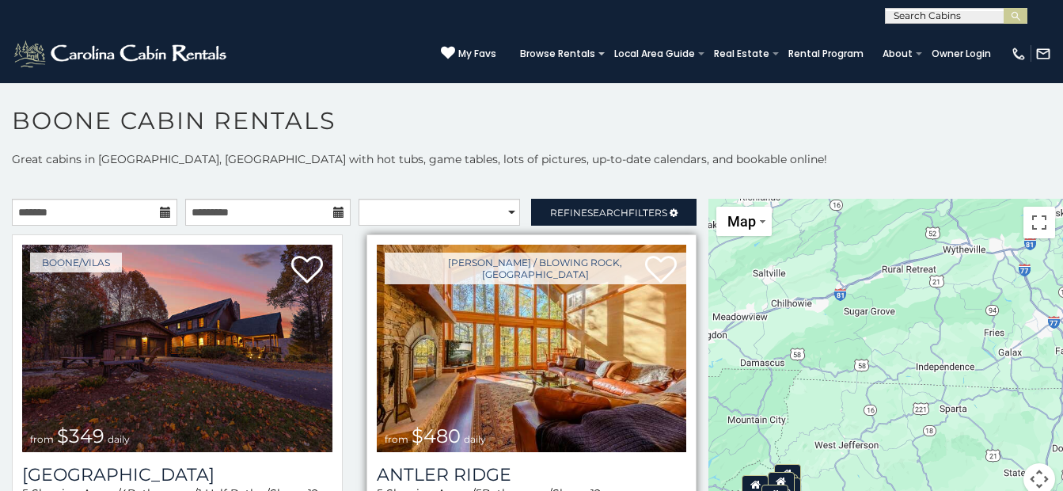
drag, startPoint x: 822, startPoint y: 315, endPoint x: 636, endPoint y: 442, distance: 225.1
click at [641, 199] on main "**********" at bounding box center [531, 199] width 1063 height 0
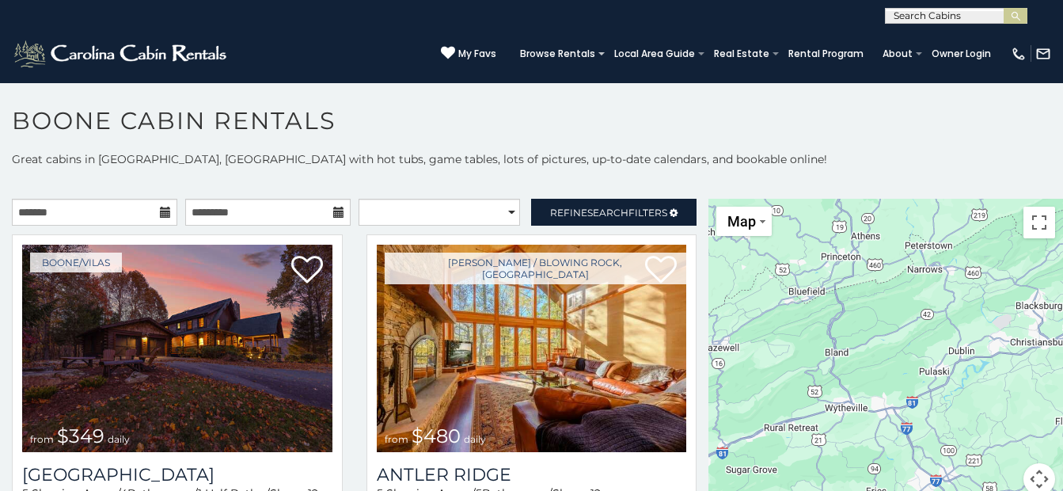
drag, startPoint x: 876, startPoint y: 308, endPoint x: 760, endPoint y: 470, distance: 198.6
click at [760, 470] on div "$349 $480 $525 $315 $355 $675 $635 $930 $400 $451 $330 $400 $485 $460 $395 $695…" at bounding box center [886, 356] width 355 height 315
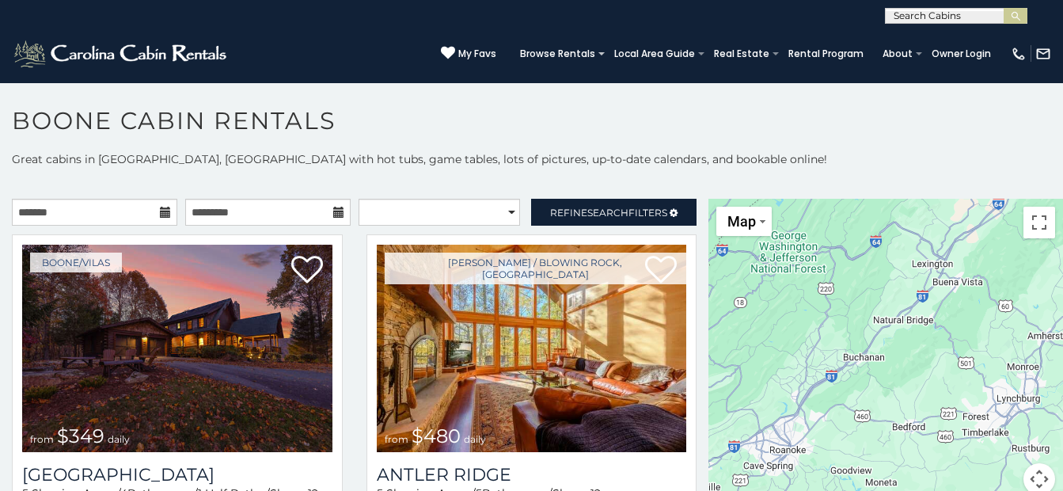
drag, startPoint x: 1045, startPoint y: 357, endPoint x: 658, endPoint y: 518, distance: 419.2
click at [658, 490] on html "**********" at bounding box center [531, 250] width 1063 height 500
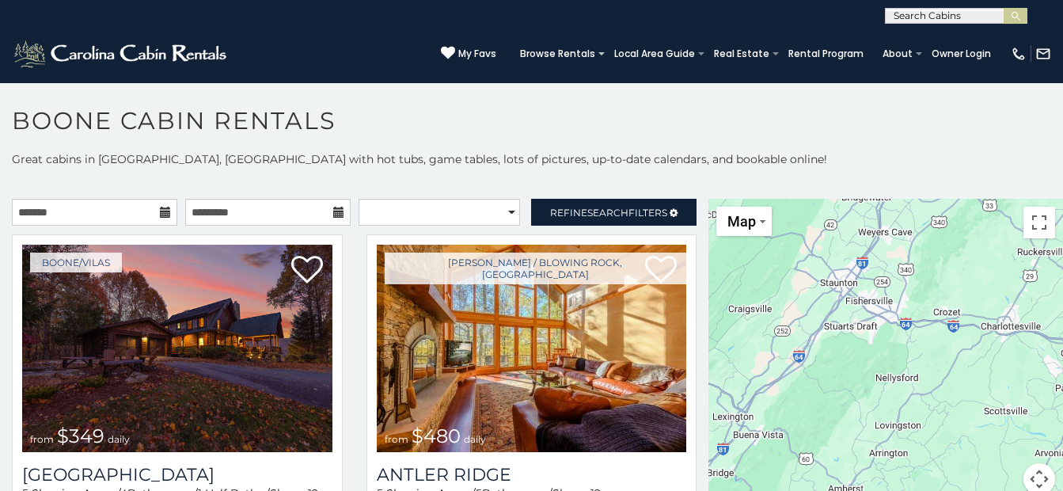
drag, startPoint x: 904, startPoint y: 367, endPoint x: 702, endPoint y: 523, distance: 255.8
click at [702, 490] on html "**********" at bounding box center [531, 250] width 1063 height 500
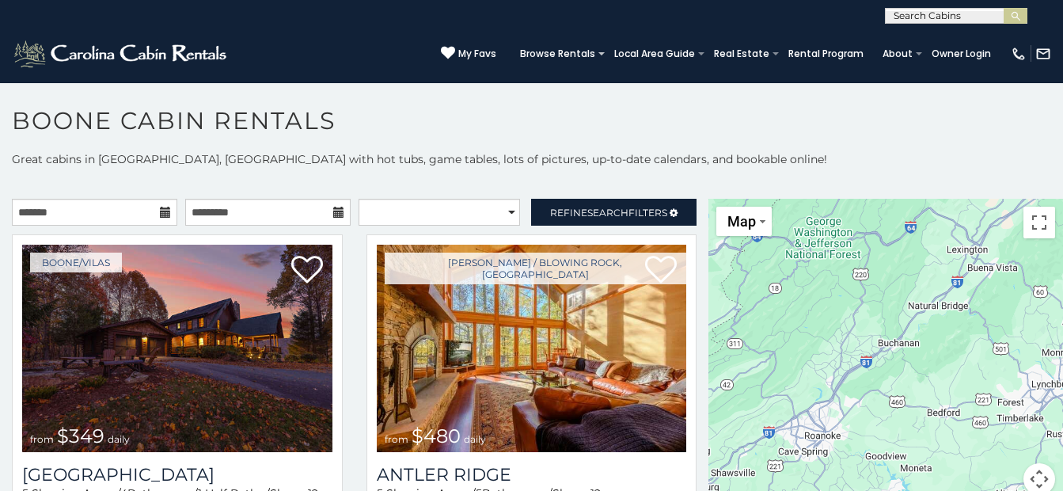
drag, startPoint x: 793, startPoint y: 413, endPoint x: 1031, endPoint y: 245, distance: 290.9
click at [1031, 245] on div "$349 $480 $525 $315 $355 $675 $635 $930 $400 $451 $330 $400 $485 $460 $395 $695…" at bounding box center [886, 356] width 355 height 315
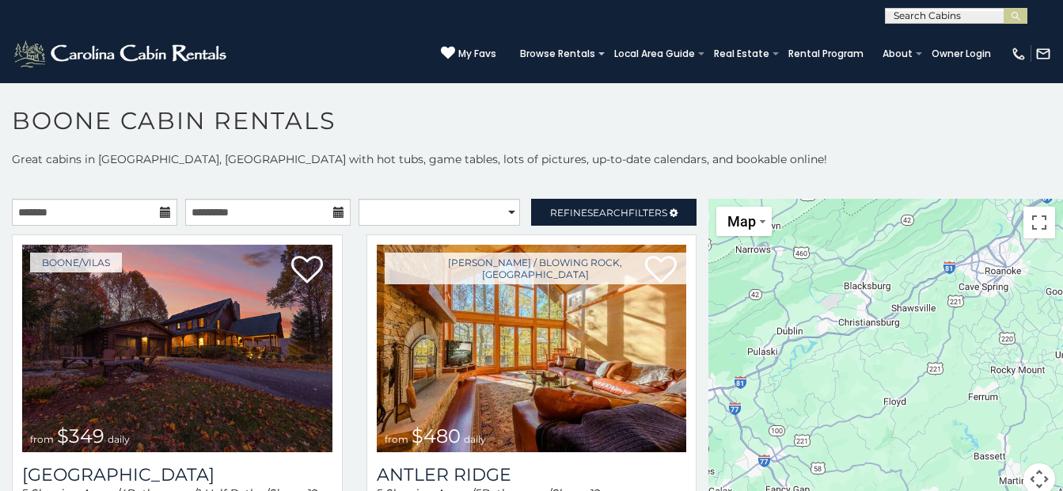
drag, startPoint x: 860, startPoint y: 468, endPoint x: 1040, endPoint y: 304, distance: 243.8
click at [1040, 304] on div "$349 $480 $525 $315 $355 $675 $635 $930 $400 $451 $330 $400 $485 $460 $395 $695…" at bounding box center [886, 356] width 355 height 315
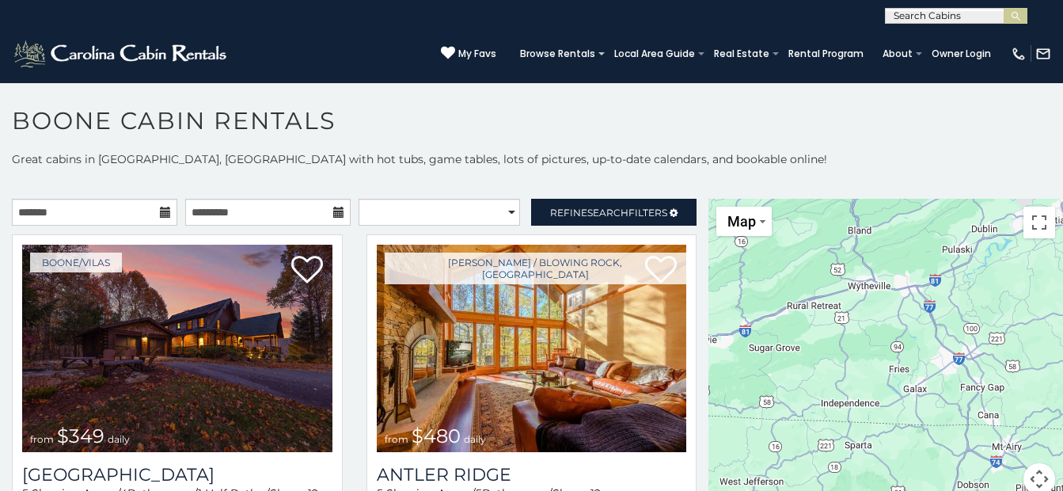
drag, startPoint x: 773, startPoint y: 401, endPoint x: 969, endPoint y: 299, distance: 221.3
click at [969, 299] on div "$349 $480 $525 $315 $355 $675 $635 $930 $400 $451 $330 $400 $485 $460 $395 $695…" at bounding box center [886, 356] width 355 height 315
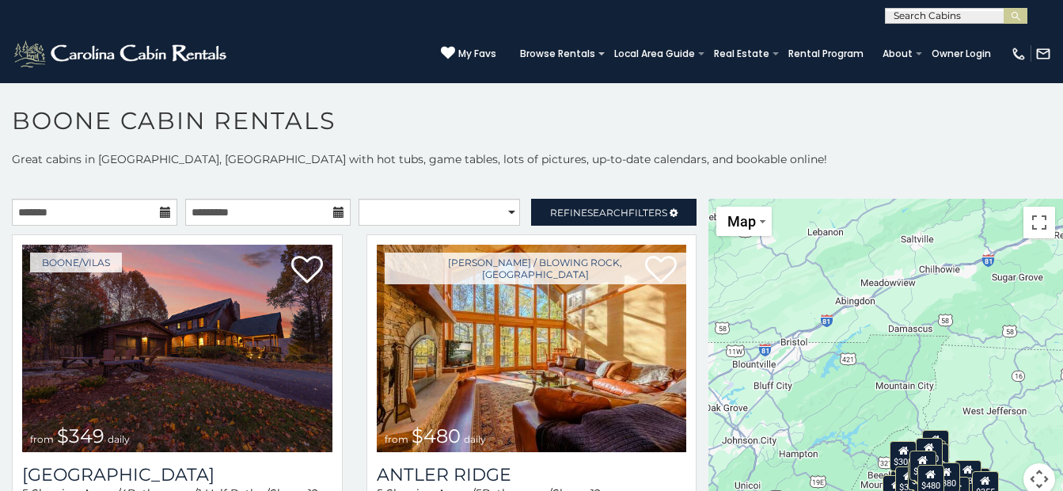
drag, startPoint x: 736, startPoint y: 380, endPoint x: 986, endPoint y: 307, distance: 259.8
click at [986, 307] on div "$349 $480 $525 $315 $355 $675 $635 $930 $400 $451 $330 $400 $485 $460 $395 $695…" at bounding box center [886, 356] width 355 height 315
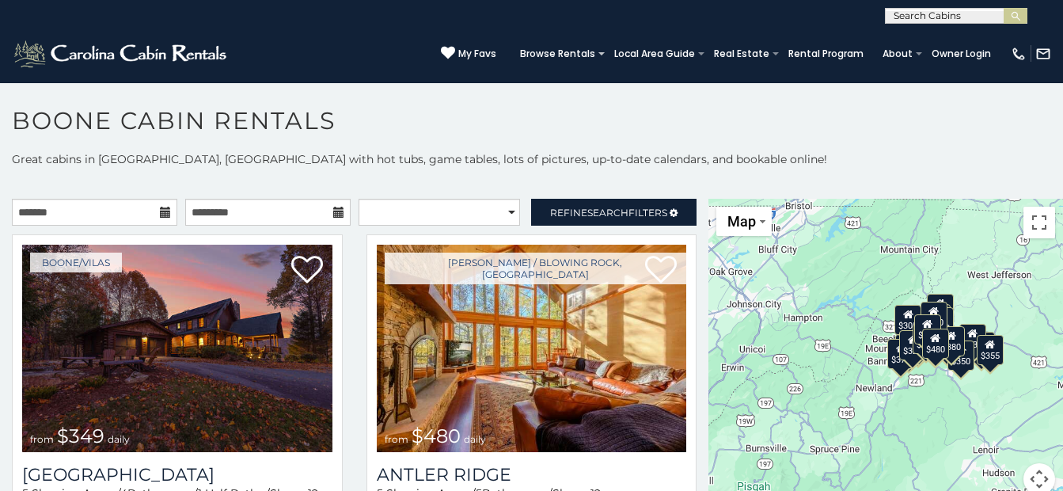
drag, startPoint x: 838, startPoint y: 422, endPoint x: 843, endPoint y: 284, distance: 137.9
click at [843, 284] on div "$349 $480 $525 $315 $355 $675 $635 $930 $400 $451 $330 $400 $485 $460 $395 $695…" at bounding box center [886, 356] width 355 height 315
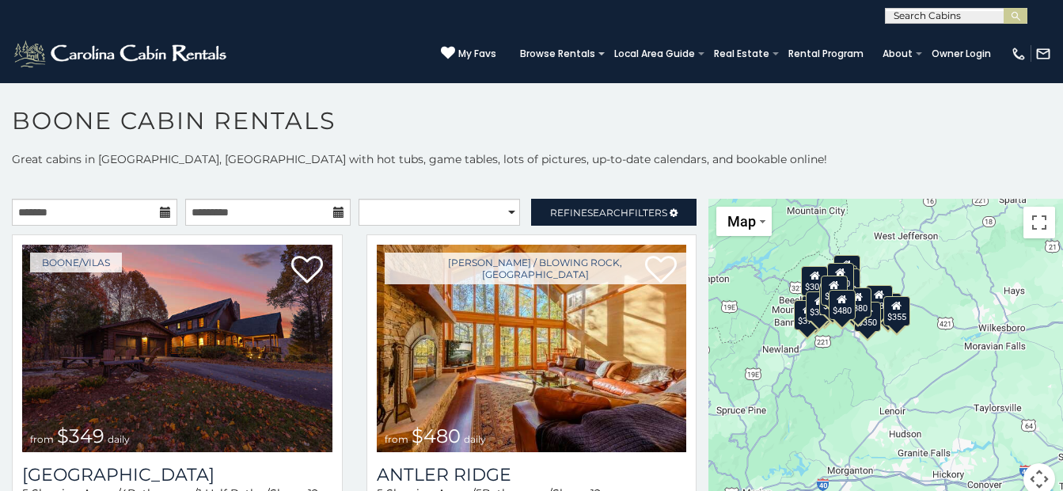
drag, startPoint x: 999, startPoint y: 396, endPoint x: 903, endPoint y: 358, distance: 103.1
click at [903, 358] on div "$349 $480 $525 $315 $355 $675 $635 $930 $400 $451 $330 $400 $485 $460 $395 $695…" at bounding box center [886, 356] width 355 height 315
click at [1032, 474] on button "Map camera controls" at bounding box center [1040, 479] width 32 height 32
click at [995, 477] on button "Zoom out" at bounding box center [1000, 479] width 32 height 32
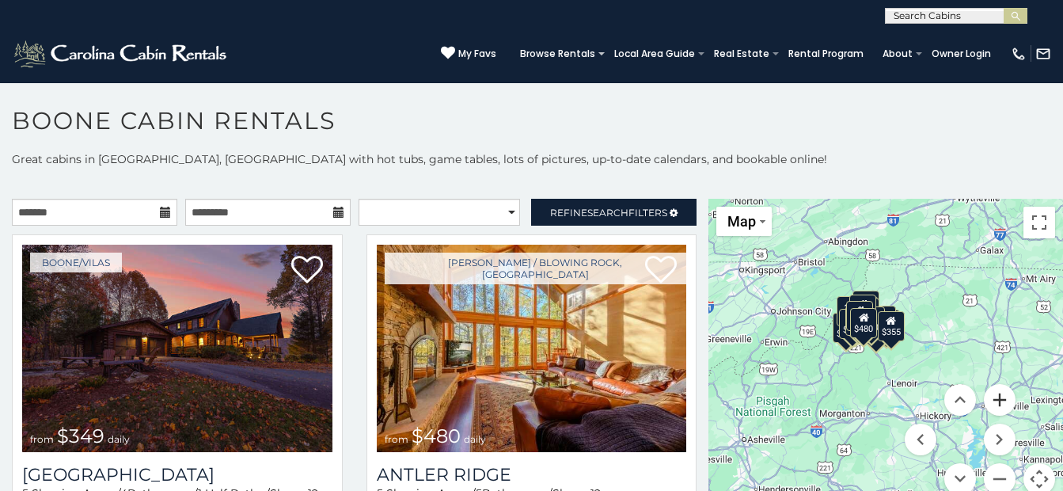
click at [995, 402] on button "Zoom in" at bounding box center [1000, 400] width 32 height 32
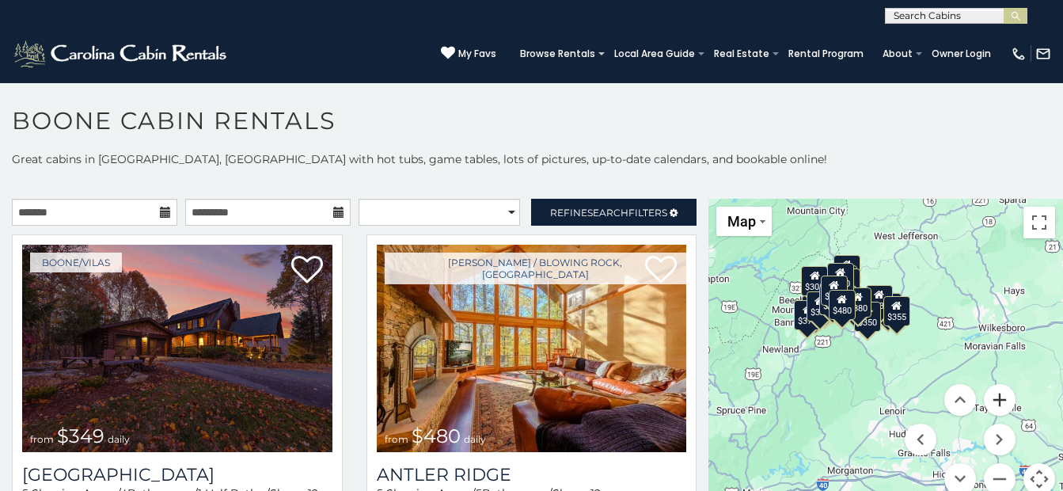
click at [996, 401] on button "Zoom in" at bounding box center [1000, 400] width 32 height 32
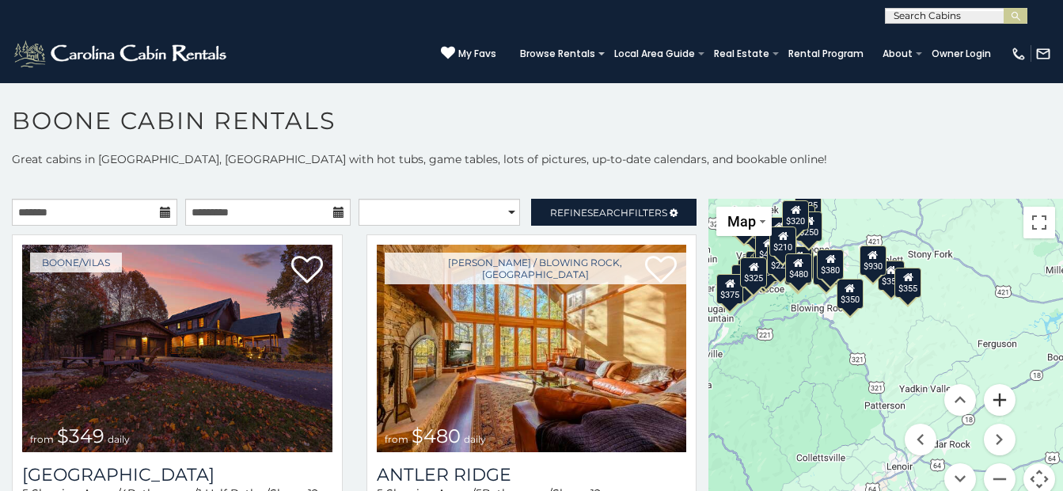
click at [997, 401] on button "Zoom in" at bounding box center [1000, 400] width 32 height 32
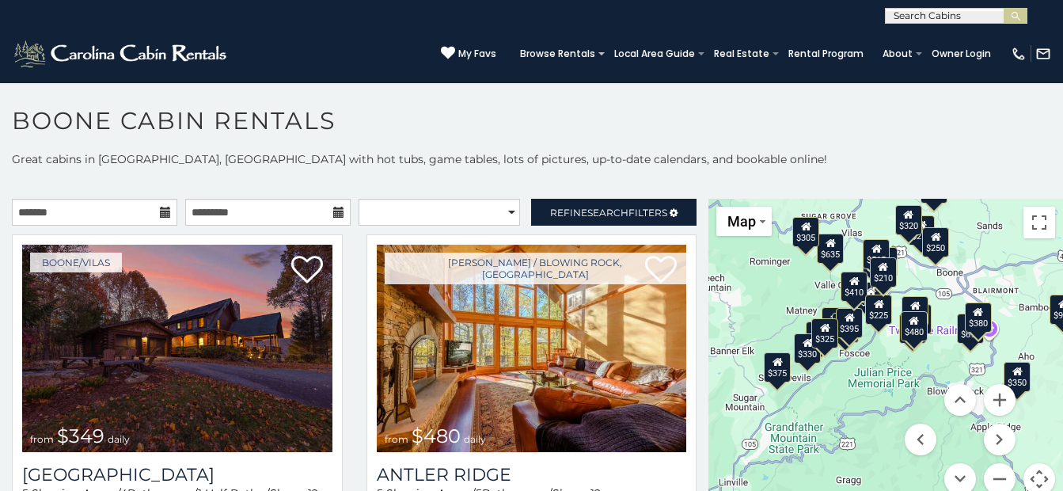
drag, startPoint x: 876, startPoint y: 318, endPoint x: 1078, endPoint y: 441, distance: 235.6
click at [1063, 441] on html "**********" at bounding box center [531, 250] width 1063 height 500
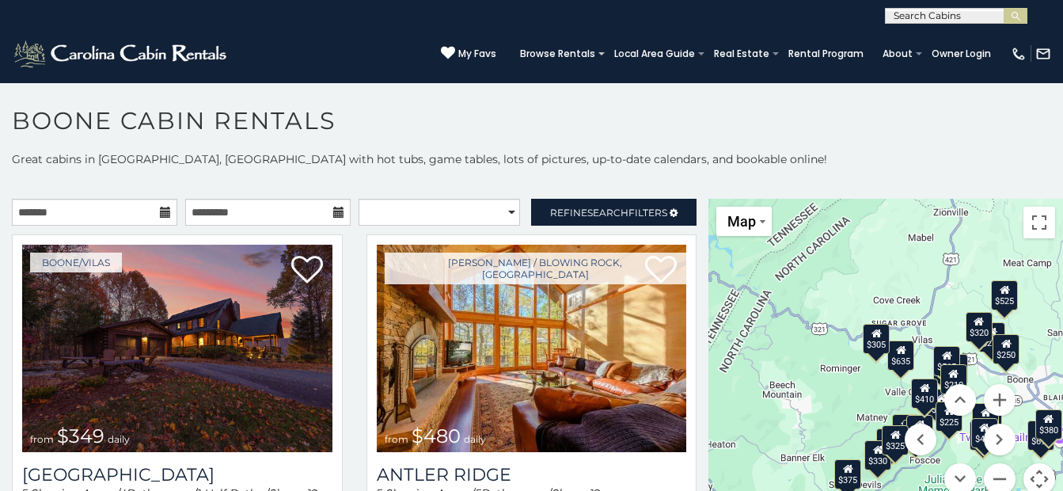
drag, startPoint x: 888, startPoint y: 416, endPoint x: 958, endPoint y: 525, distance: 130.0
click at [958, 490] on html "**********" at bounding box center [531, 250] width 1063 height 500
click at [892, 364] on div "$635" at bounding box center [901, 355] width 27 height 30
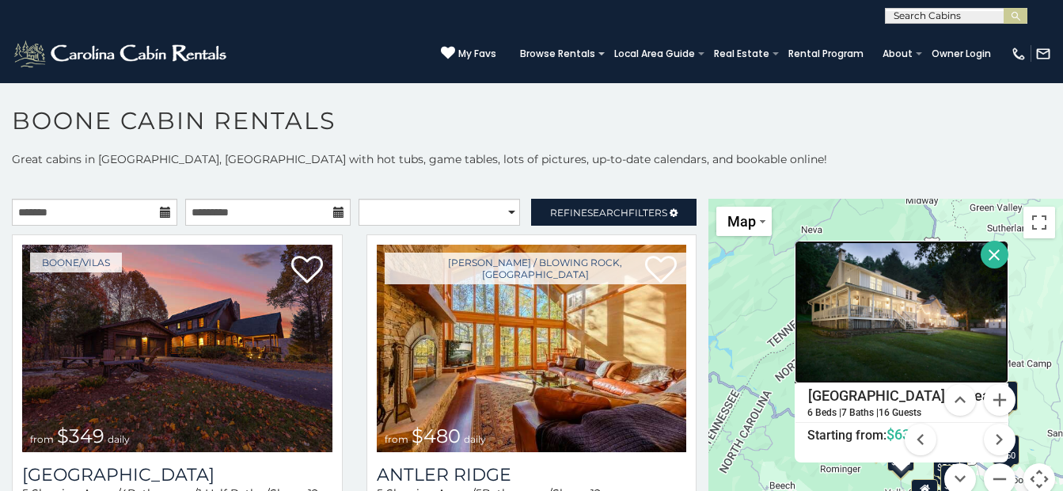
click at [910, 336] on img at bounding box center [902, 312] width 214 height 143
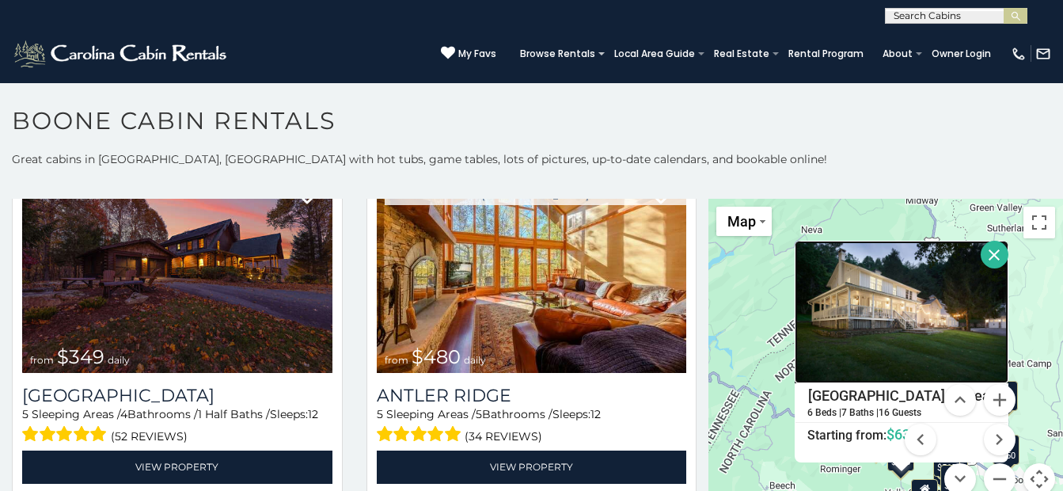
scroll to position [158, 0]
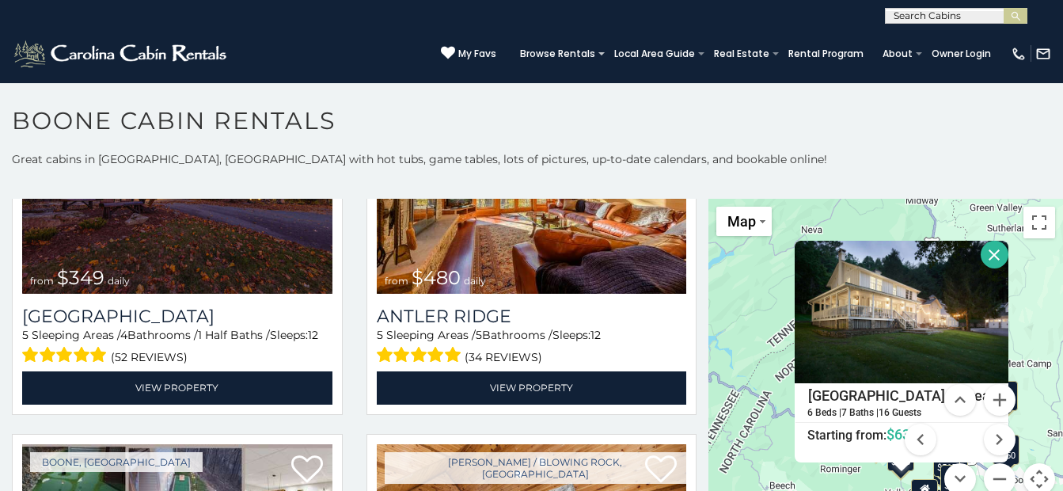
click at [747, 310] on div "$349 $480 $525 $315 $355 $675 $635 $930 $400 $451 $330 $400 $485 $460 $395 $695…" at bounding box center [886, 356] width 355 height 315
click at [987, 253] on button "Close" at bounding box center [995, 255] width 28 height 28
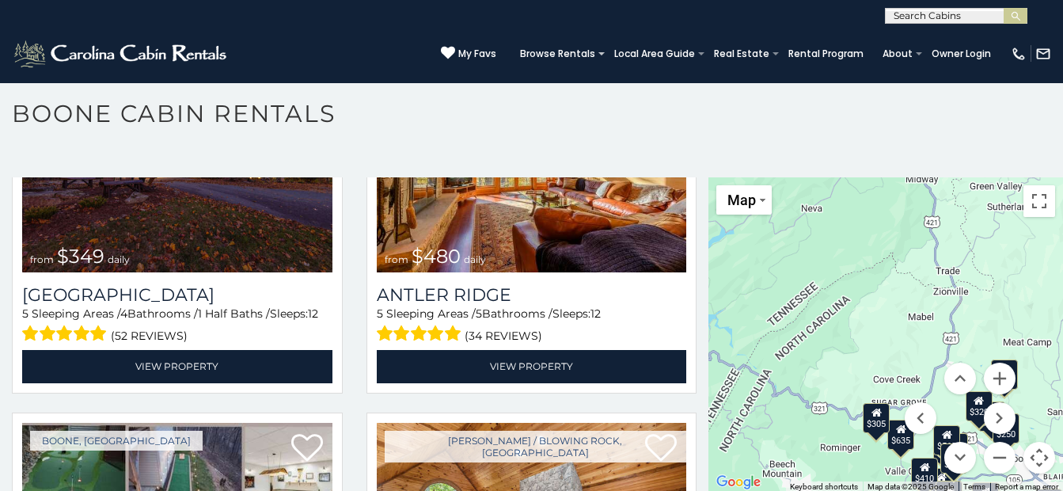
scroll to position [9, 0]
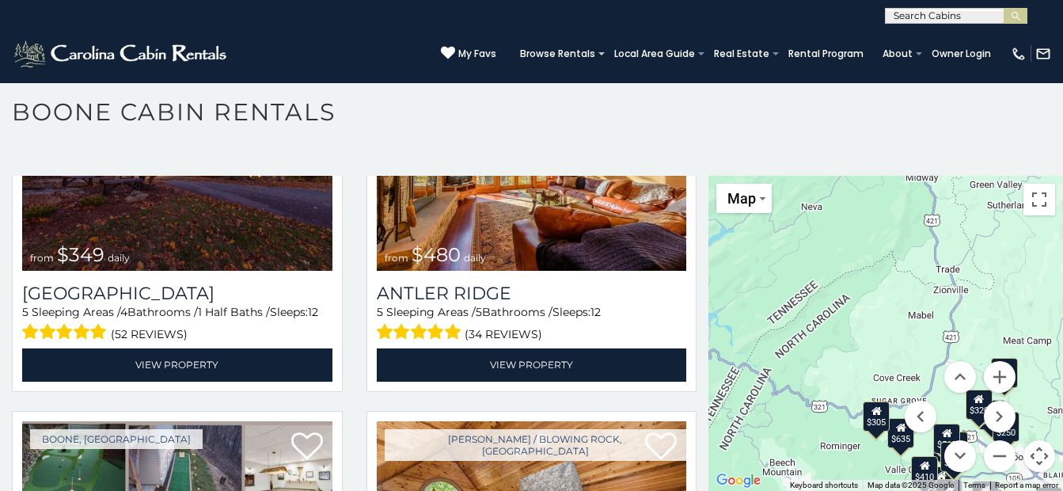
drag, startPoint x: 915, startPoint y: 378, endPoint x: 829, endPoint y: 230, distance: 171.0
click at [840, 209] on div "$349 $480 $525 $315 $355 $675 $635 $930 $400 $451 $330 $400 $485 $460 $395 $695…" at bounding box center [886, 333] width 355 height 315
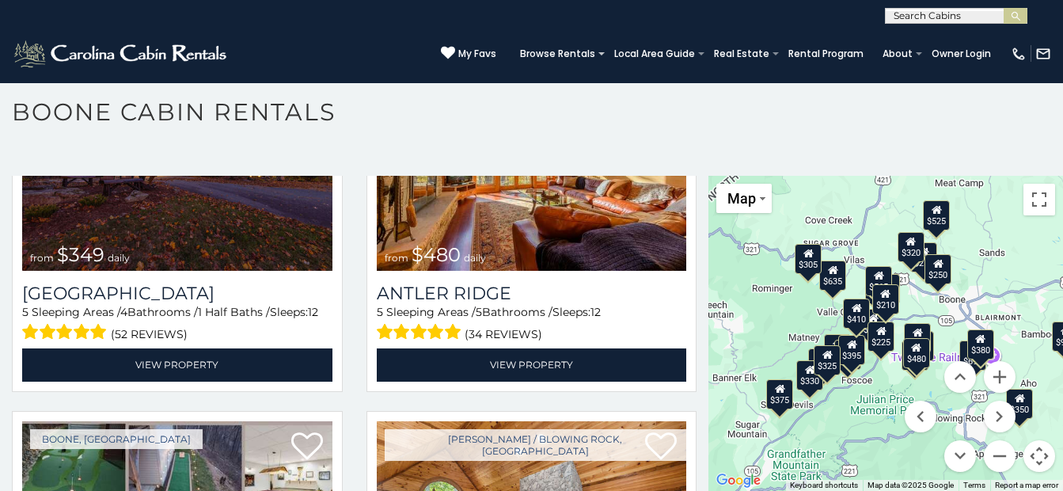
drag, startPoint x: 818, startPoint y: 380, endPoint x: 751, endPoint y: 222, distance: 172.1
click at [749, 223] on div "$349 $480 $525 $315 $355 $675 $635 $930 $400 $451 $330 $400 $485 $460 $395 $695…" at bounding box center [886, 333] width 355 height 315
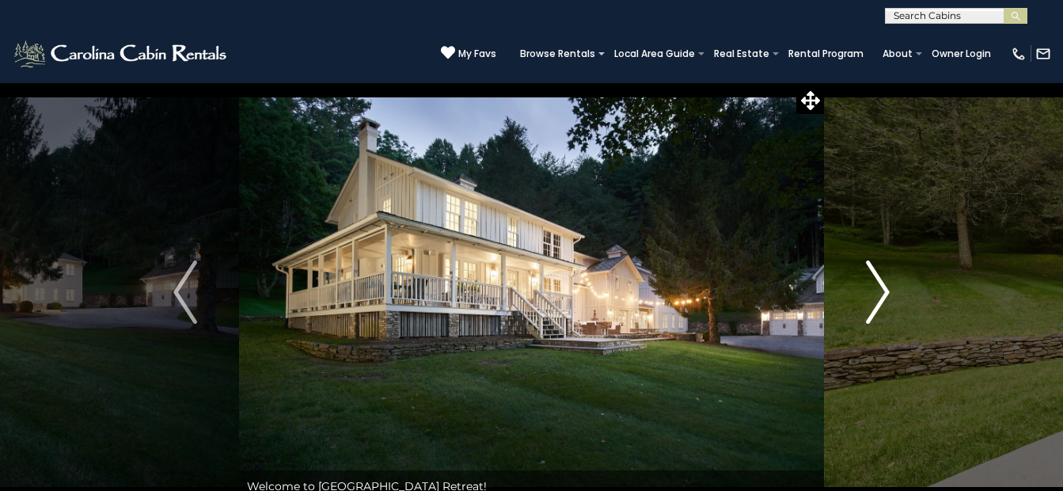
click at [887, 286] on img "Next" at bounding box center [878, 291] width 24 height 63
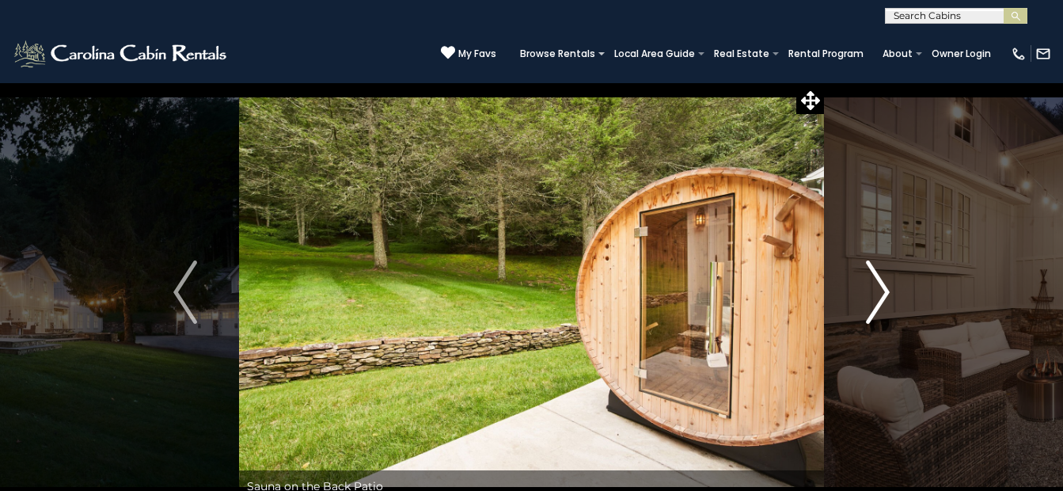
click at [887, 286] on img "Next" at bounding box center [878, 291] width 24 height 63
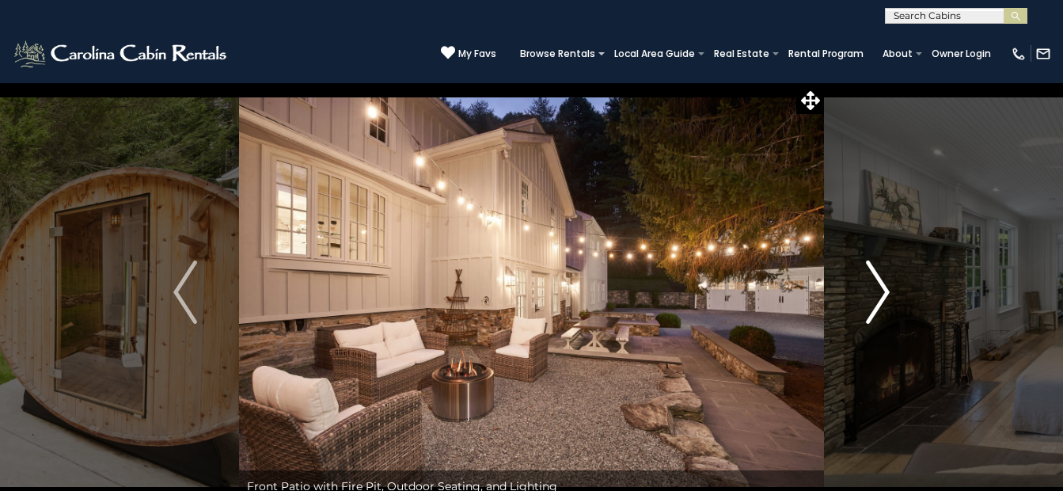
click at [887, 286] on img "Next" at bounding box center [878, 291] width 24 height 63
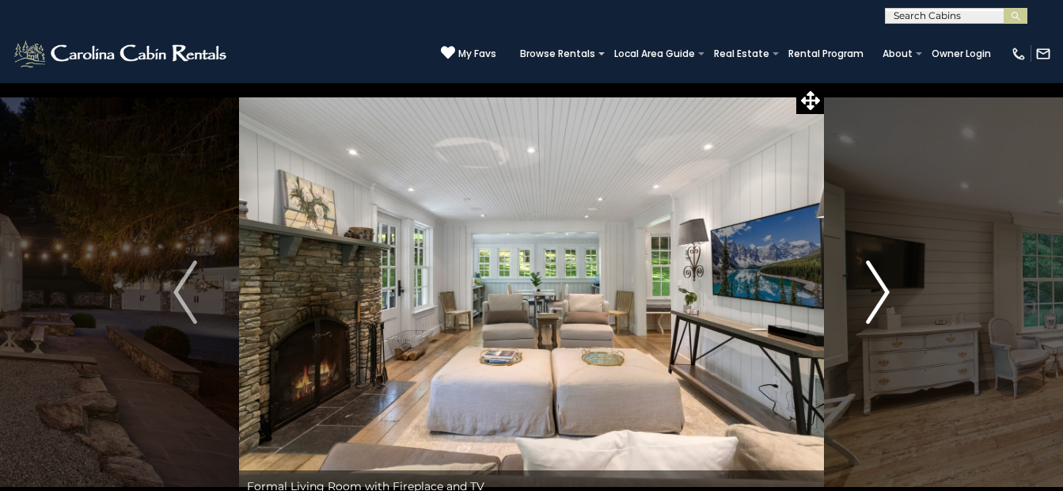
click at [887, 286] on img "Next" at bounding box center [878, 291] width 24 height 63
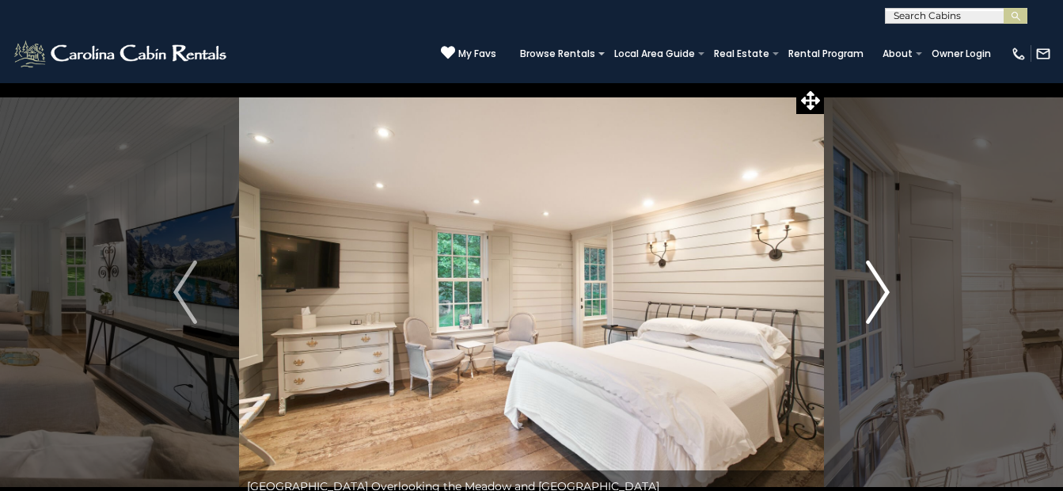
click at [887, 286] on img "Next" at bounding box center [878, 291] width 24 height 63
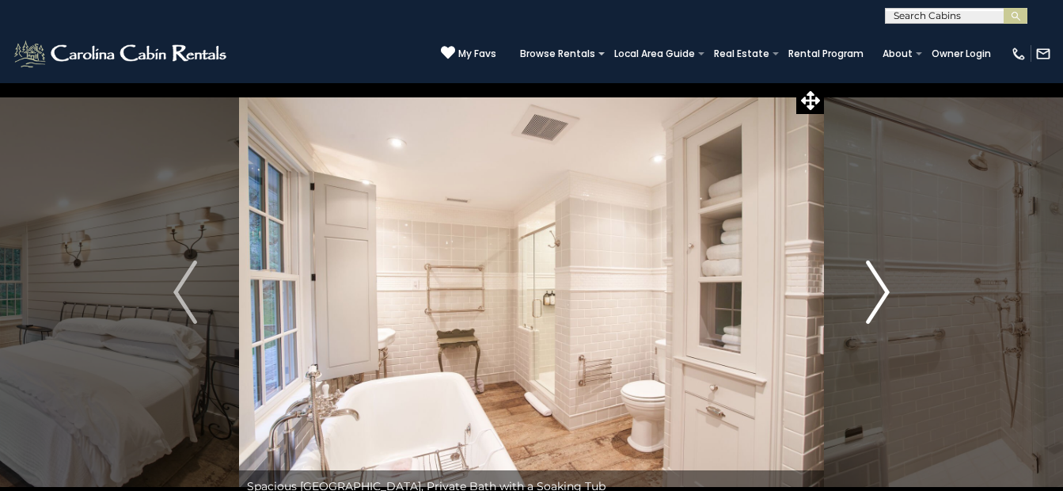
click at [884, 287] on img "Next" at bounding box center [878, 291] width 24 height 63
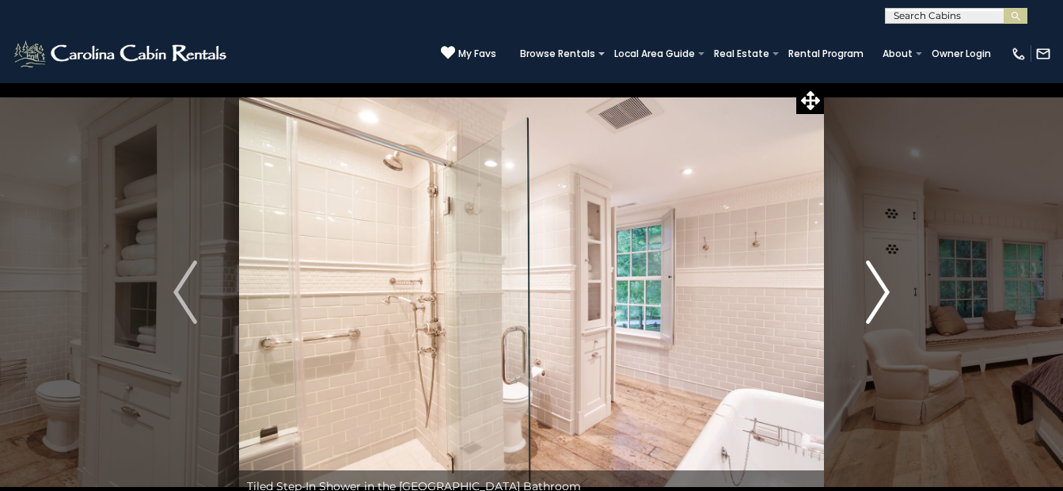
click at [884, 288] on img "Next" at bounding box center [878, 291] width 24 height 63
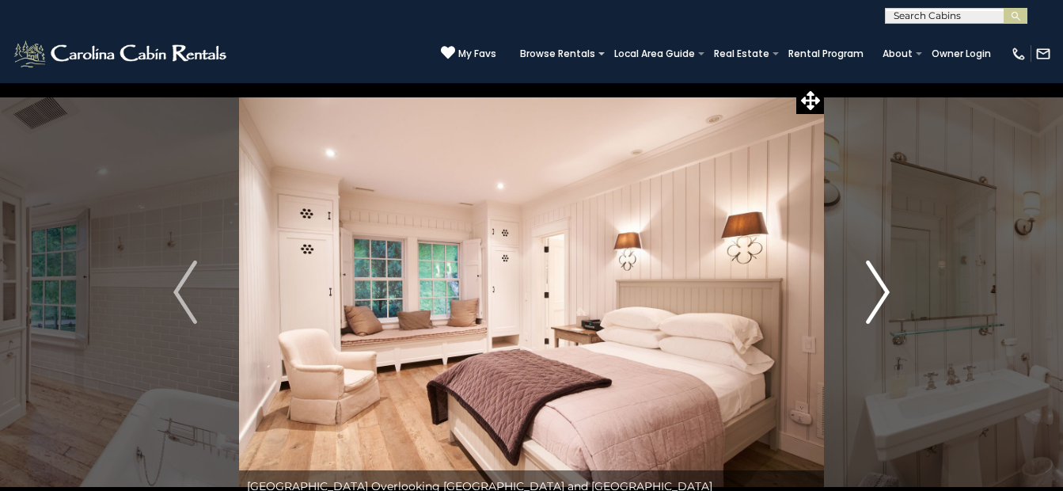
click at [884, 288] on img "Next" at bounding box center [878, 291] width 24 height 63
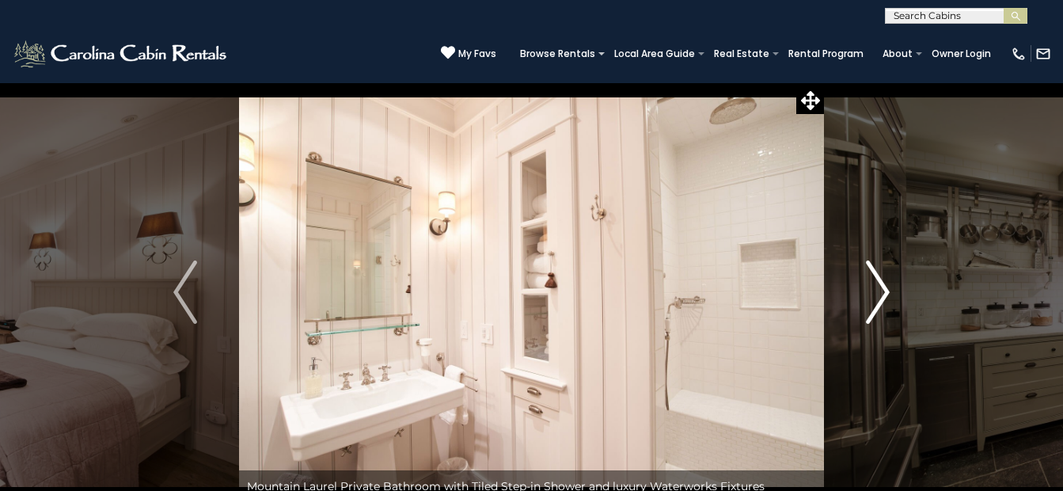
click at [884, 288] on img "Next" at bounding box center [878, 291] width 24 height 63
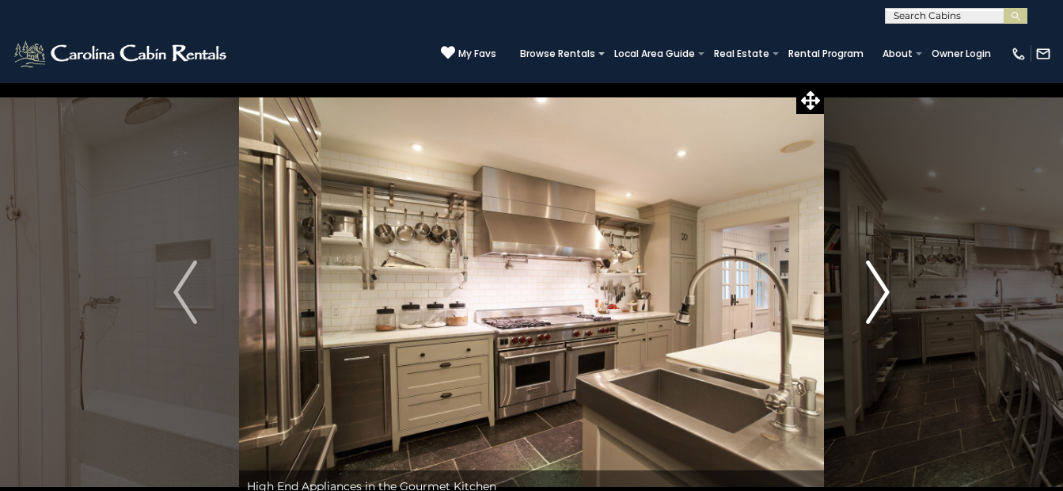
click at [887, 291] on img "Next" at bounding box center [878, 291] width 24 height 63
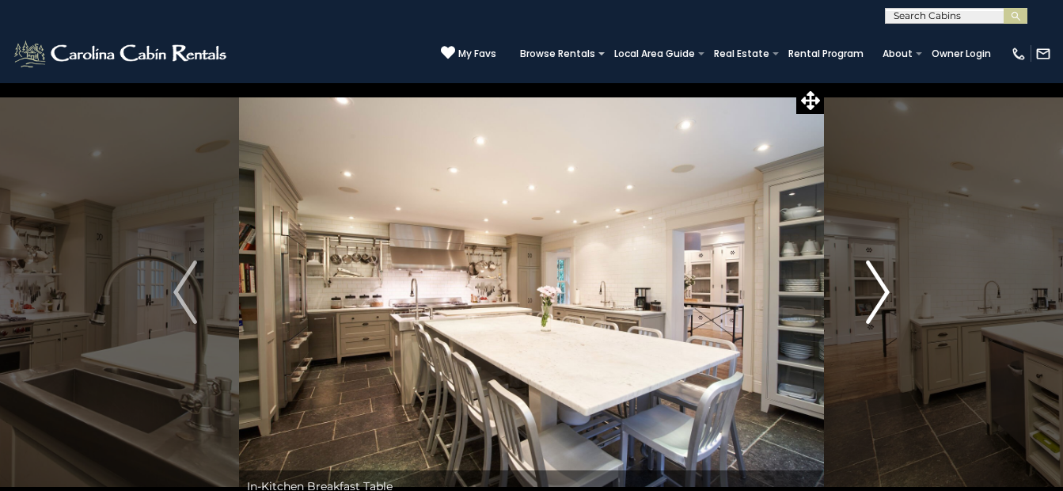
click at [887, 290] on img "Next" at bounding box center [878, 291] width 24 height 63
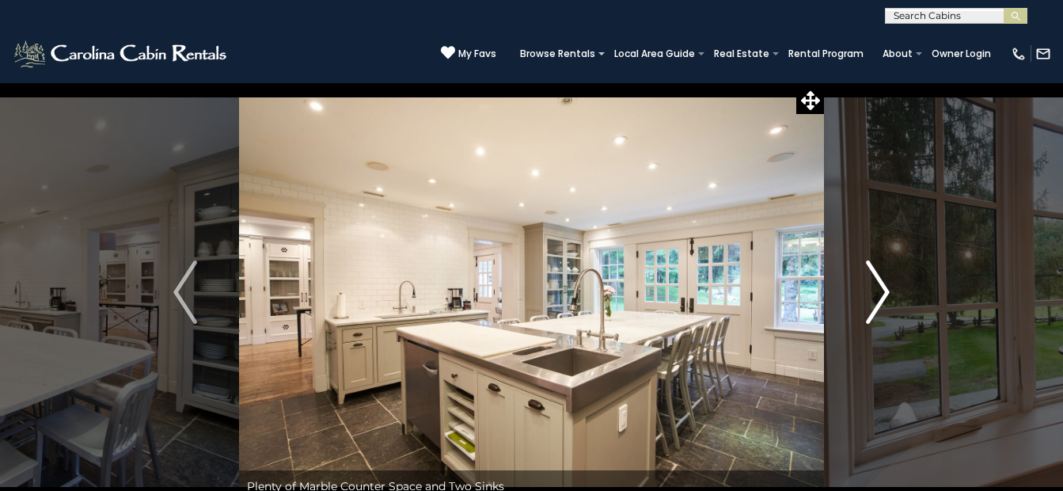
click at [886, 290] on img "Next" at bounding box center [878, 291] width 24 height 63
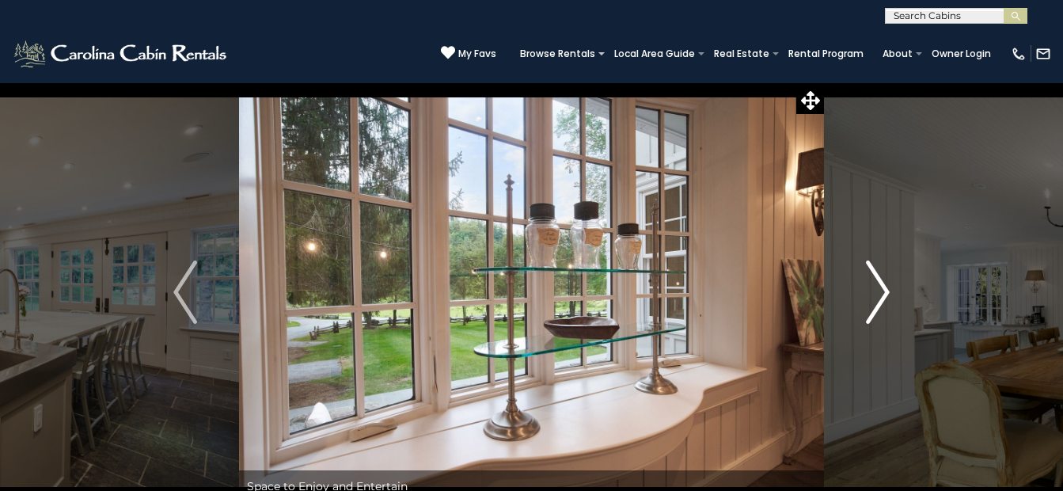
click at [885, 289] on img "Next" at bounding box center [878, 291] width 24 height 63
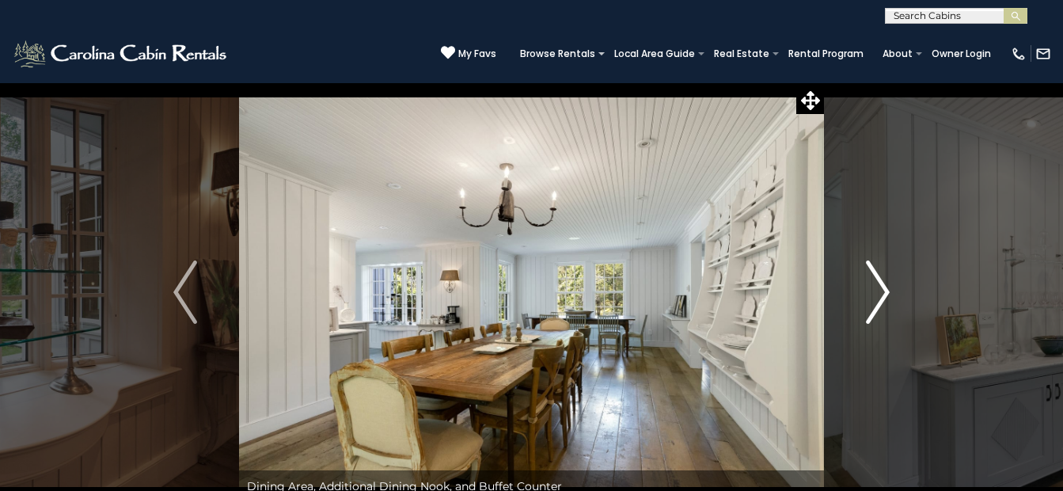
click at [885, 289] on img "Next" at bounding box center [878, 291] width 24 height 63
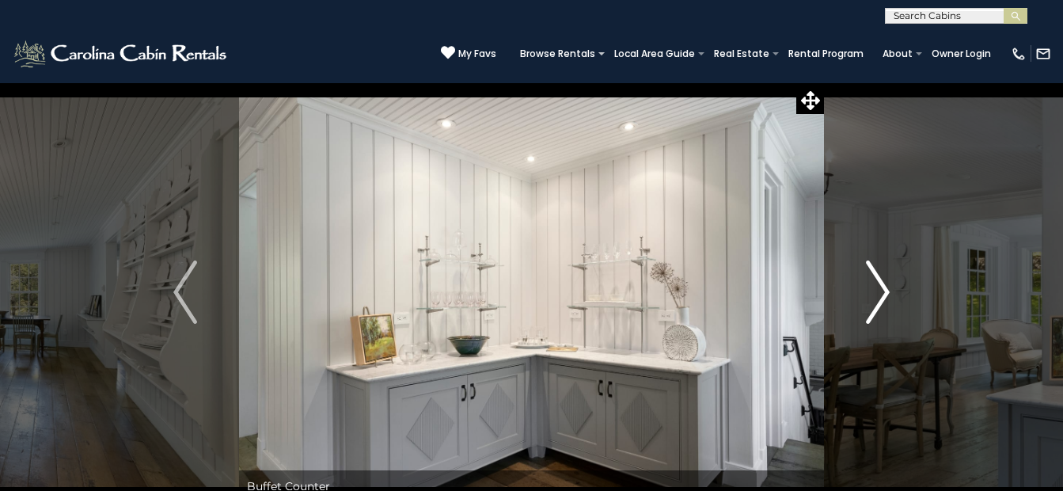
click at [885, 289] on img "Next" at bounding box center [878, 291] width 24 height 63
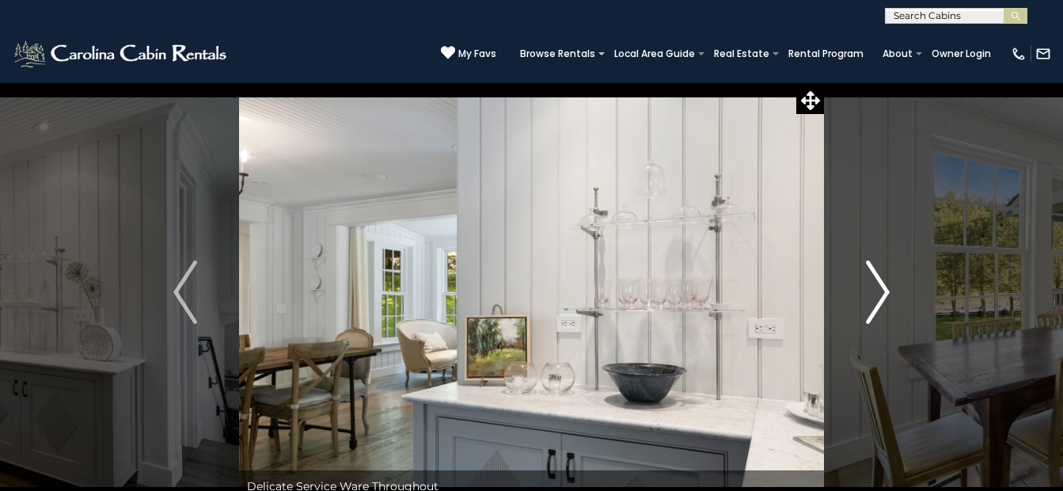
click at [885, 289] on img "Next" at bounding box center [878, 291] width 24 height 63
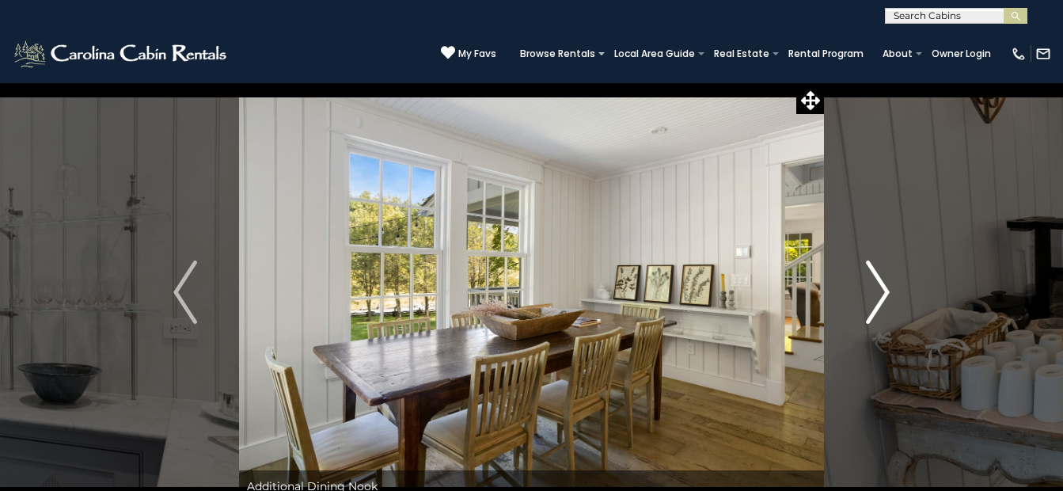
click at [885, 289] on img "Next" at bounding box center [878, 291] width 24 height 63
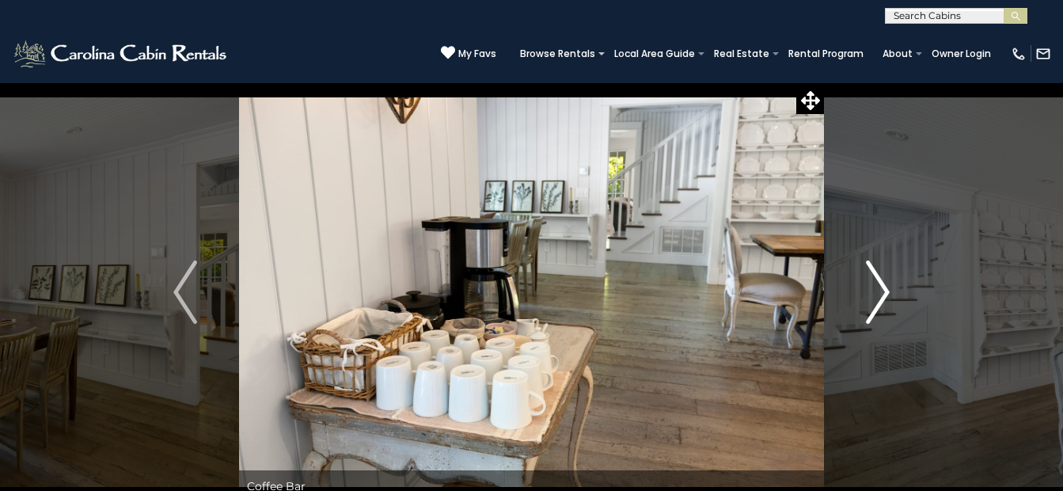
click at [885, 289] on img "Next" at bounding box center [878, 291] width 24 height 63
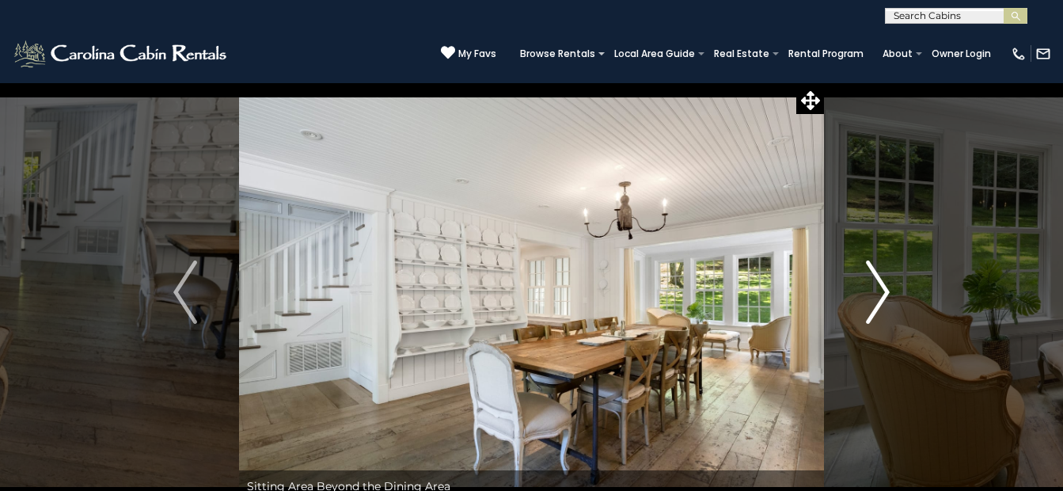
click at [885, 289] on img "Next" at bounding box center [878, 291] width 24 height 63
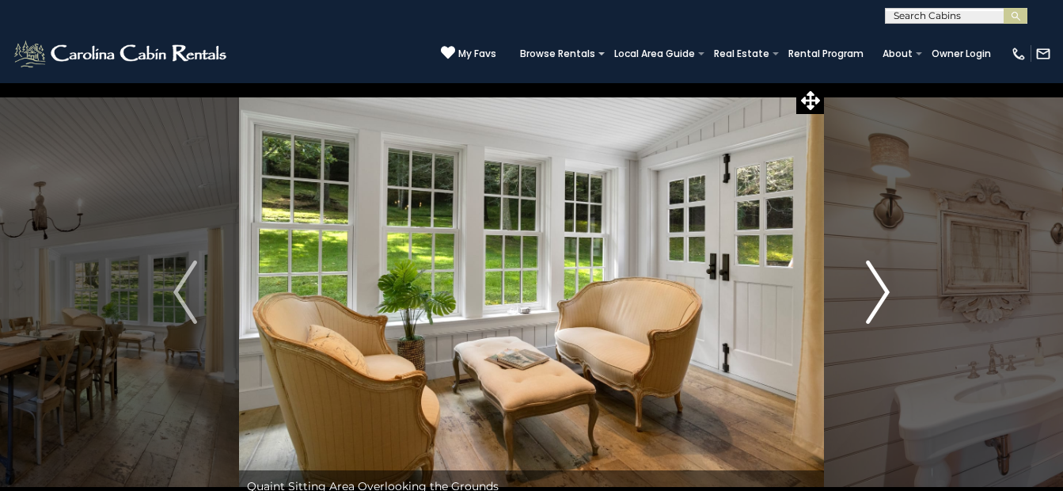
click at [885, 289] on img "Next" at bounding box center [878, 291] width 24 height 63
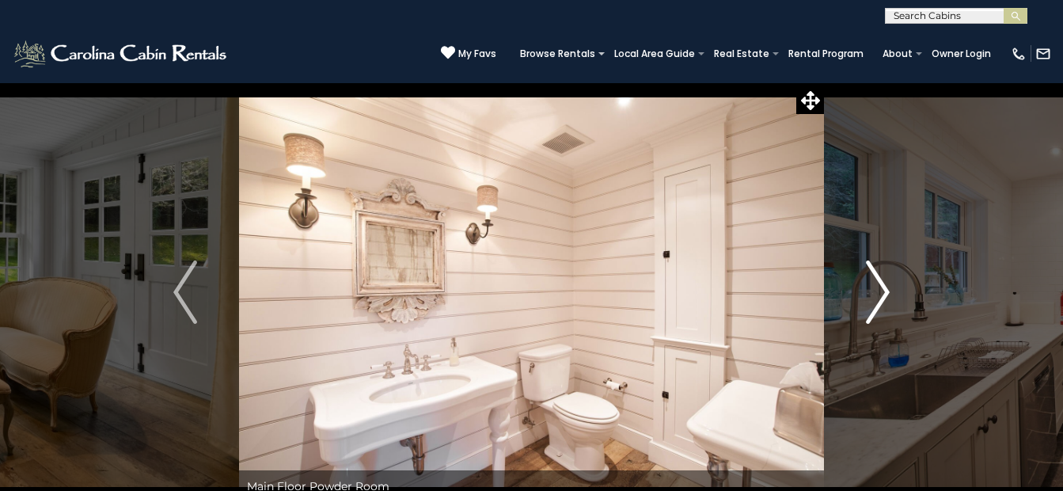
click at [885, 289] on img "Next" at bounding box center [878, 291] width 24 height 63
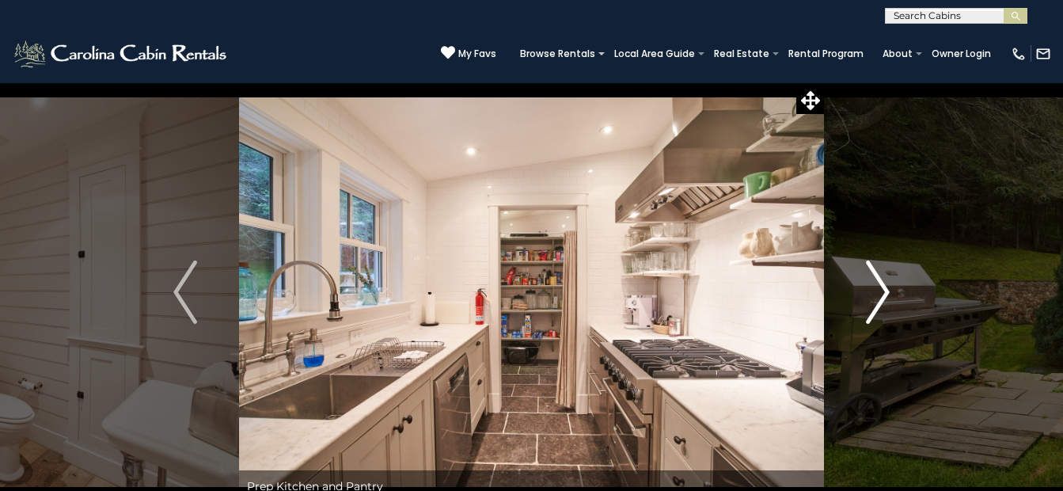
click at [885, 289] on img "Next" at bounding box center [878, 291] width 24 height 63
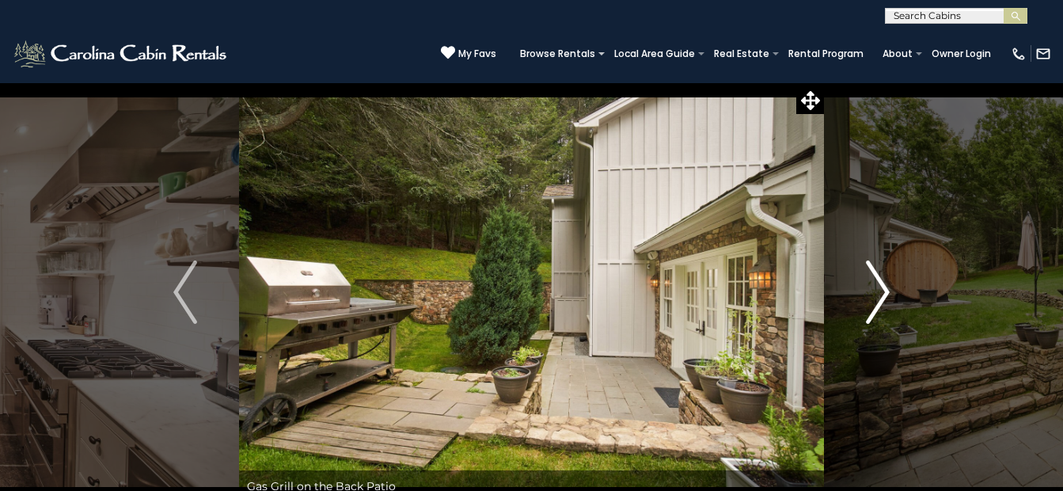
click at [885, 289] on img "Next" at bounding box center [878, 291] width 24 height 63
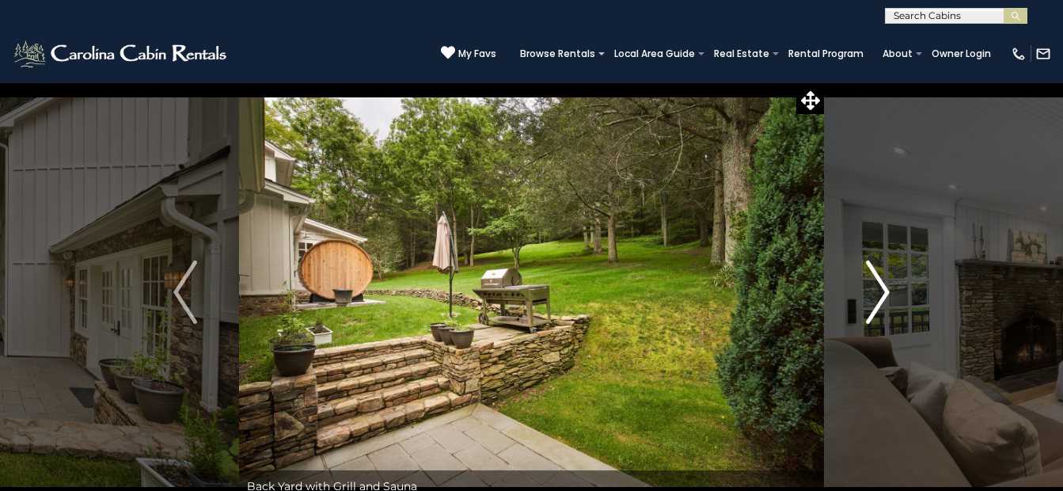
click at [885, 289] on img "Next" at bounding box center [878, 291] width 24 height 63
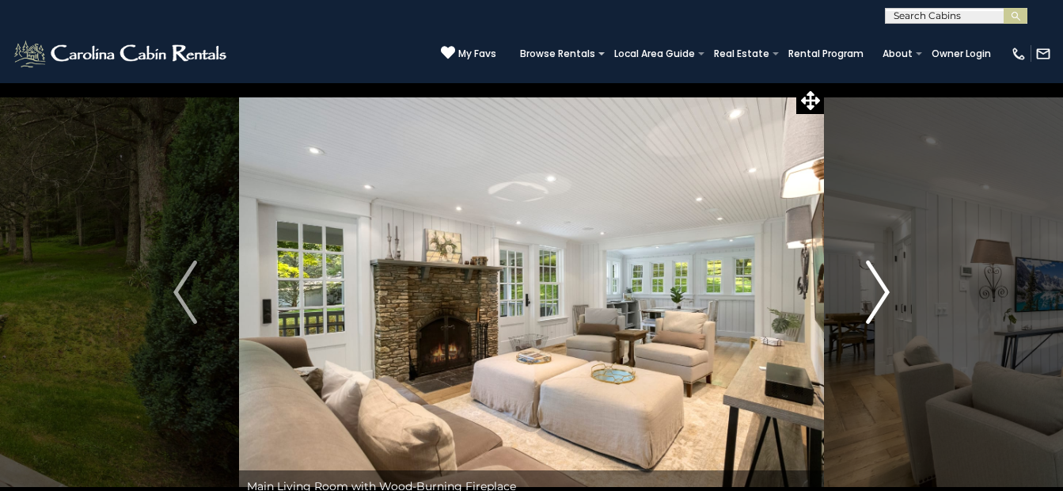
click at [885, 289] on img "Next" at bounding box center [878, 291] width 24 height 63
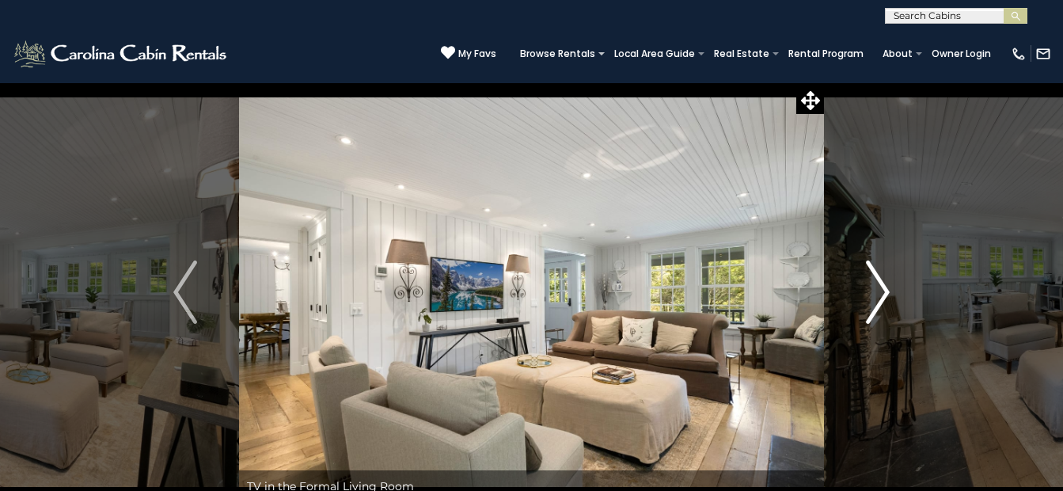
click at [885, 289] on img "Next" at bounding box center [878, 291] width 24 height 63
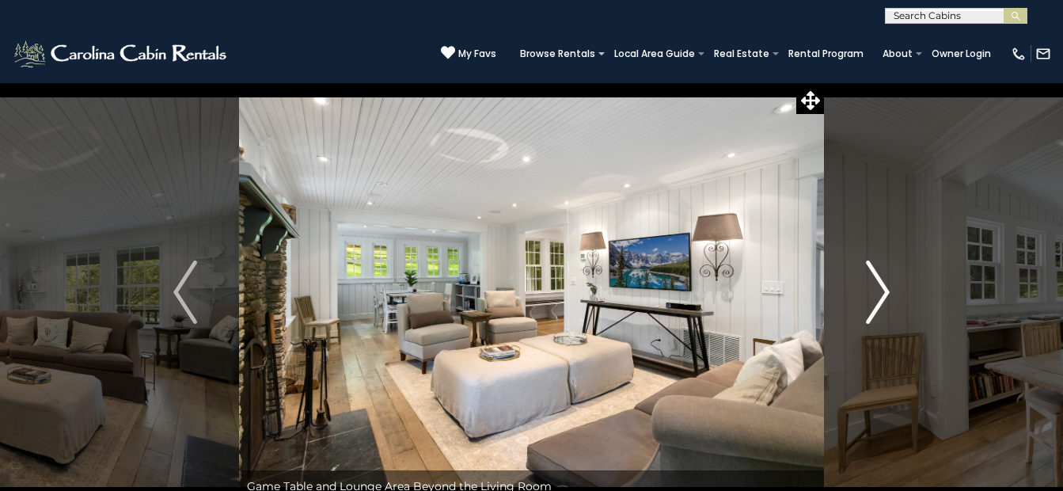
click at [885, 289] on img "Next" at bounding box center [878, 291] width 24 height 63
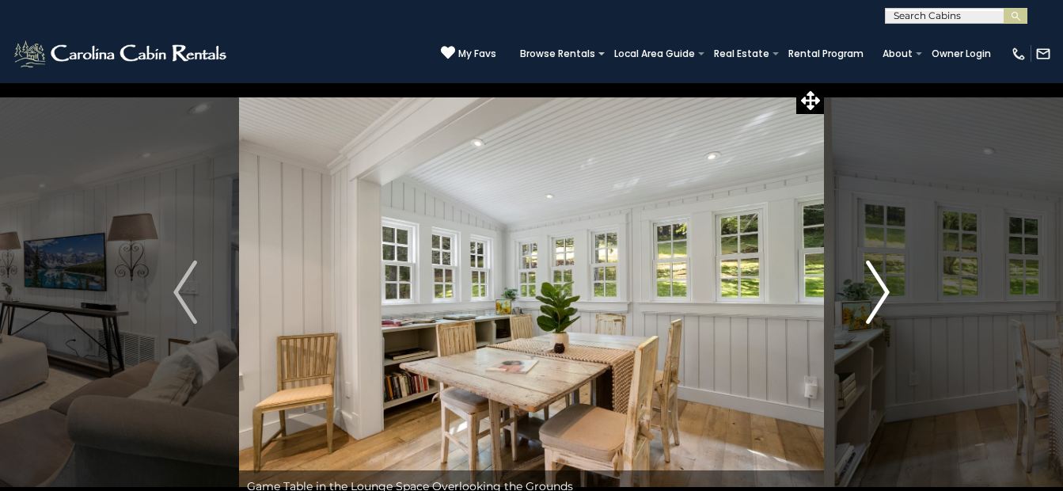
click at [885, 289] on img "Next" at bounding box center [878, 291] width 24 height 63
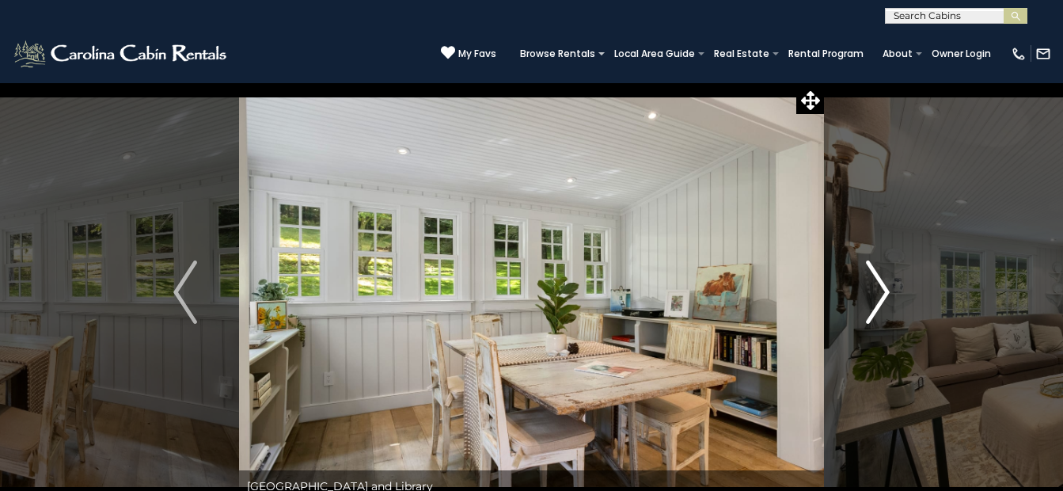
click at [885, 289] on img "Next" at bounding box center [878, 291] width 24 height 63
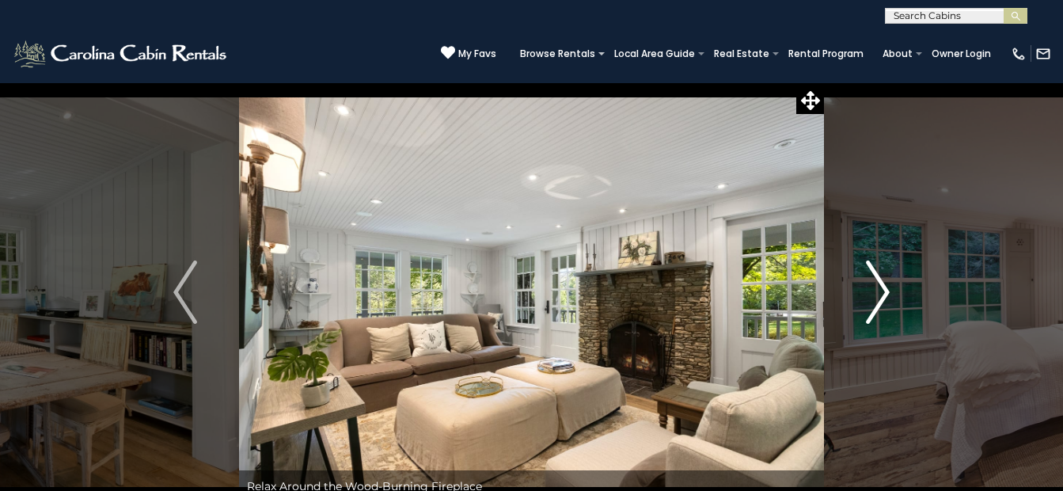
click at [885, 288] on img "Next" at bounding box center [878, 291] width 24 height 63
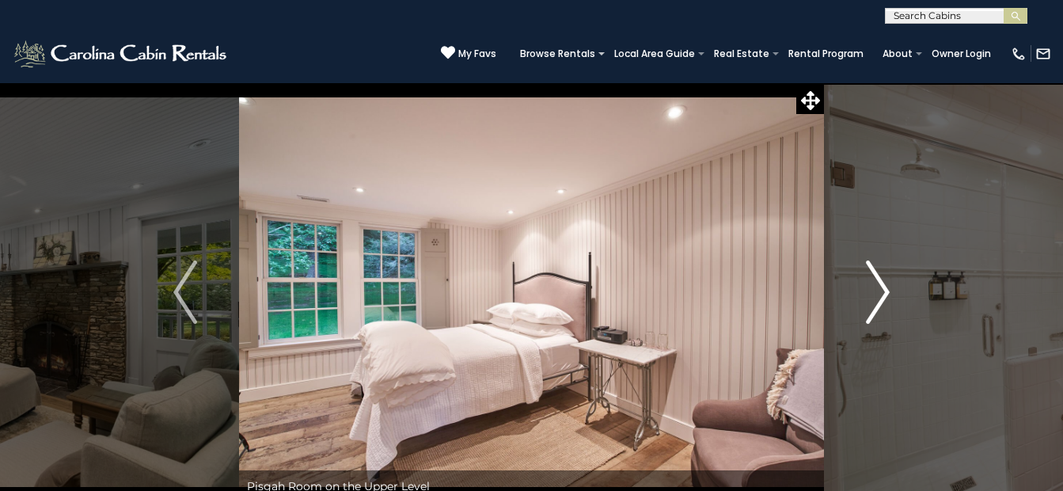
click at [885, 288] on img "Next" at bounding box center [878, 291] width 24 height 63
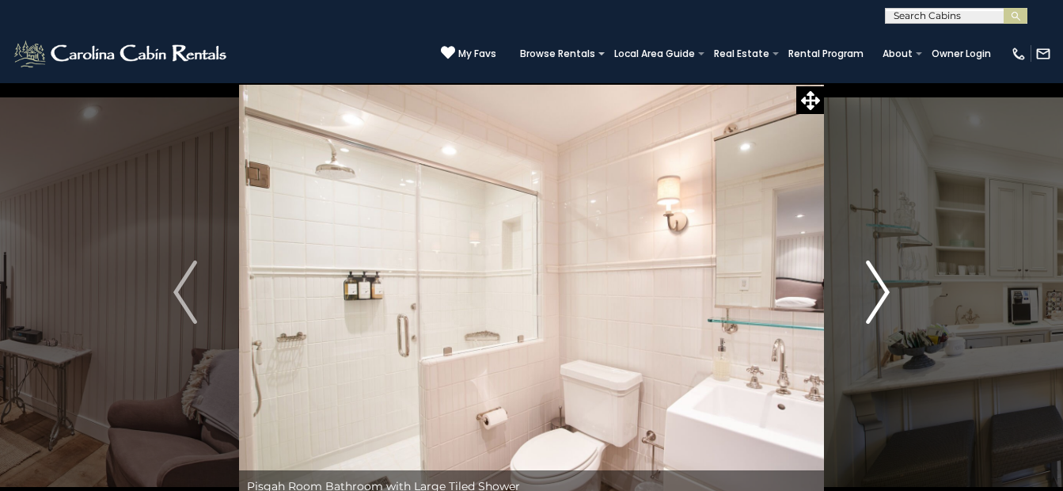
click at [885, 288] on img "Next" at bounding box center [878, 291] width 24 height 63
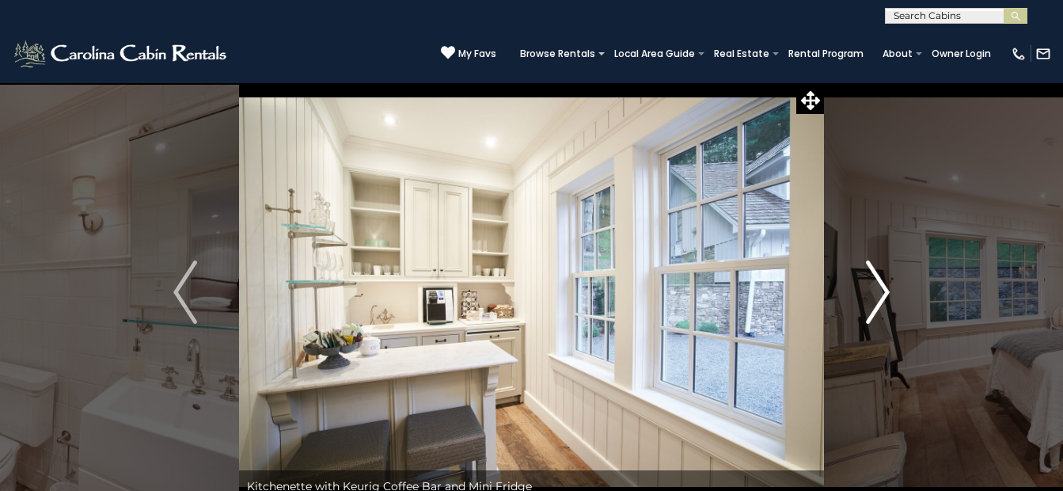
click at [884, 290] on img "Next" at bounding box center [878, 291] width 24 height 63
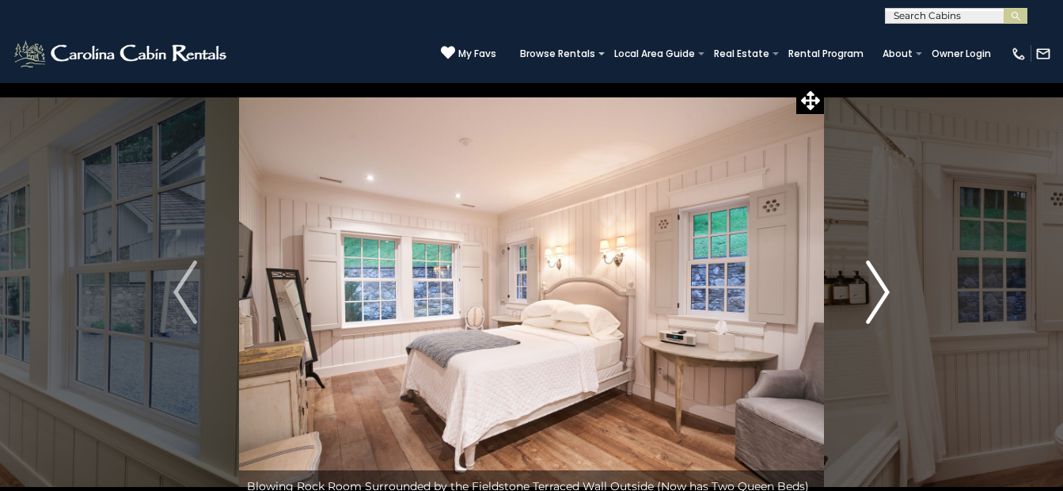
click at [884, 290] on img "Next" at bounding box center [878, 291] width 24 height 63
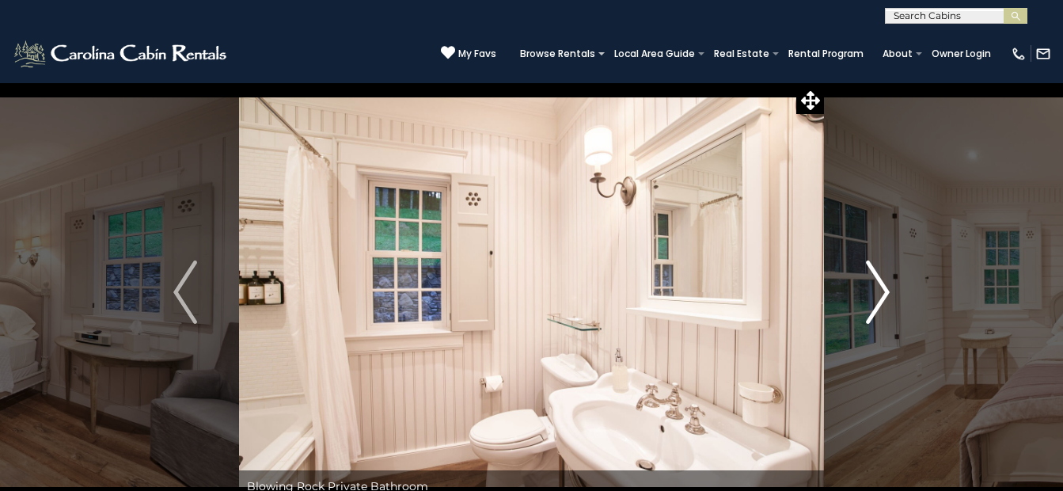
click at [884, 290] on img "Next" at bounding box center [878, 291] width 24 height 63
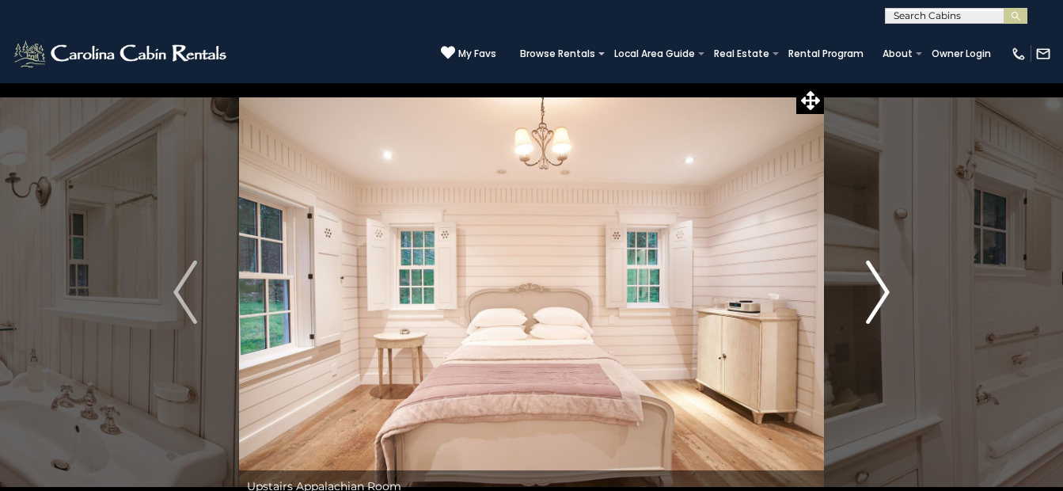
click at [884, 290] on img "Next" at bounding box center [878, 291] width 24 height 63
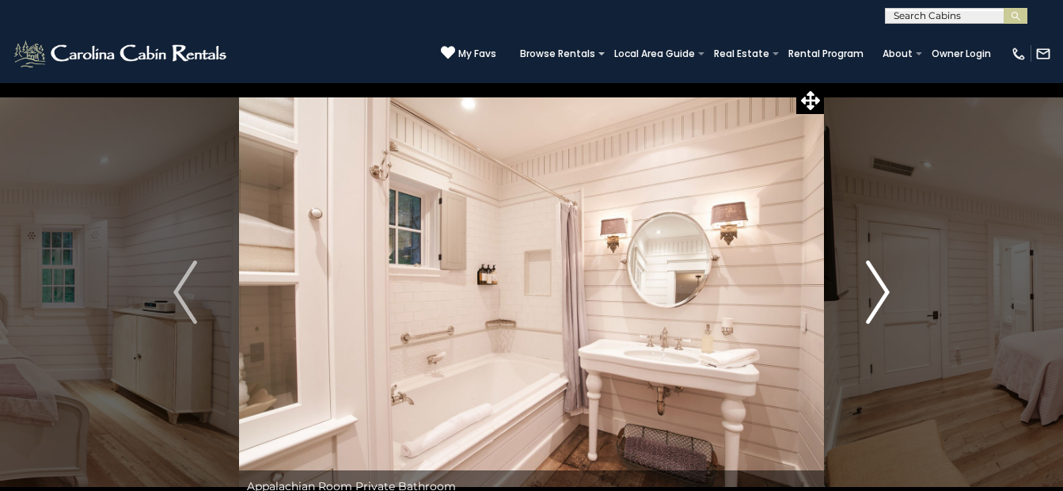
click at [884, 290] on img "Next" at bounding box center [878, 291] width 24 height 63
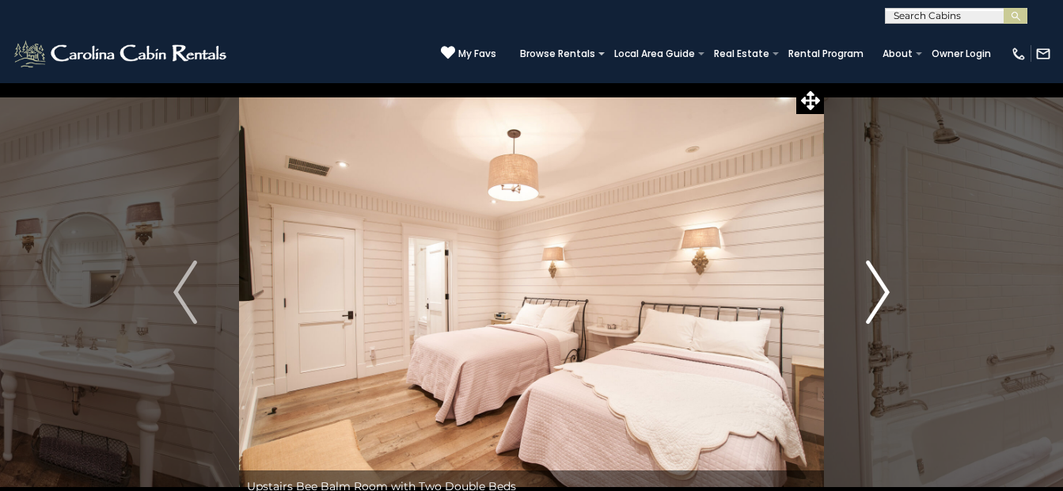
click at [884, 290] on img "Next" at bounding box center [878, 291] width 24 height 63
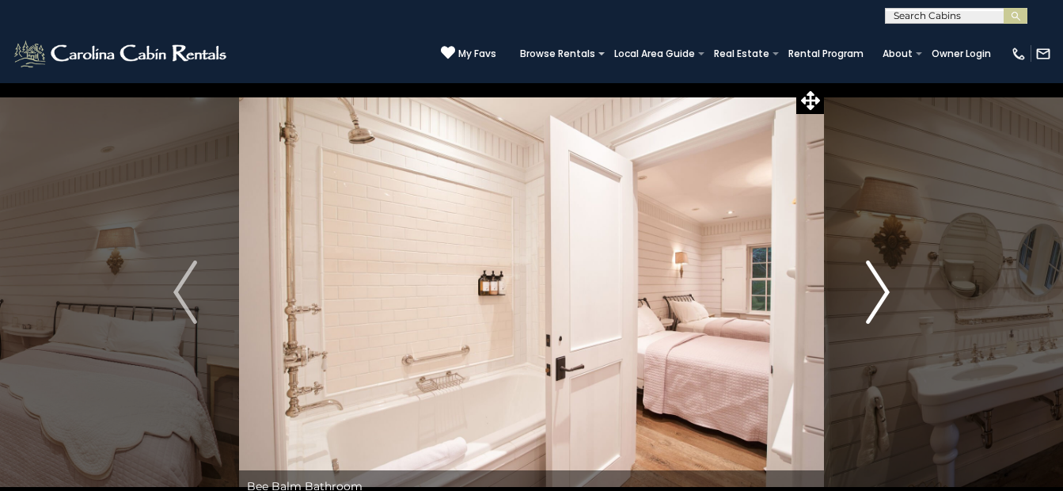
click at [884, 290] on img "Next" at bounding box center [878, 291] width 24 height 63
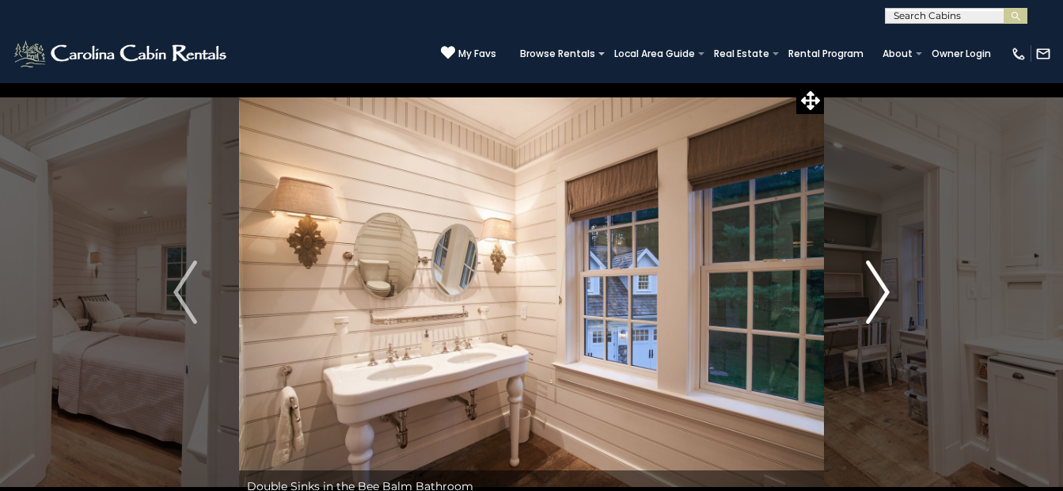
click at [884, 290] on img "Next" at bounding box center [878, 291] width 24 height 63
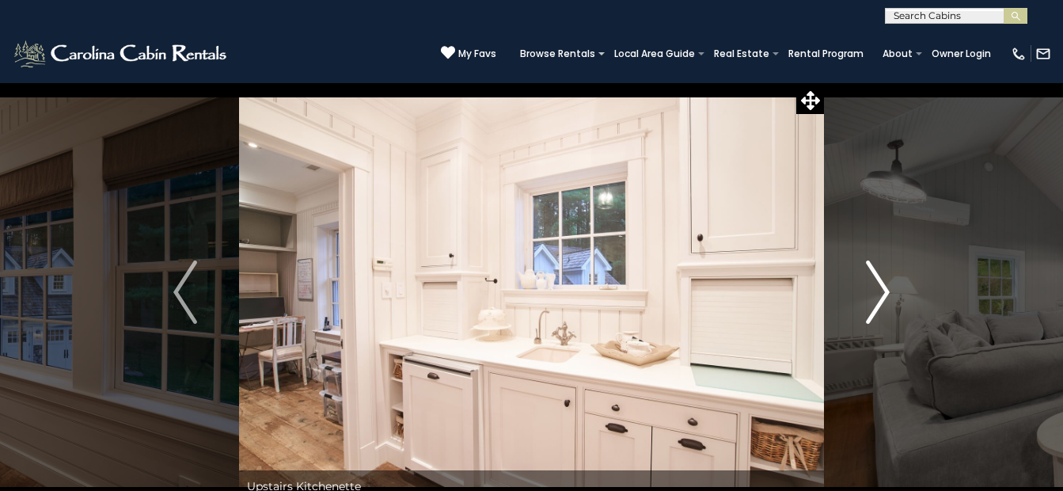
click at [880, 285] on img "Next" at bounding box center [878, 291] width 24 height 63
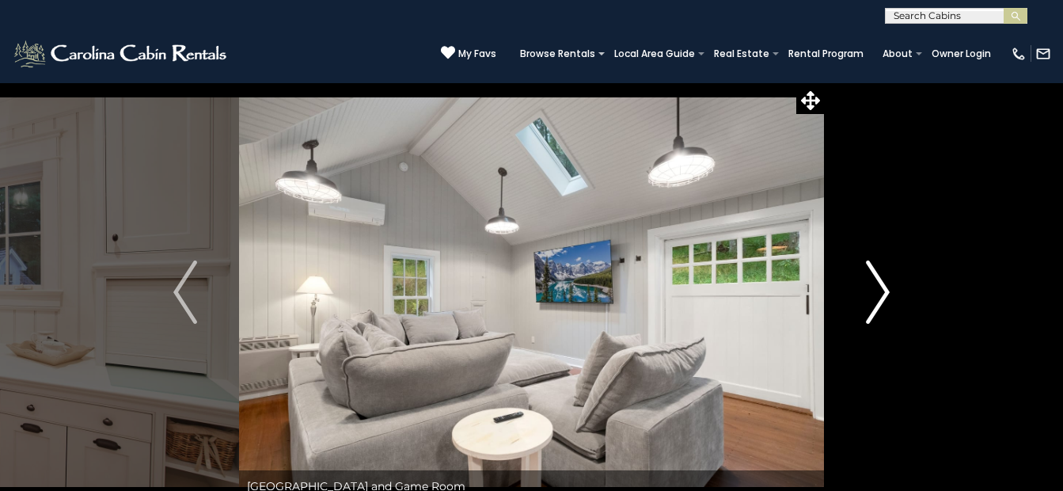
click at [878, 288] on img "Next" at bounding box center [878, 291] width 24 height 63
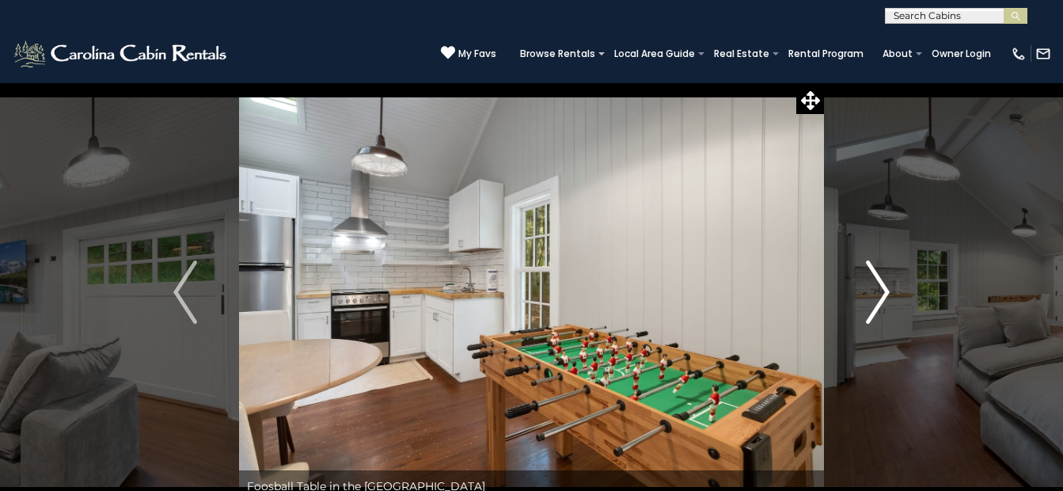
click at [878, 288] on img "Next" at bounding box center [878, 291] width 24 height 63
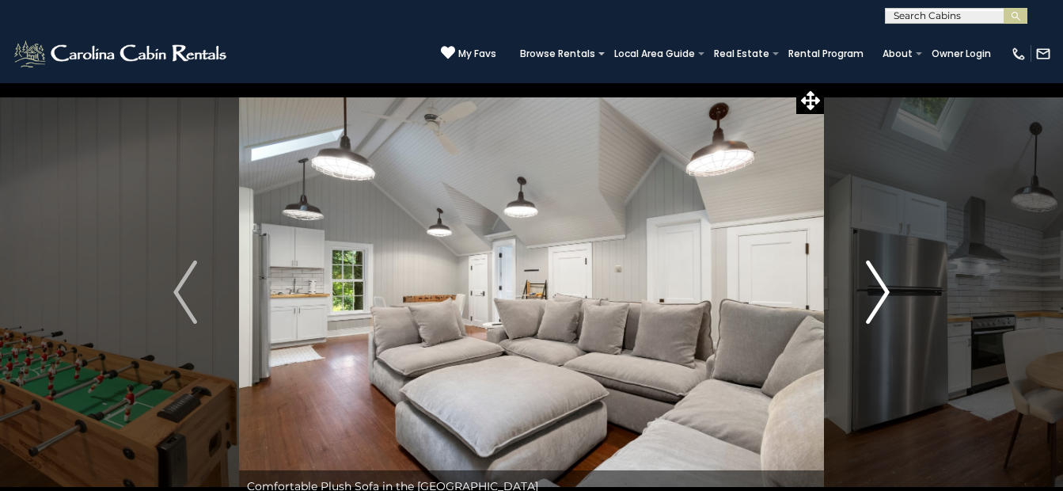
click at [878, 288] on img "Next" at bounding box center [878, 291] width 24 height 63
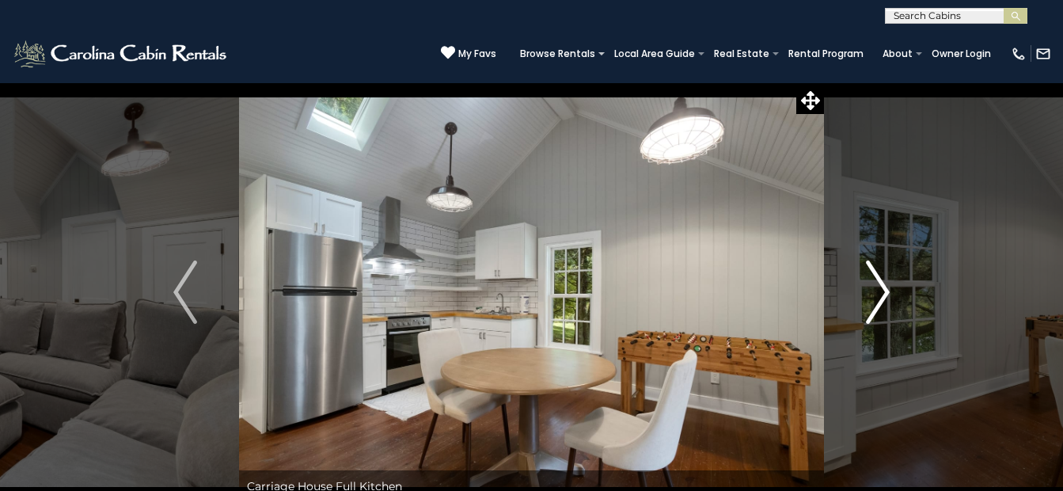
click at [878, 288] on img "Next" at bounding box center [878, 291] width 24 height 63
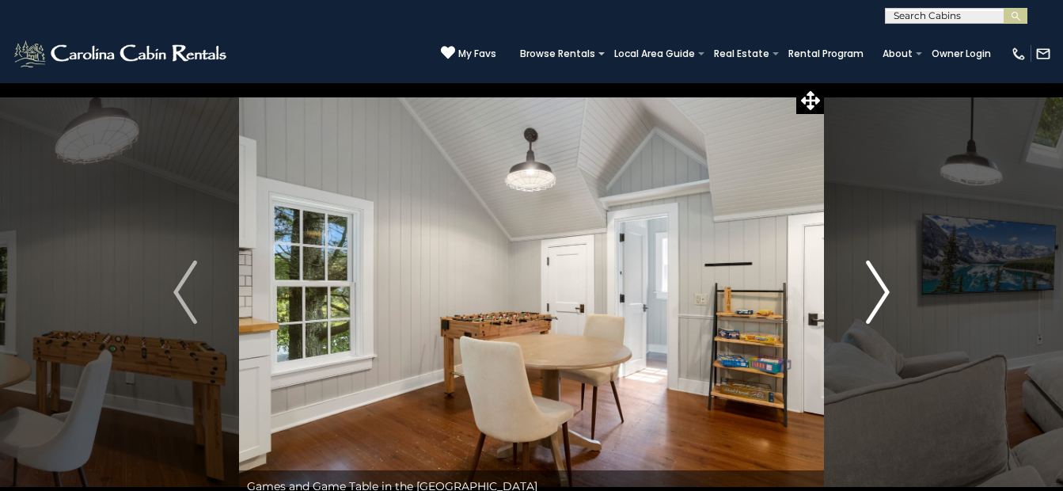
click at [878, 288] on img "Next" at bounding box center [878, 291] width 24 height 63
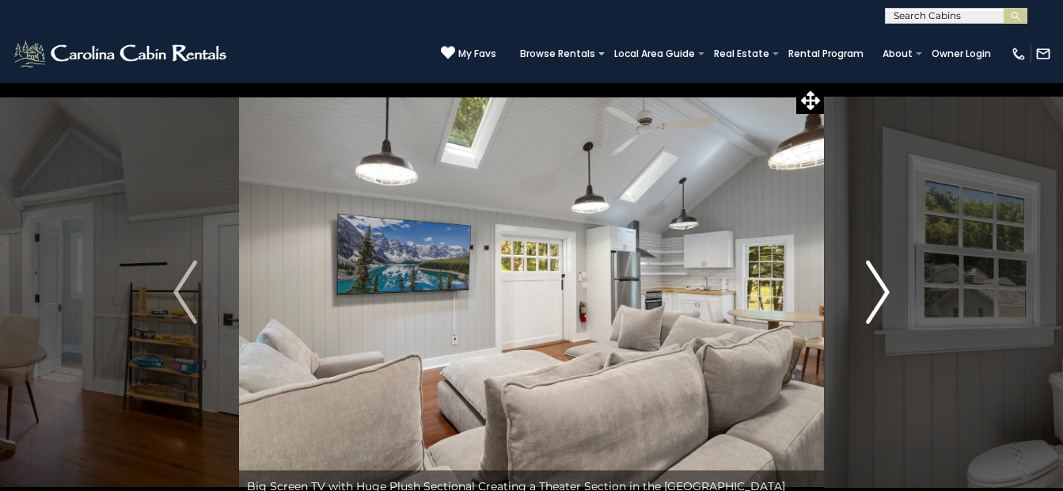
click at [879, 288] on img "Next" at bounding box center [878, 291] width 24 height 63
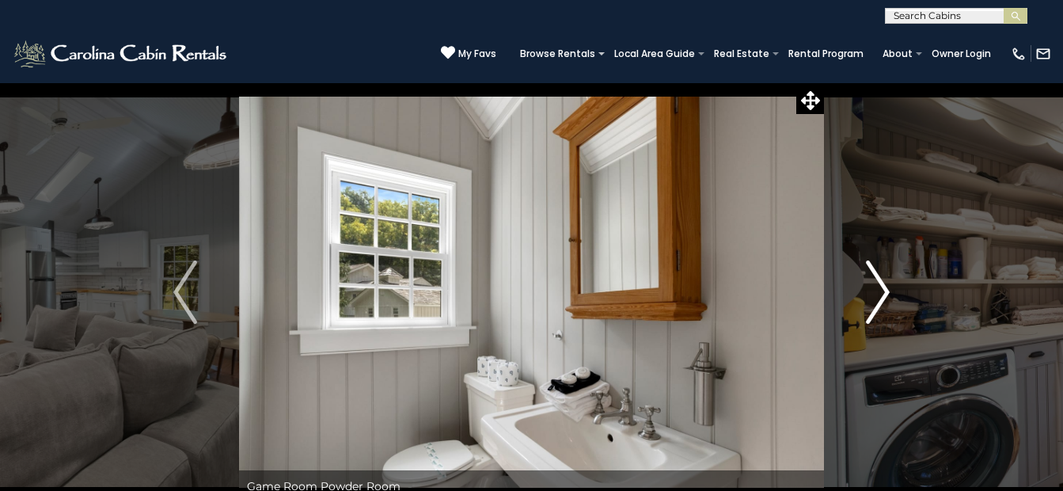
click at [879, 288] on img "Next" at bounding box center [878, 291] width 24 height 63
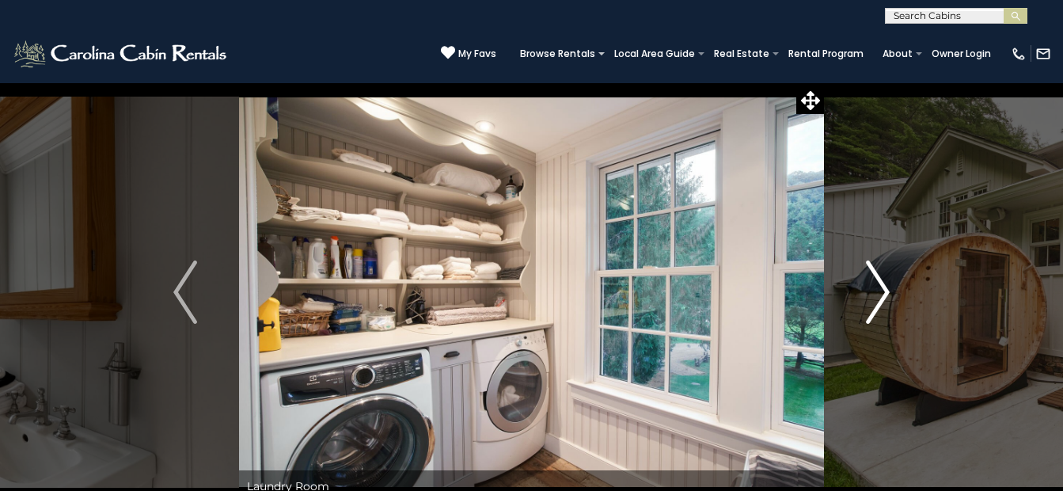
click at [884, 290] on img "Next" at bounding box center [878, 291] width 24 height 63
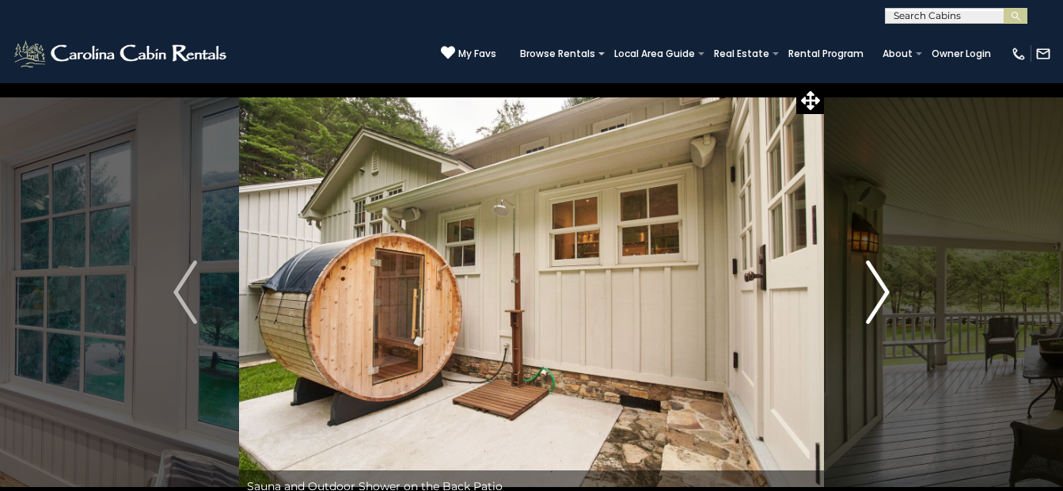
click at [887, 295] on img "Next" at bounding box center [878, 291] width 24 height 63
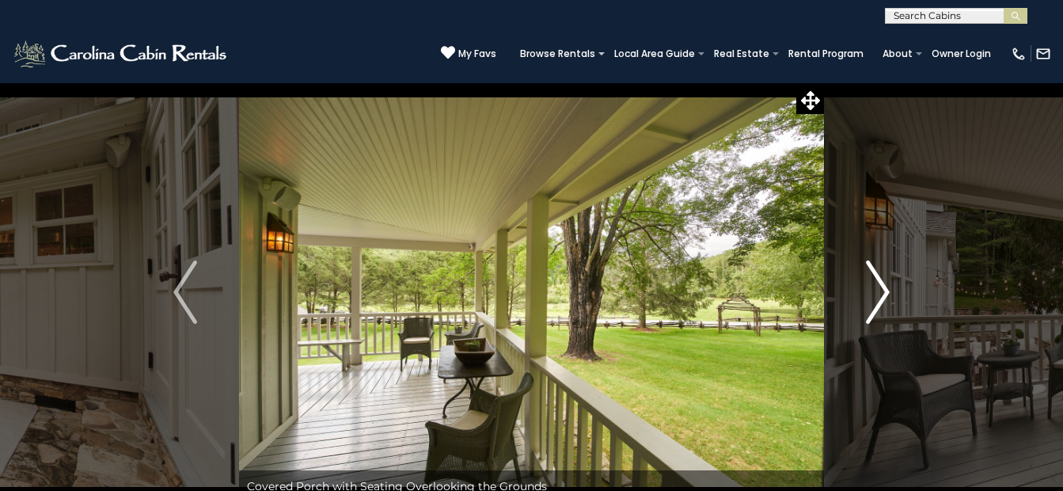
click at [887, 295] on img "Next" at bounding box center [878, 291] width 24 height 63
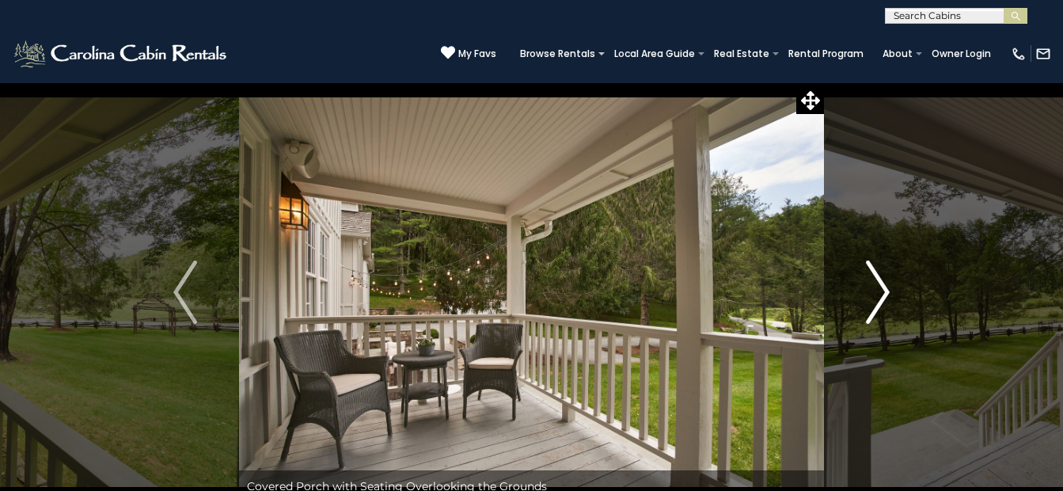
click at [887, 295] on img "Next" at bounding box center [878, 291] width 24 height 63
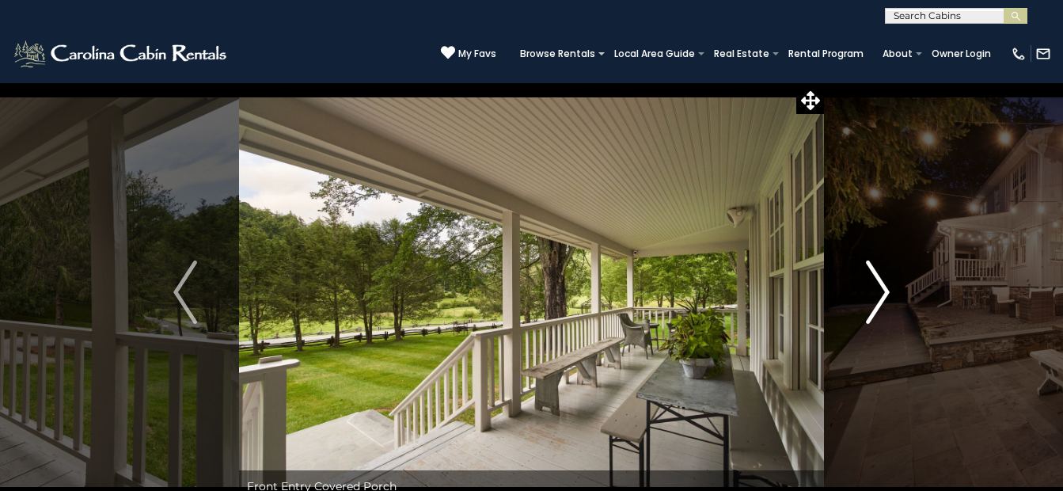
click at [888, 291] on img "Next" at bounding box center [878, 291] width 24 height 63
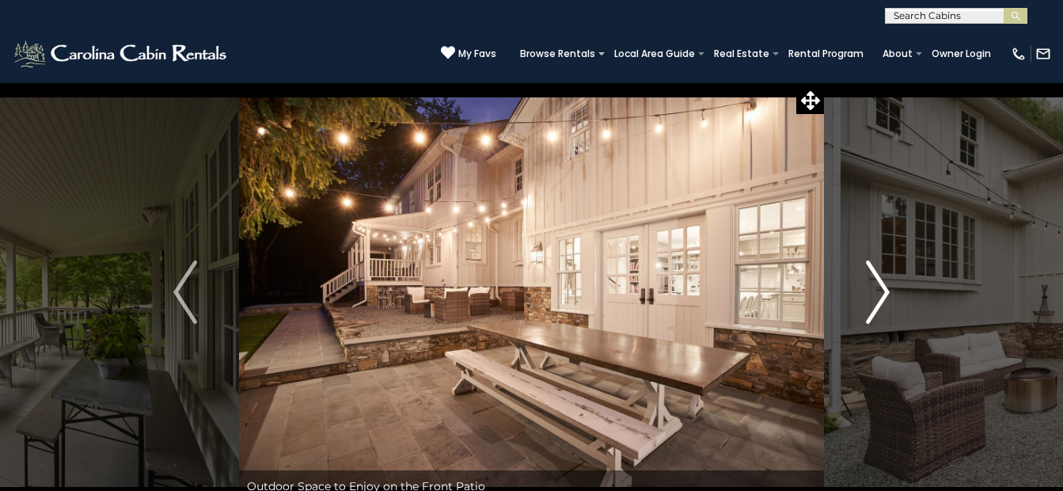
click at [888, 283] on img "Next" at bounding box center [878, 291] width 24 height 63
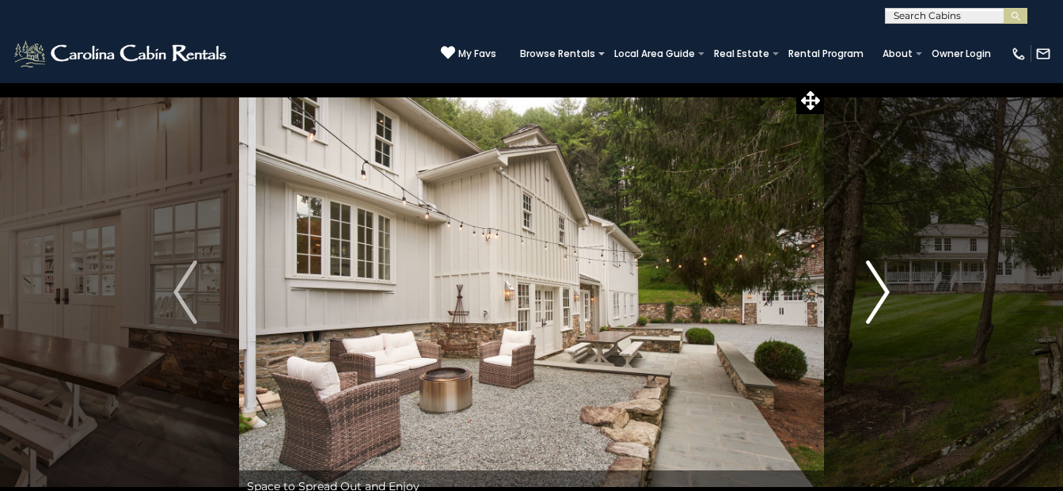
click at [888, 283] on img "Next" at bounding box center [878, 291] width 24 height 63
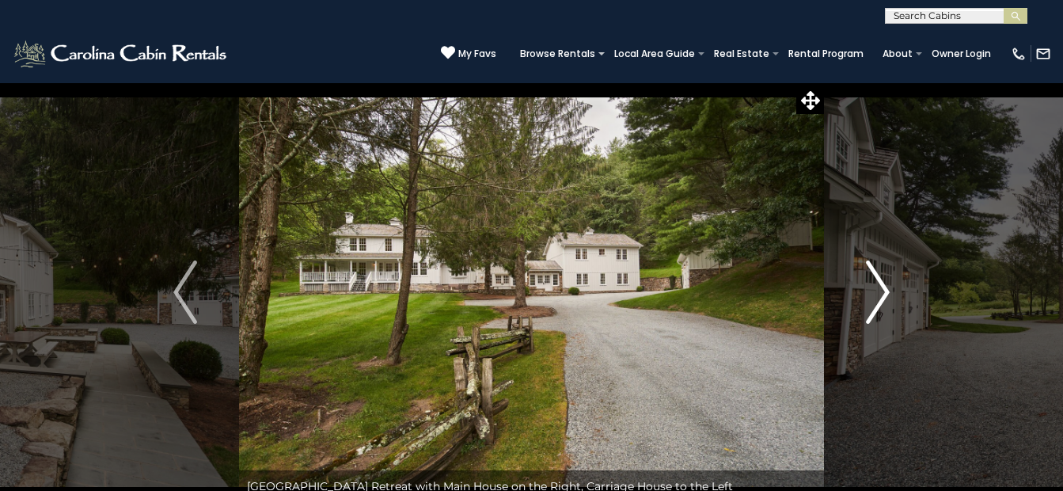
click at [881, 287] on img "Next" at bounding box center [878, 291] width 24 height 63
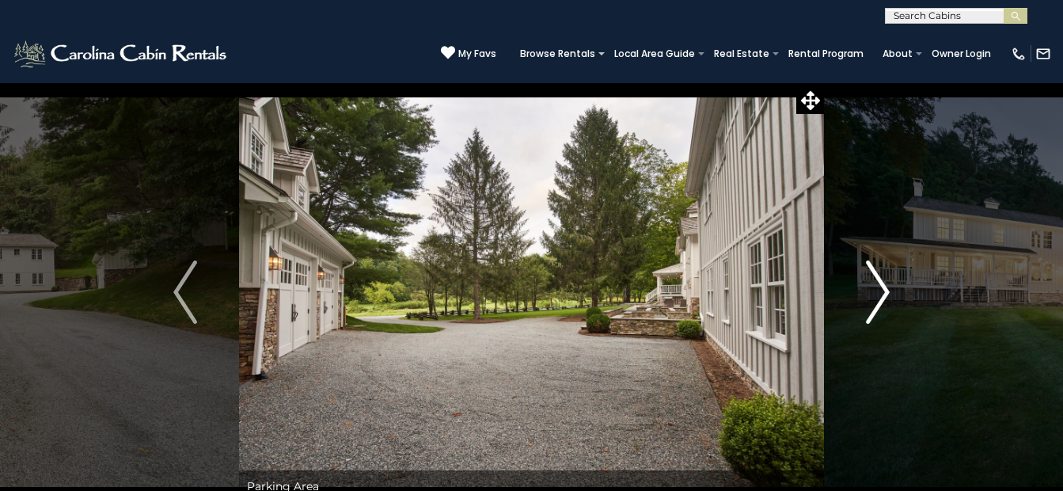
click at [881, 287] on img "Next" at bounding box center [878, 291] width 24 height 63
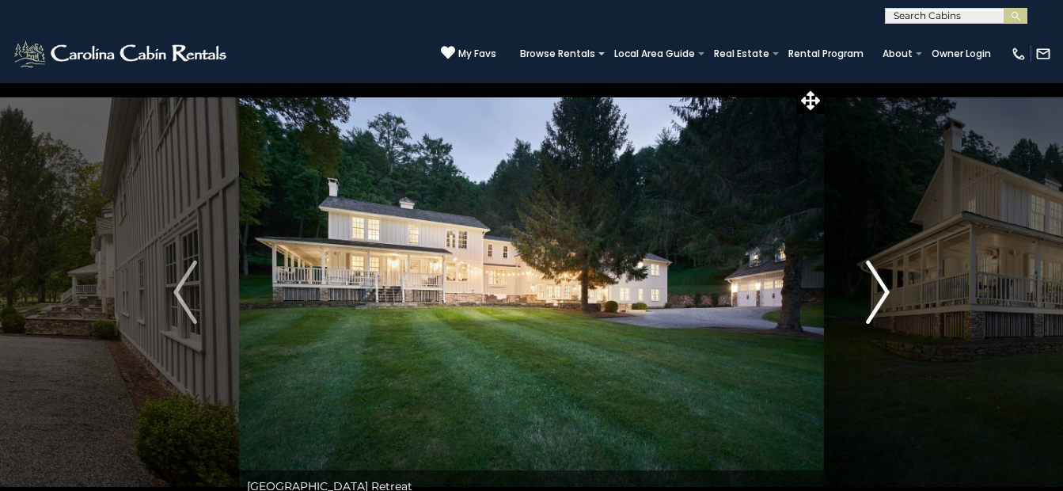
click at [881, 288] on img "Next" at bounding box center [878, 291] width 24 height 63
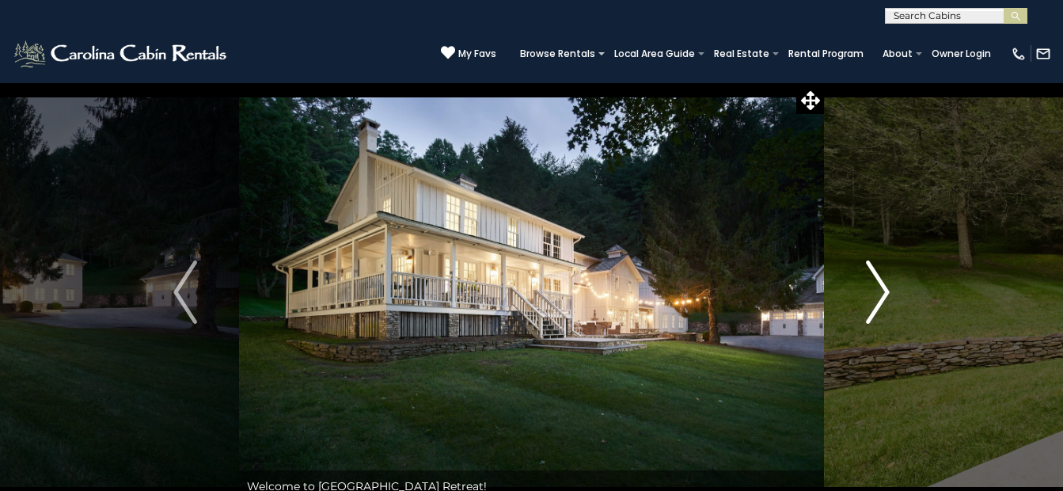
click at [881, 288] on img "Next" at bounding box center [878, 291] width 24 height 63
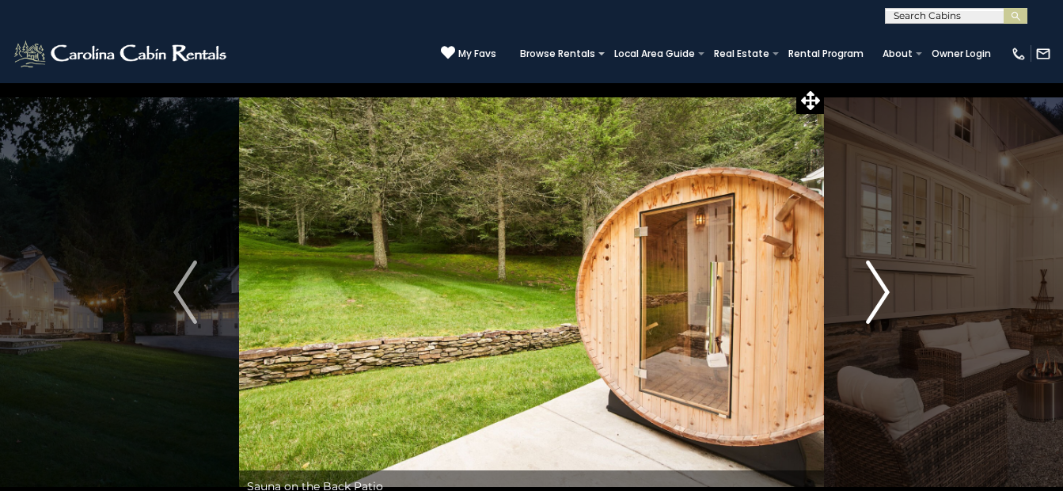
click at [881, 288] on img "Next" at bounding box center [878, 291] width 24 height 63
